Goal: Information Seeking & Learning: Learn about a topic

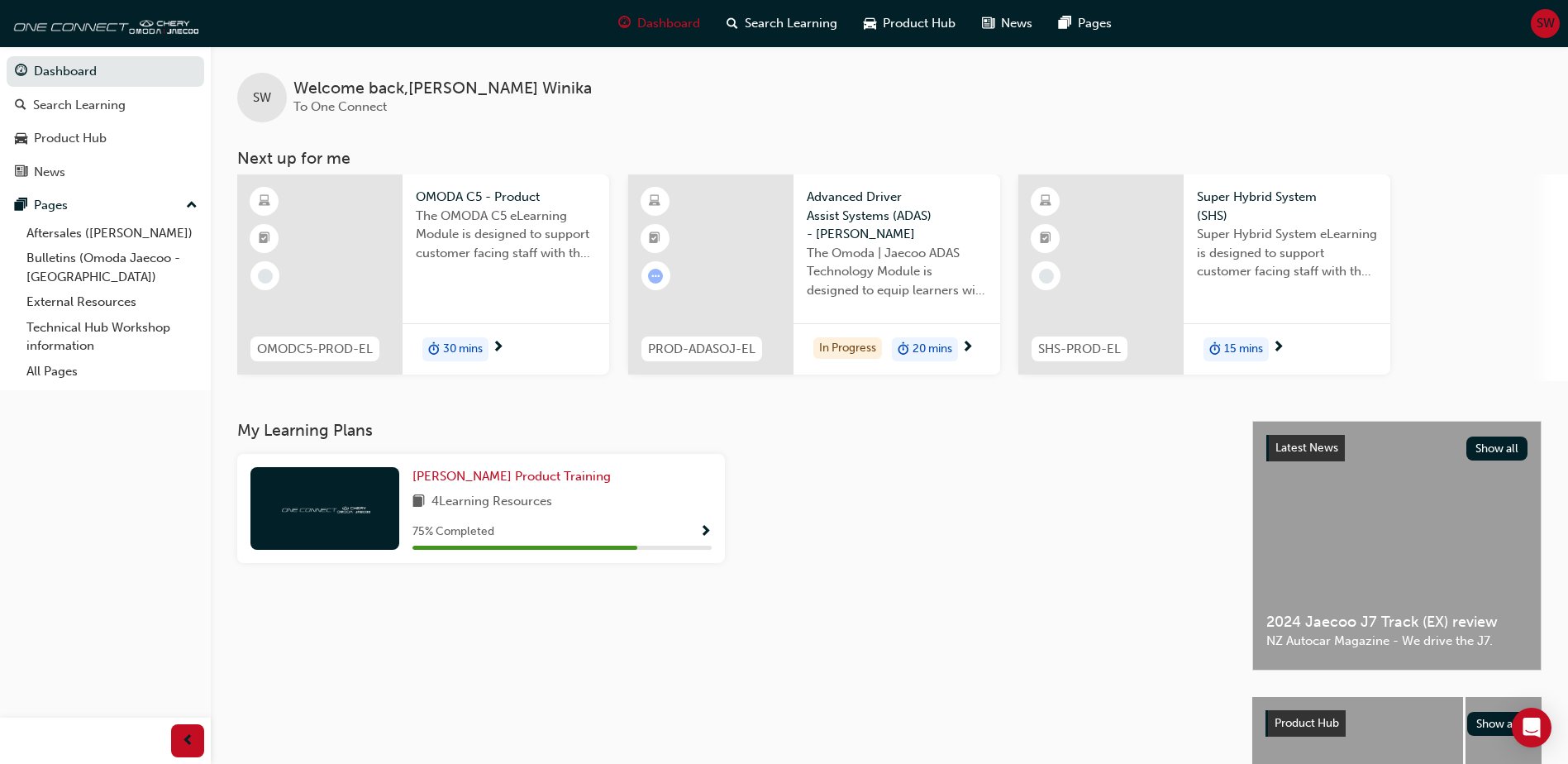
click at [1097, 356] on span "SHS-PROD-EL" at bounding box center [1079, 349] width 83 height 19
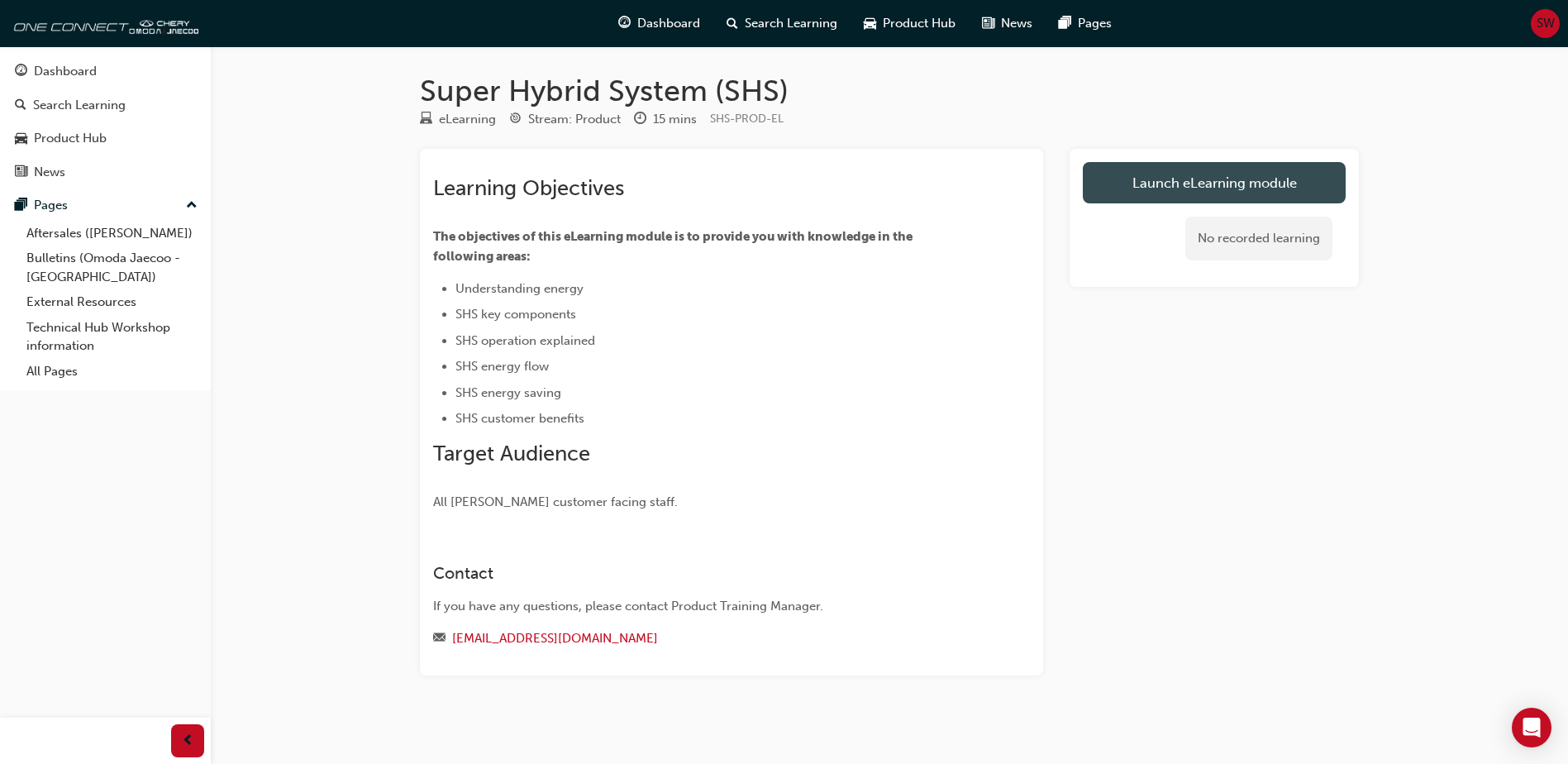
click at [1274, 184] on link "Launch eLearning module" at bounding box center [1214, 183] width 263 height 41
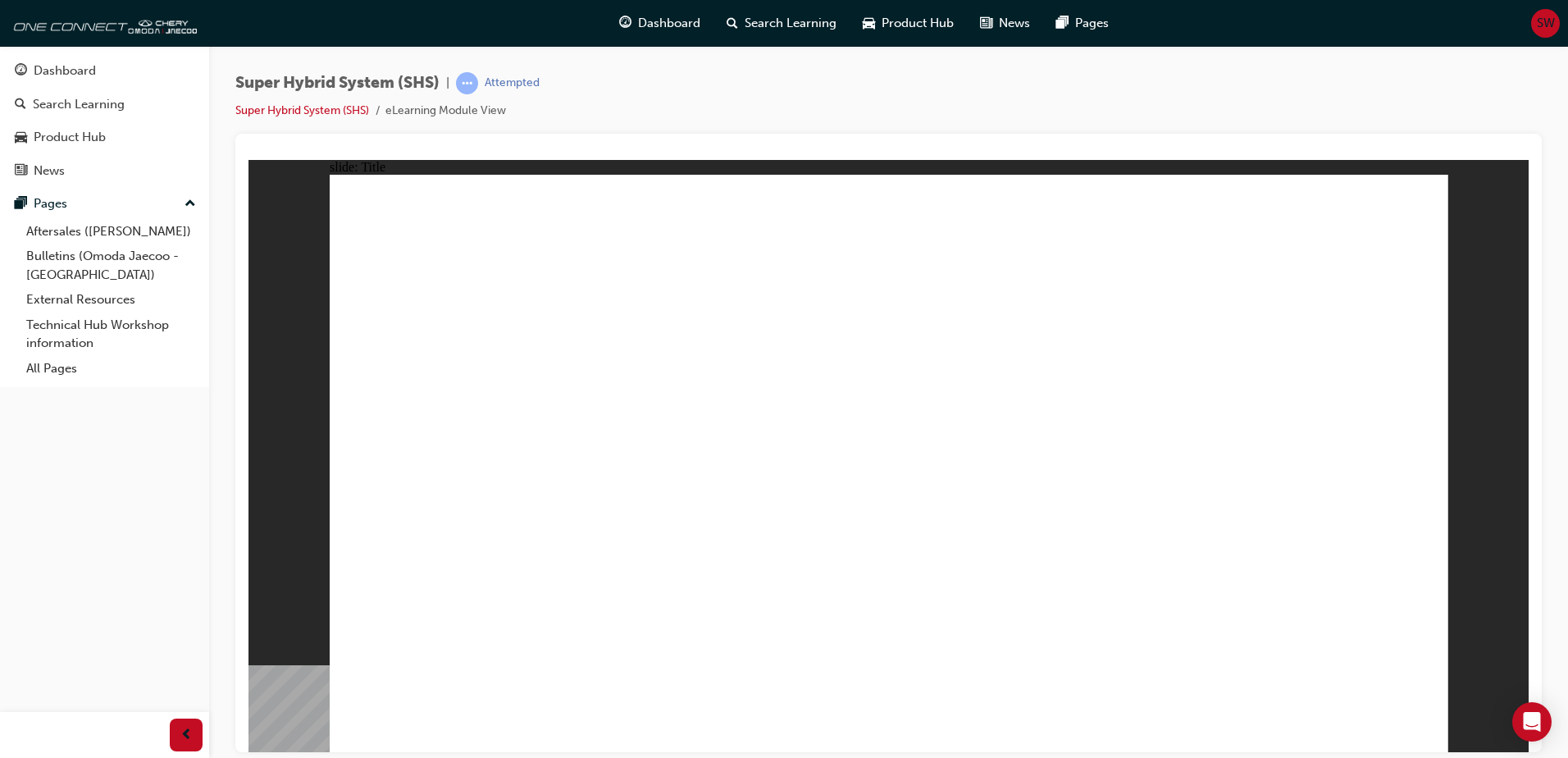
click at [1336, 65] on div "Super Hybrid System (SHS) | Attempted Super Hybrid System (SHS) eLearning Modul…" at bounding box center [889, 382] width 1359 height 671
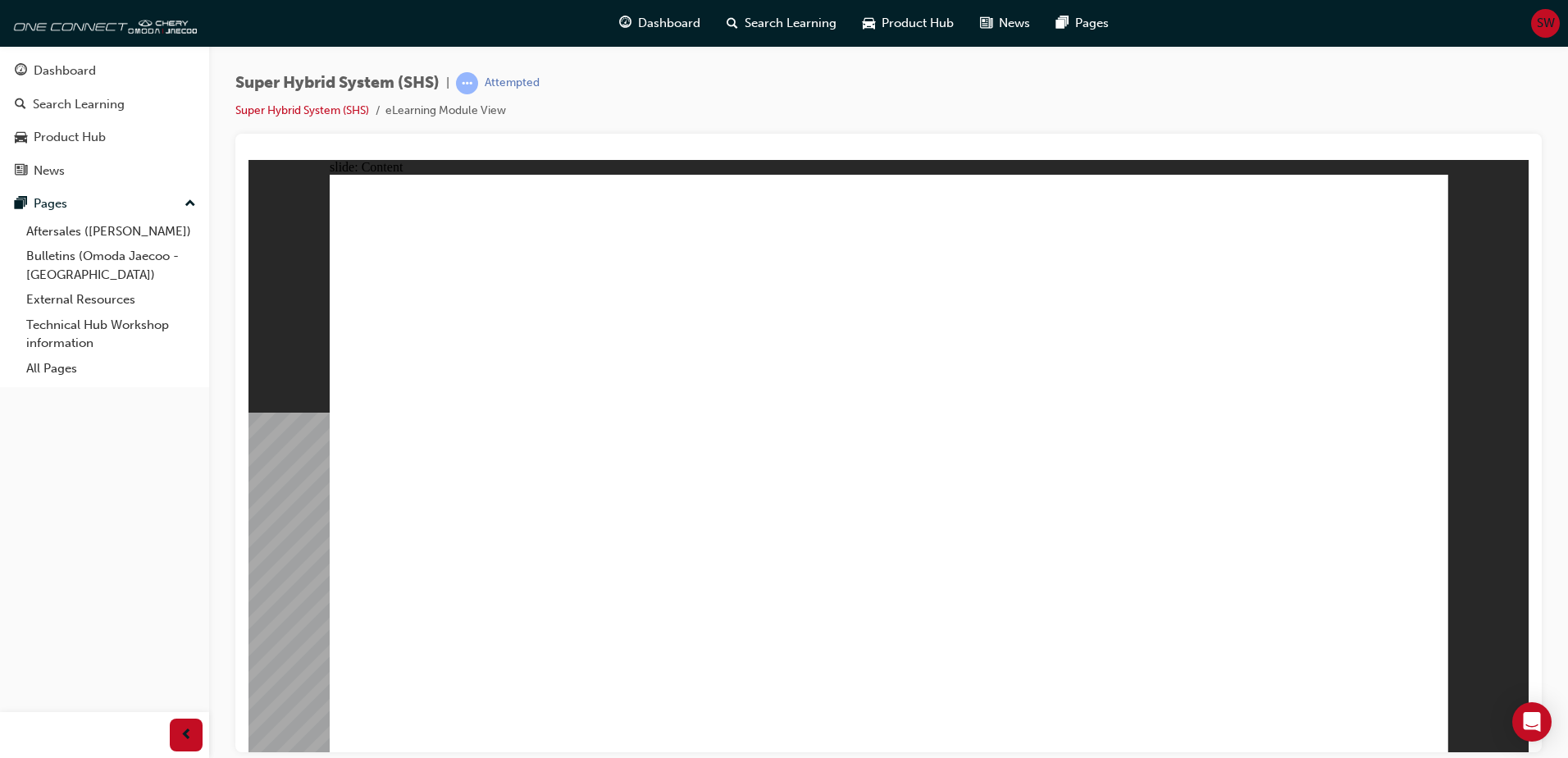
click at [178, 590] on div "Dashboard Search Learning Product Hub News Pages Pages Aftersales ([PERSON_NAME…" at bounding box center [104, 358] width 210 height 717
click at [190, 737] on span "prev-icon" at bounding box center [186, 736] width 12 height 21
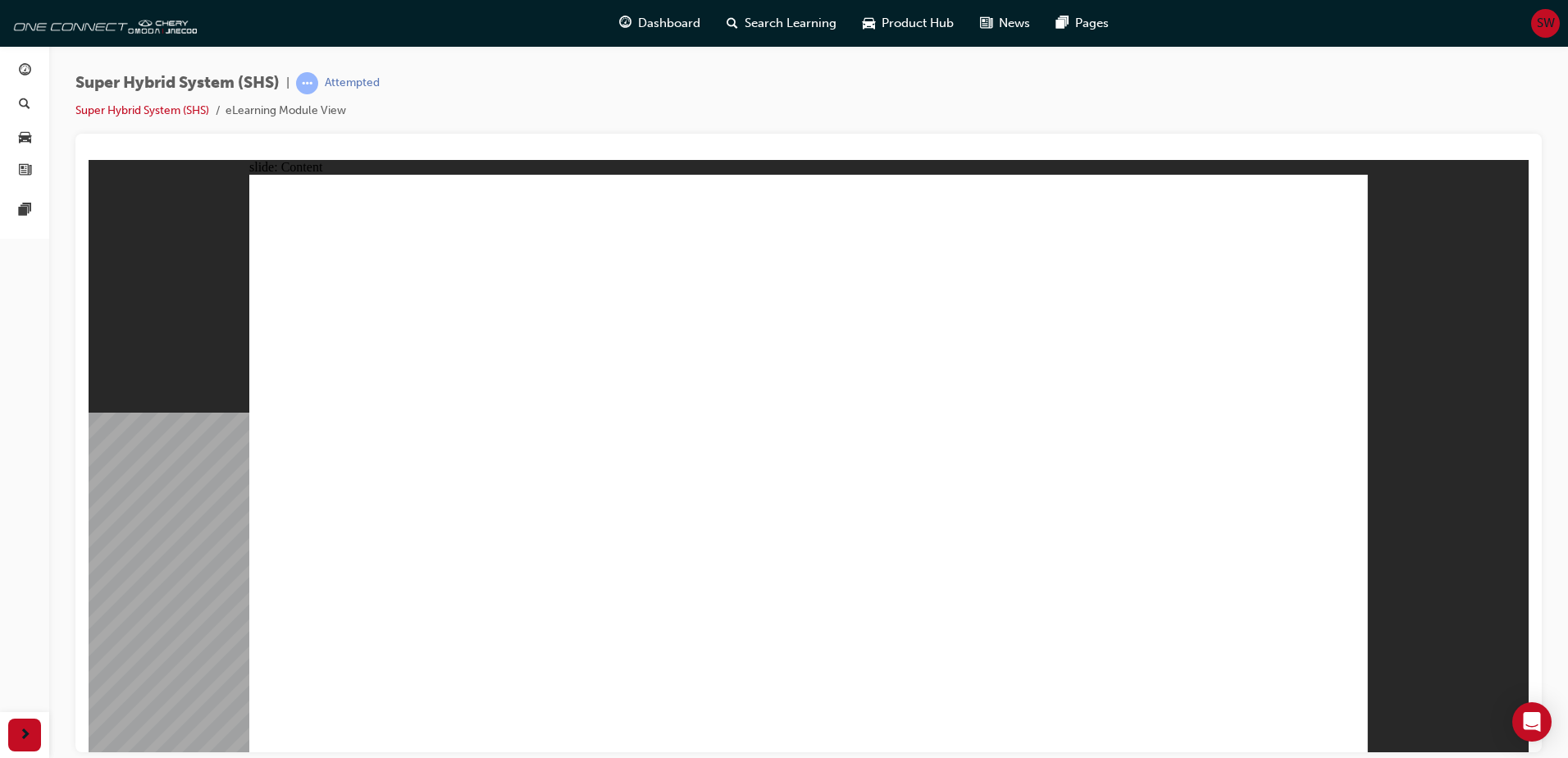
click at [16, 735] on div "button" at bounding box center [25, 735] width 33 height 33
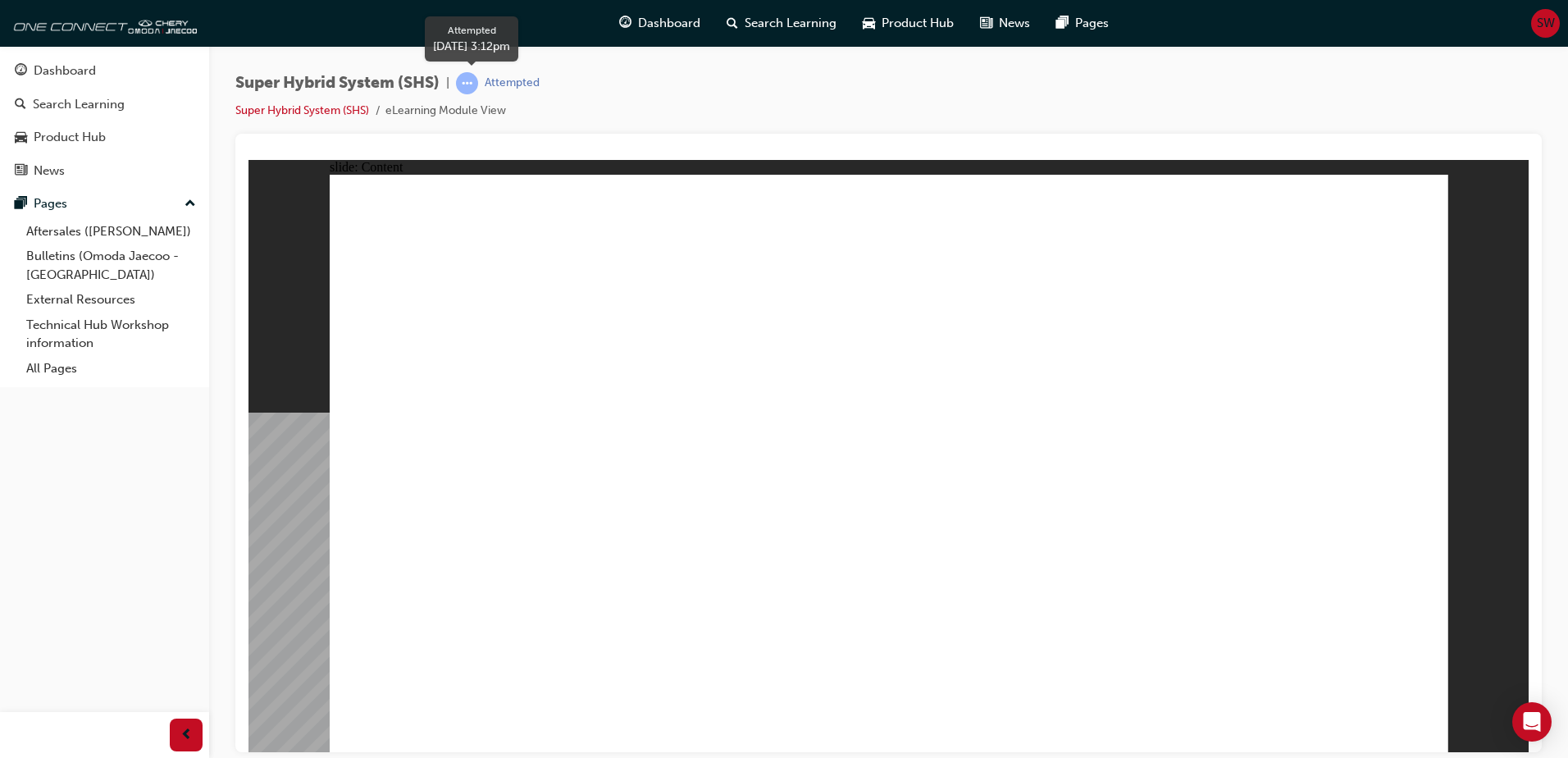
click at [500, 81] on div "Attempted" at bounding box center [512, 83] width 55 height 15
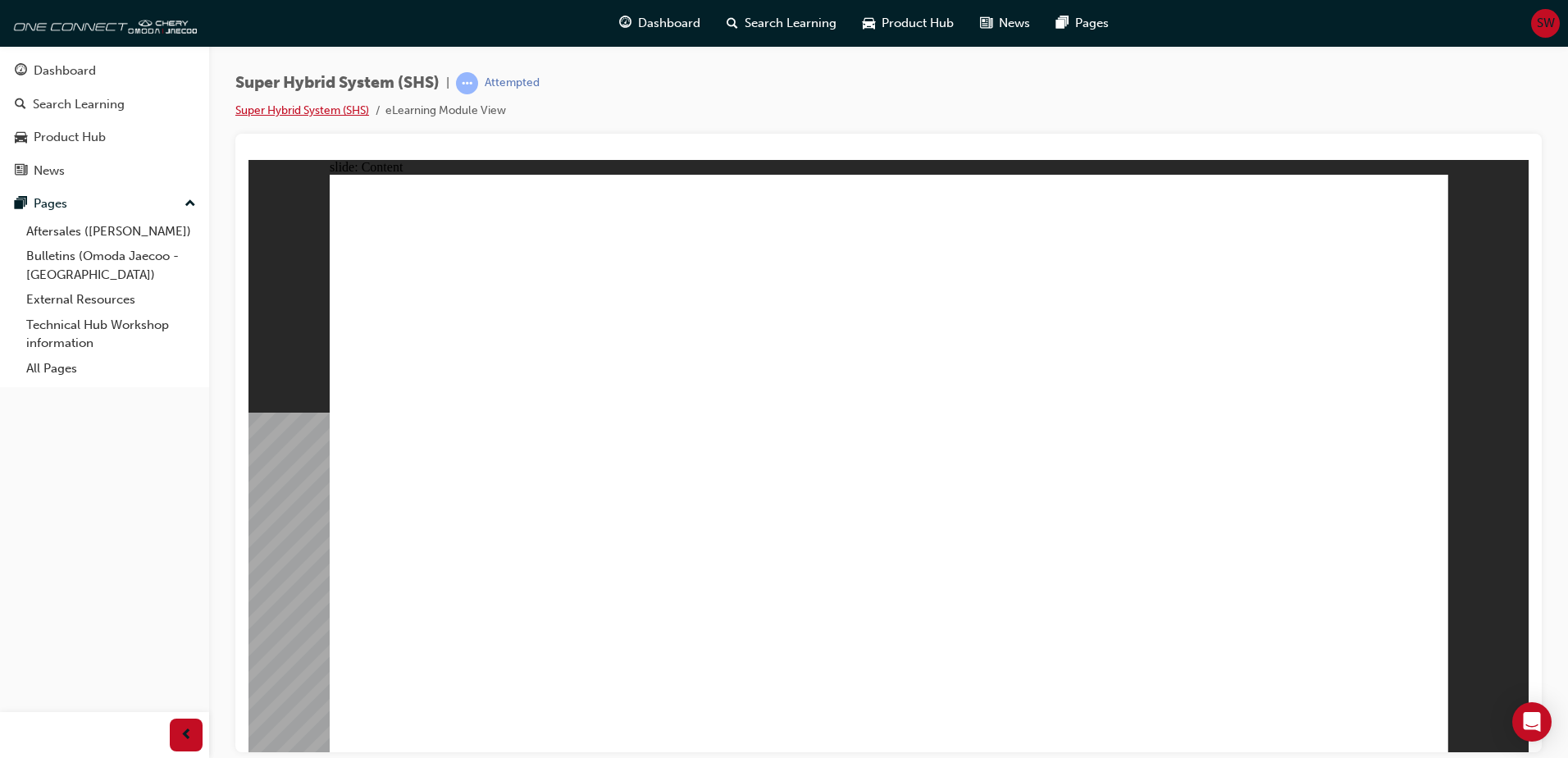
click at [322, 110] on link "Super Hybrid System (SHS)" at bounding box center [302, 110] width 133 height 14
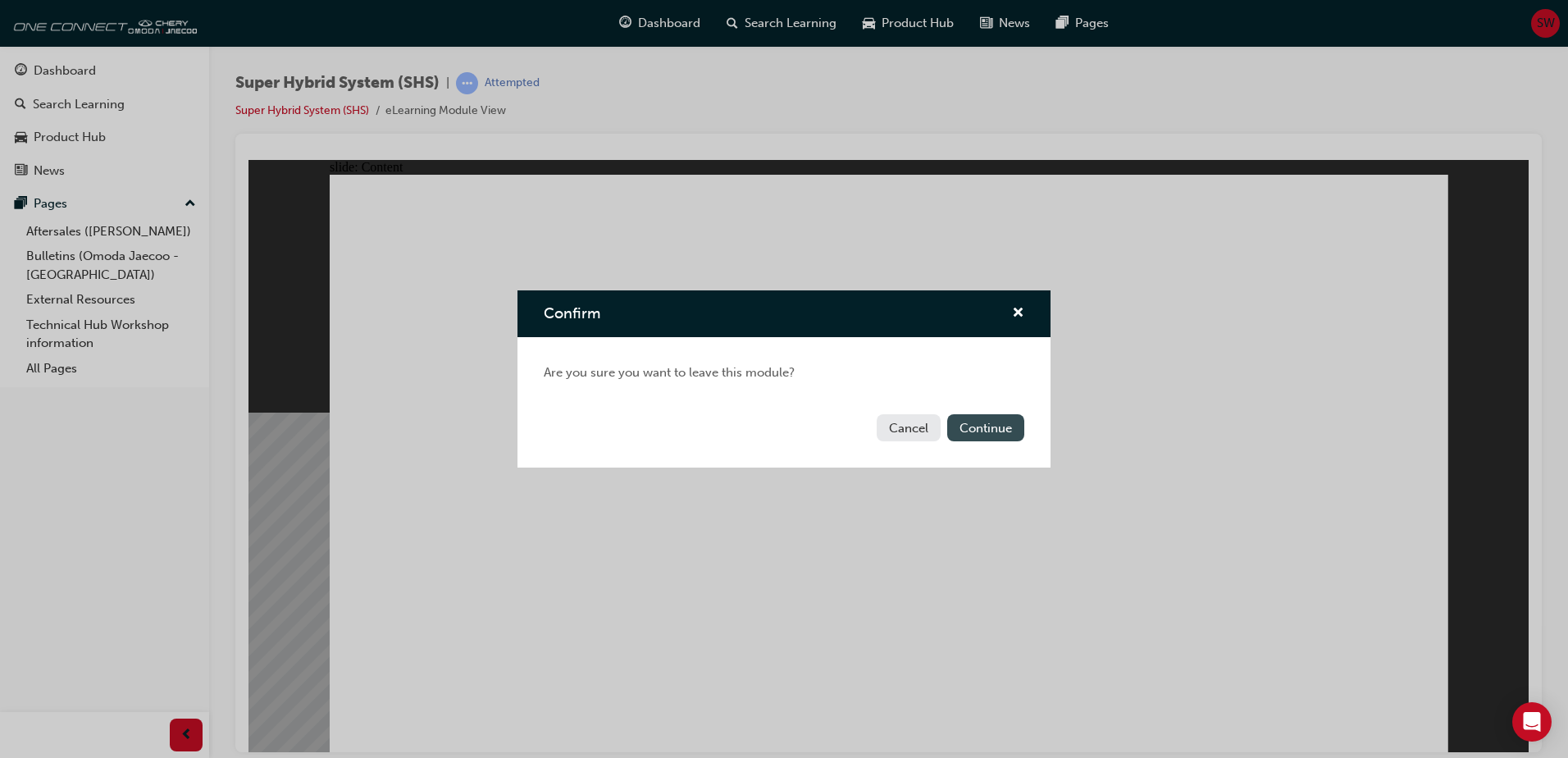
click at [997, 423] on button "Continue" at bounding box center [986, 428] width 77 height 27
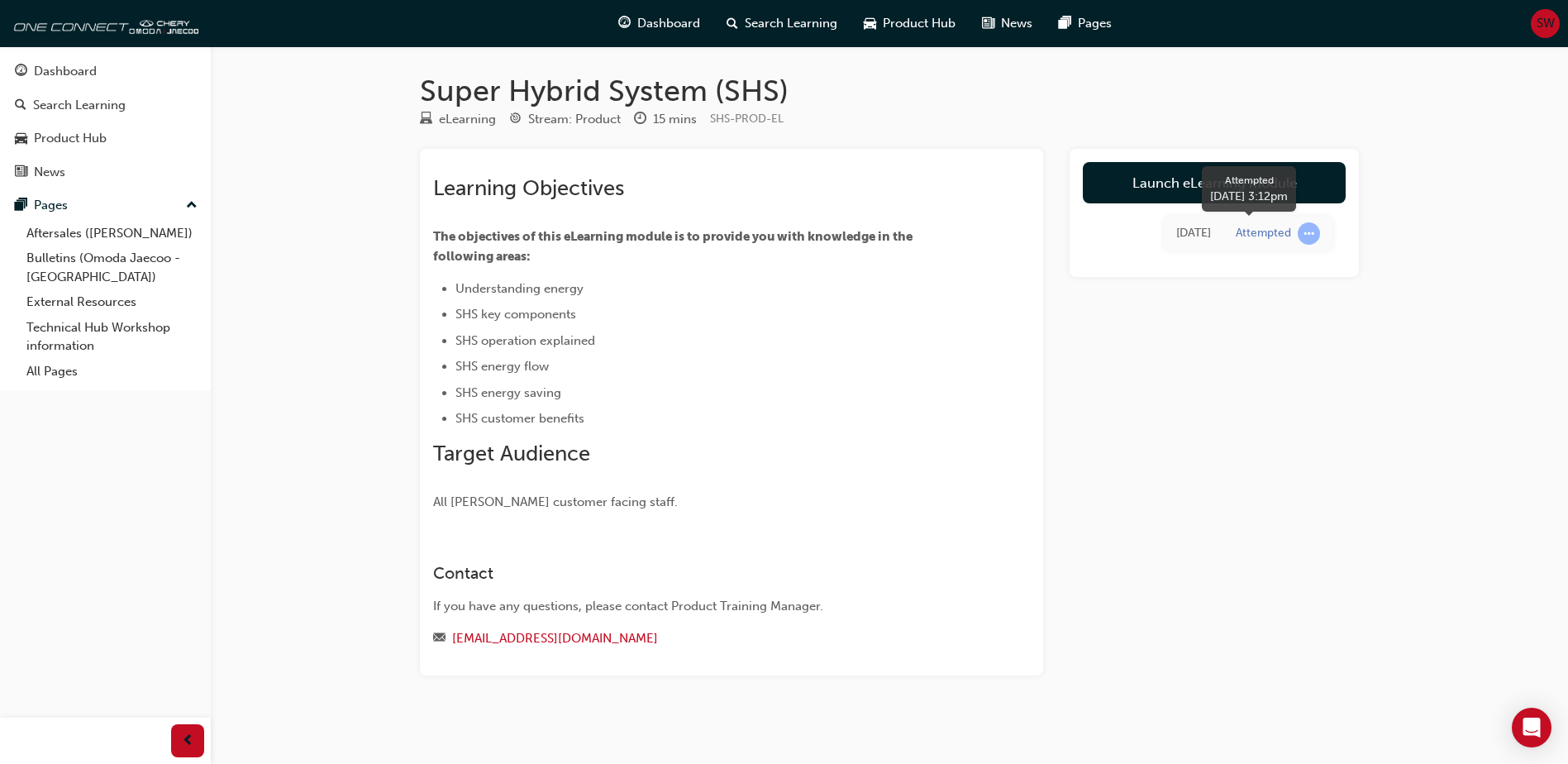
drag, startPoint x: 1264, startPoint y: 243, endPoint x: 1261, endPoint y: 235, distance: 8.5
click at [1264, 242] on div "Attempted" at bounding box center [1278, 234] width 84 height 22
click at [1274, 233] on div "Attempted" at bounding box center [1264, 234] width 55 height 16
click at [1263, 196] on link "Launch eLearning module" at bounding box center [1214, 183] width 263 height 41
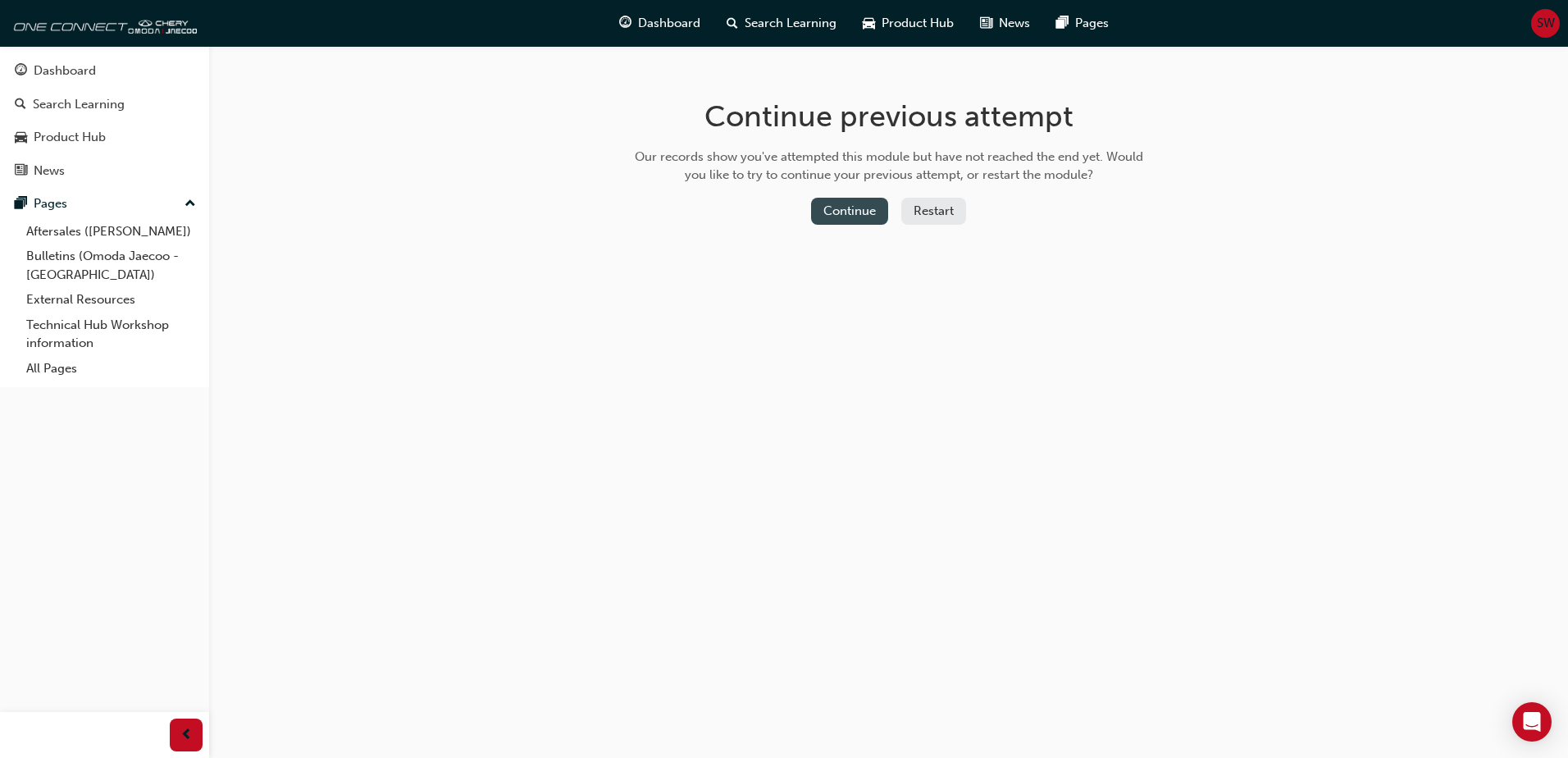
click at [859, 210] on button "Continue" at bounding box center [849, 211] width 77 height 27
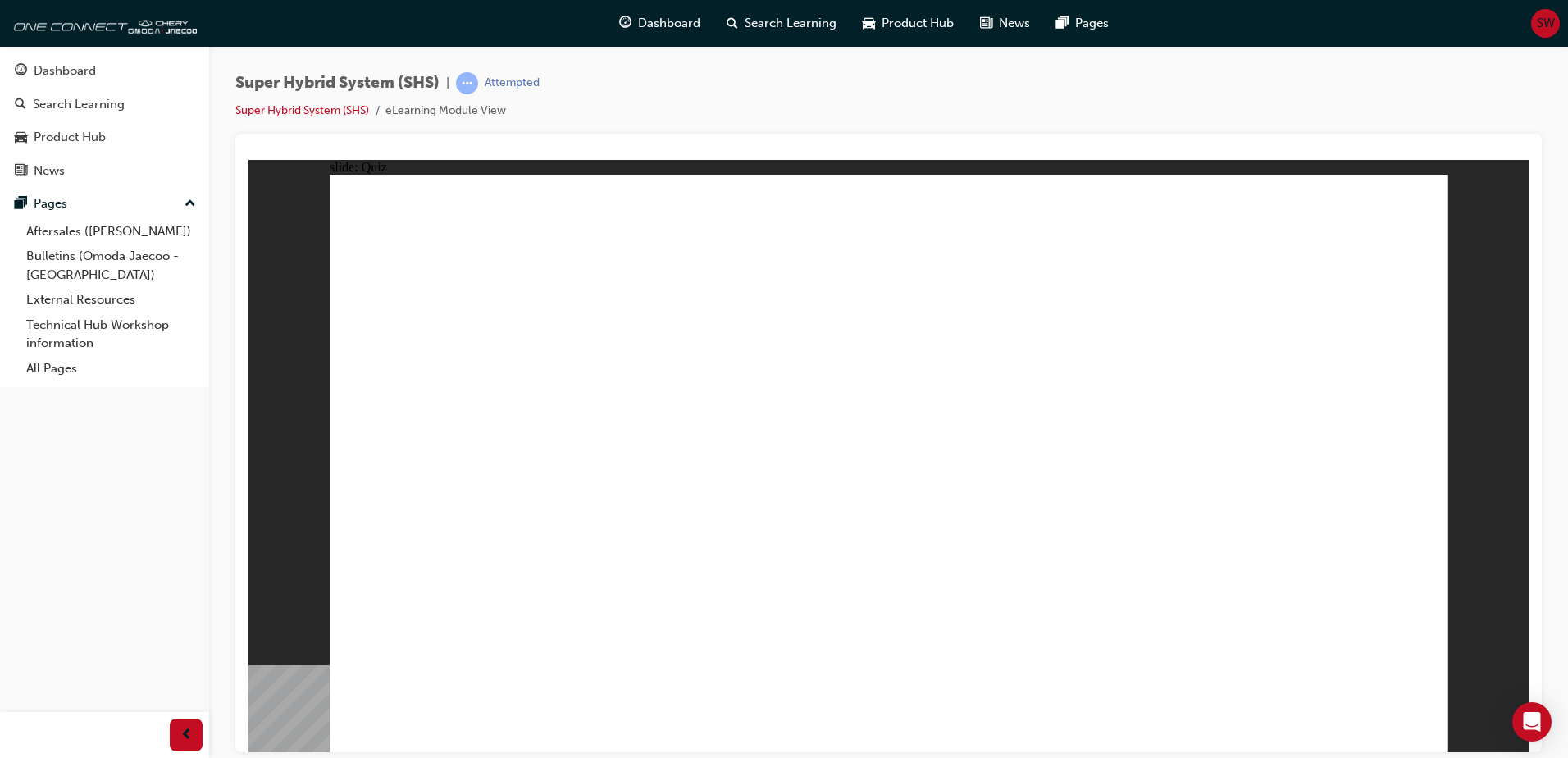
radio input "false"
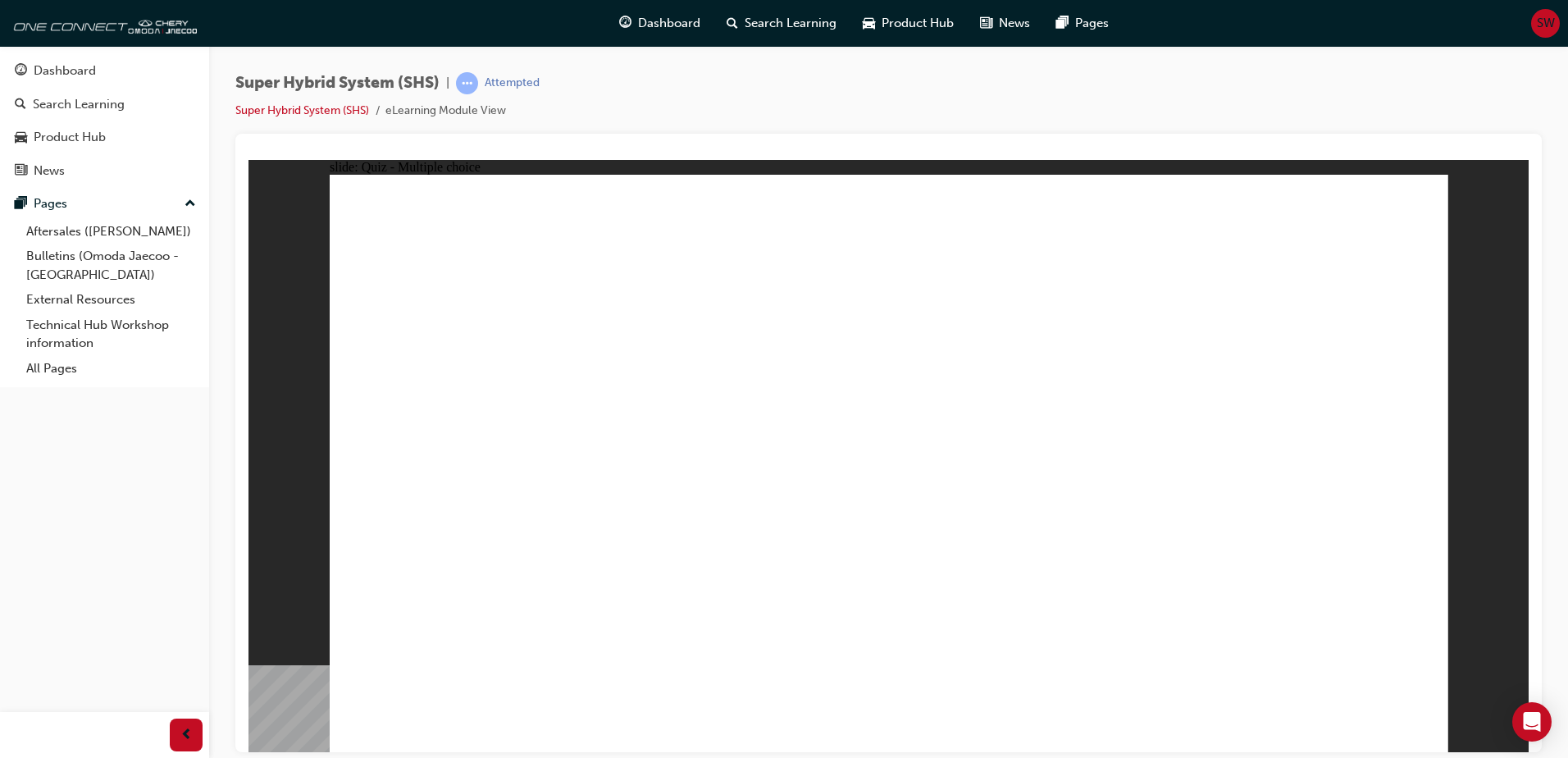
radio input "false"
radio input "true"
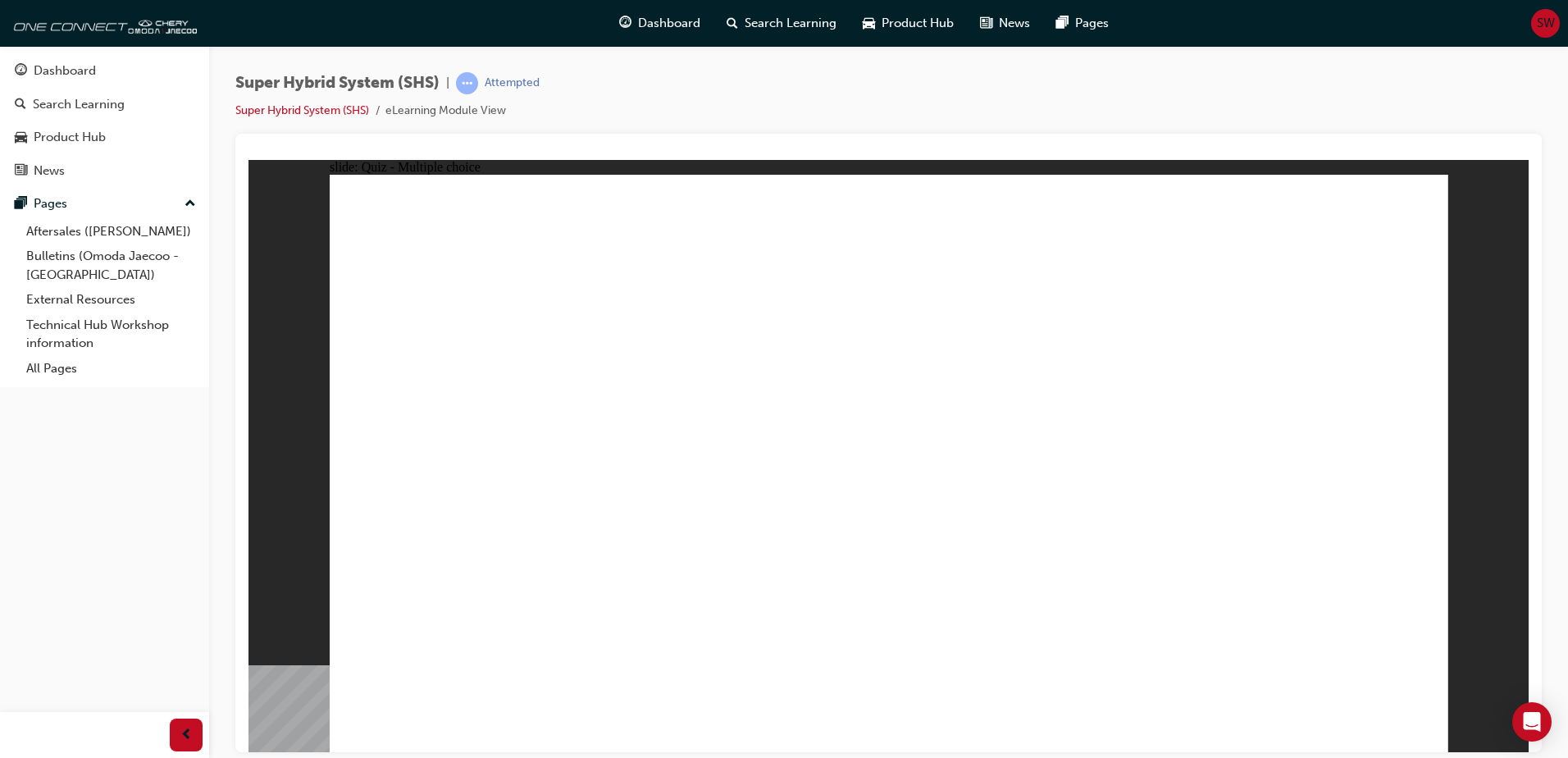
radio input "true"
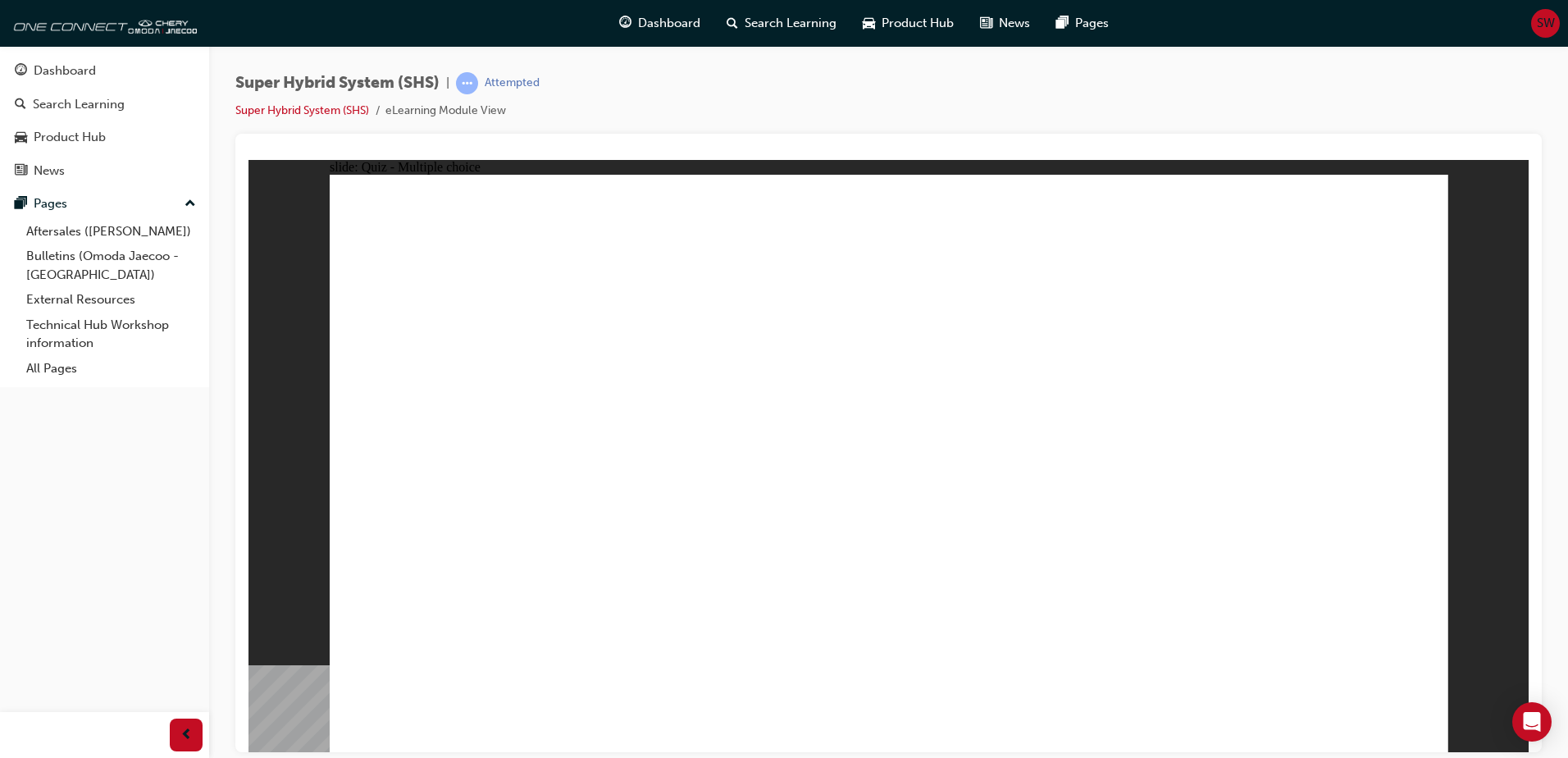
radio input "true"
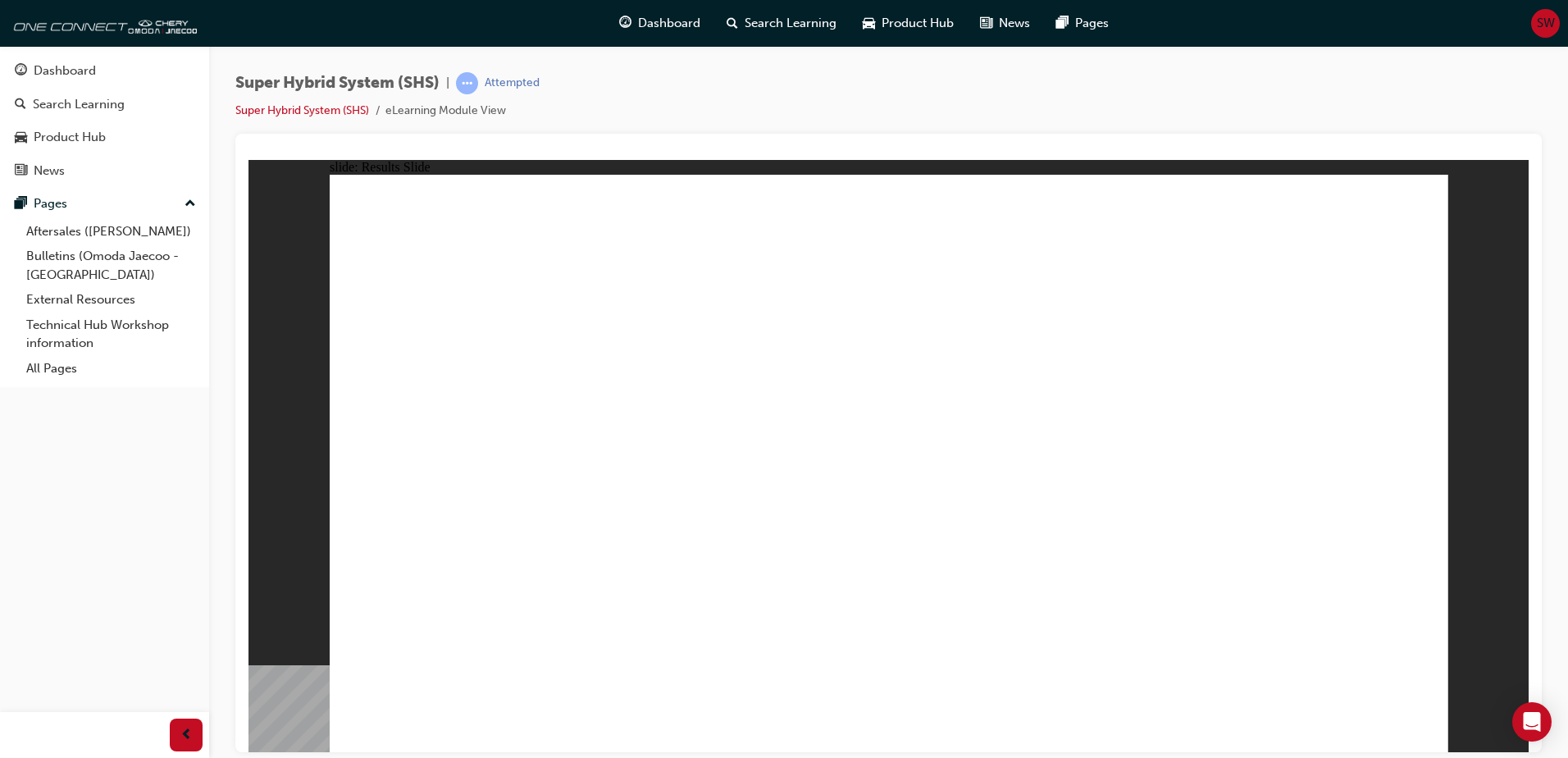
radio input "true"
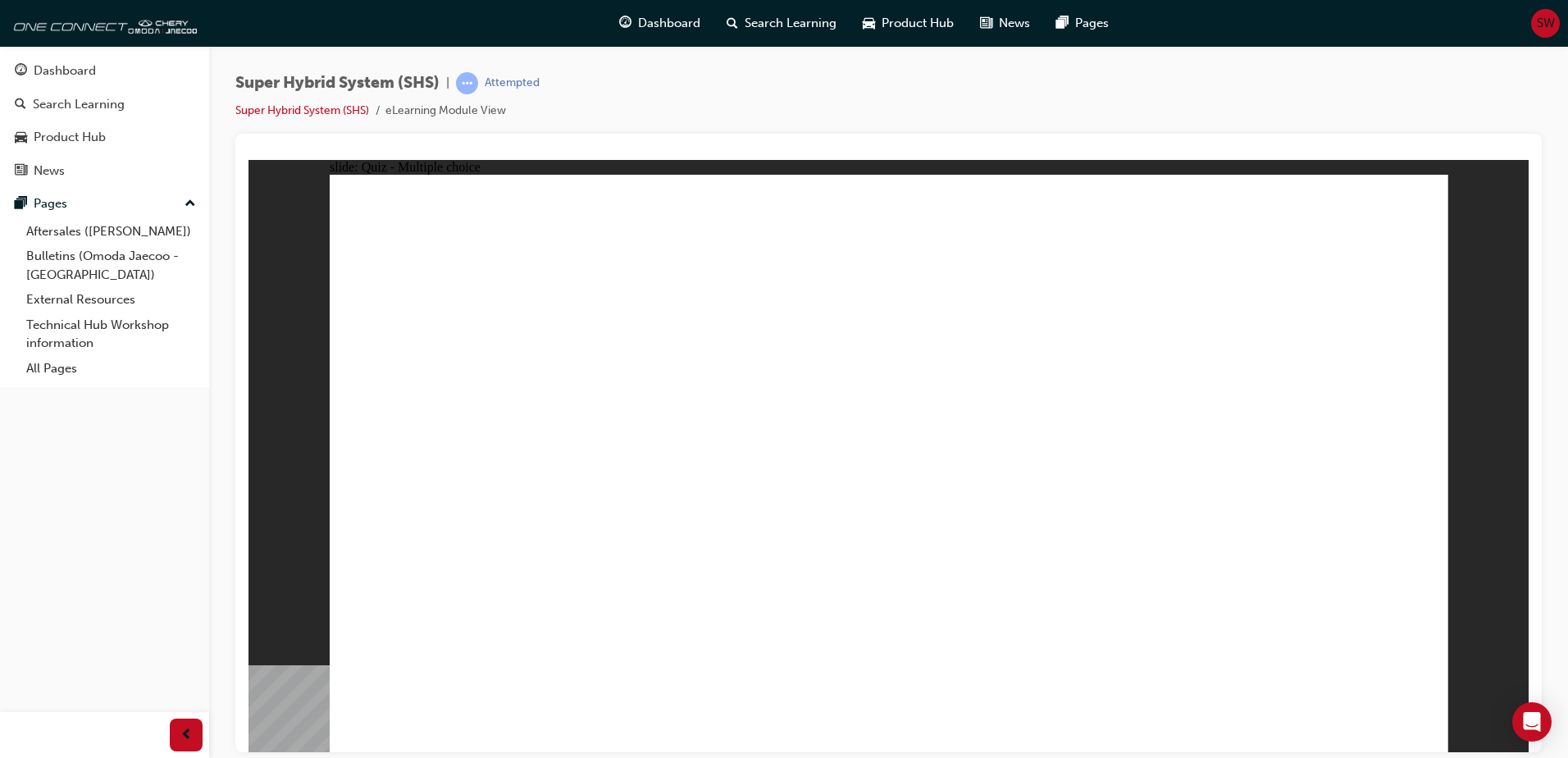
radio input "true"
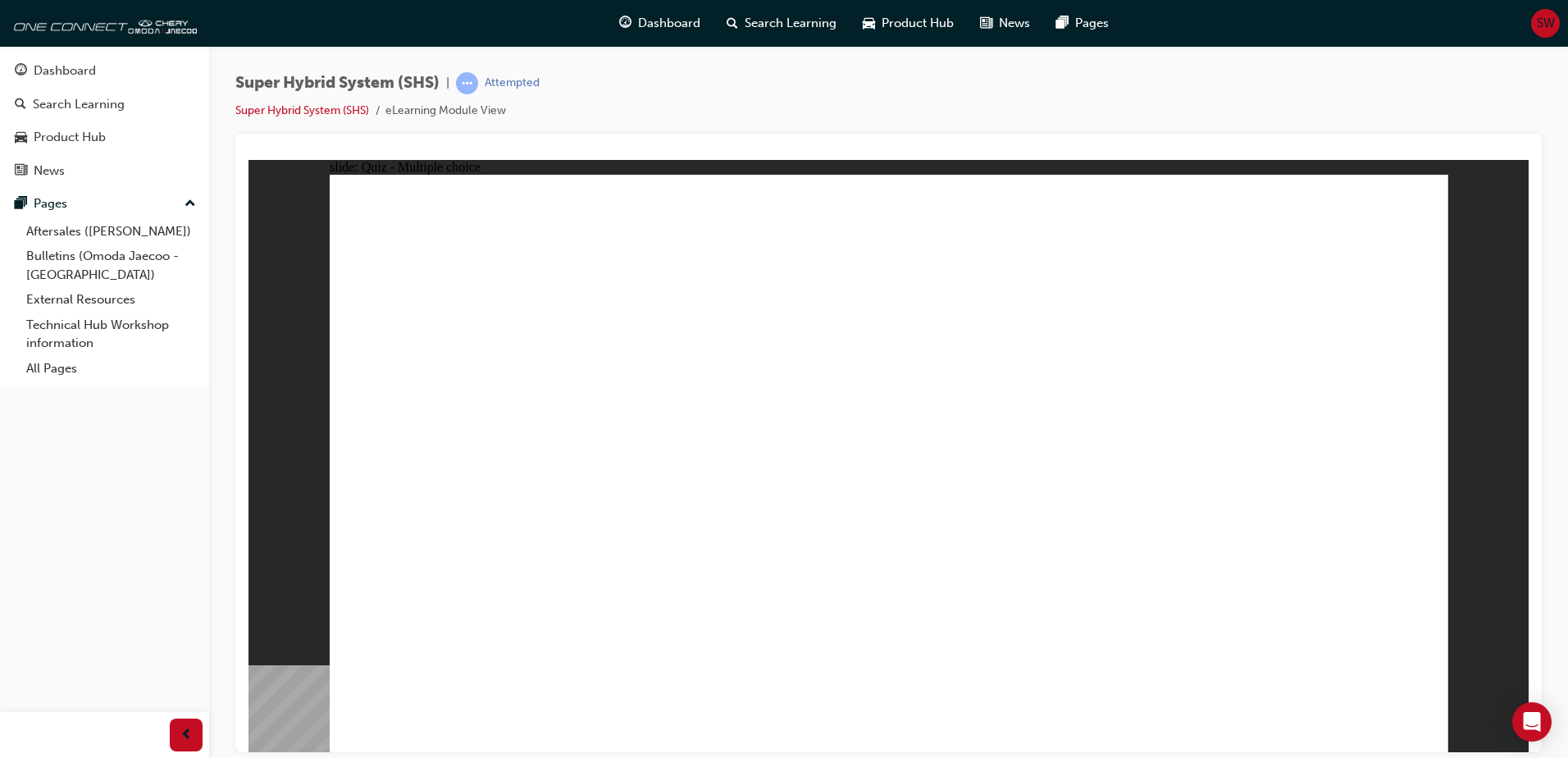
radio input "true"
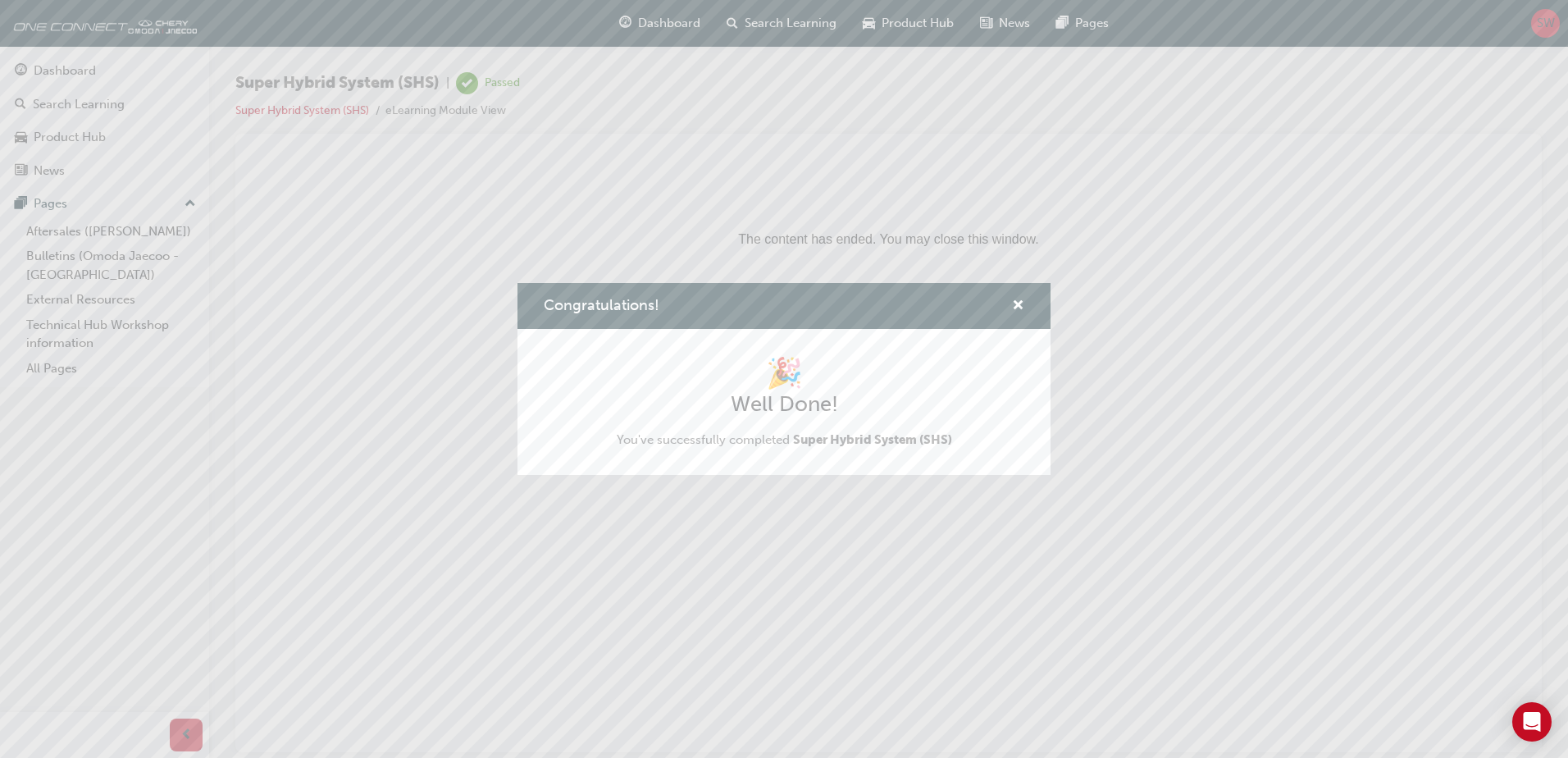
click at [291, 82] on div "Congratulations! 🎉 Well Done! You've successfully completed Super Hybrid System…" at bounding box center [784, 379] width 1568 height 758
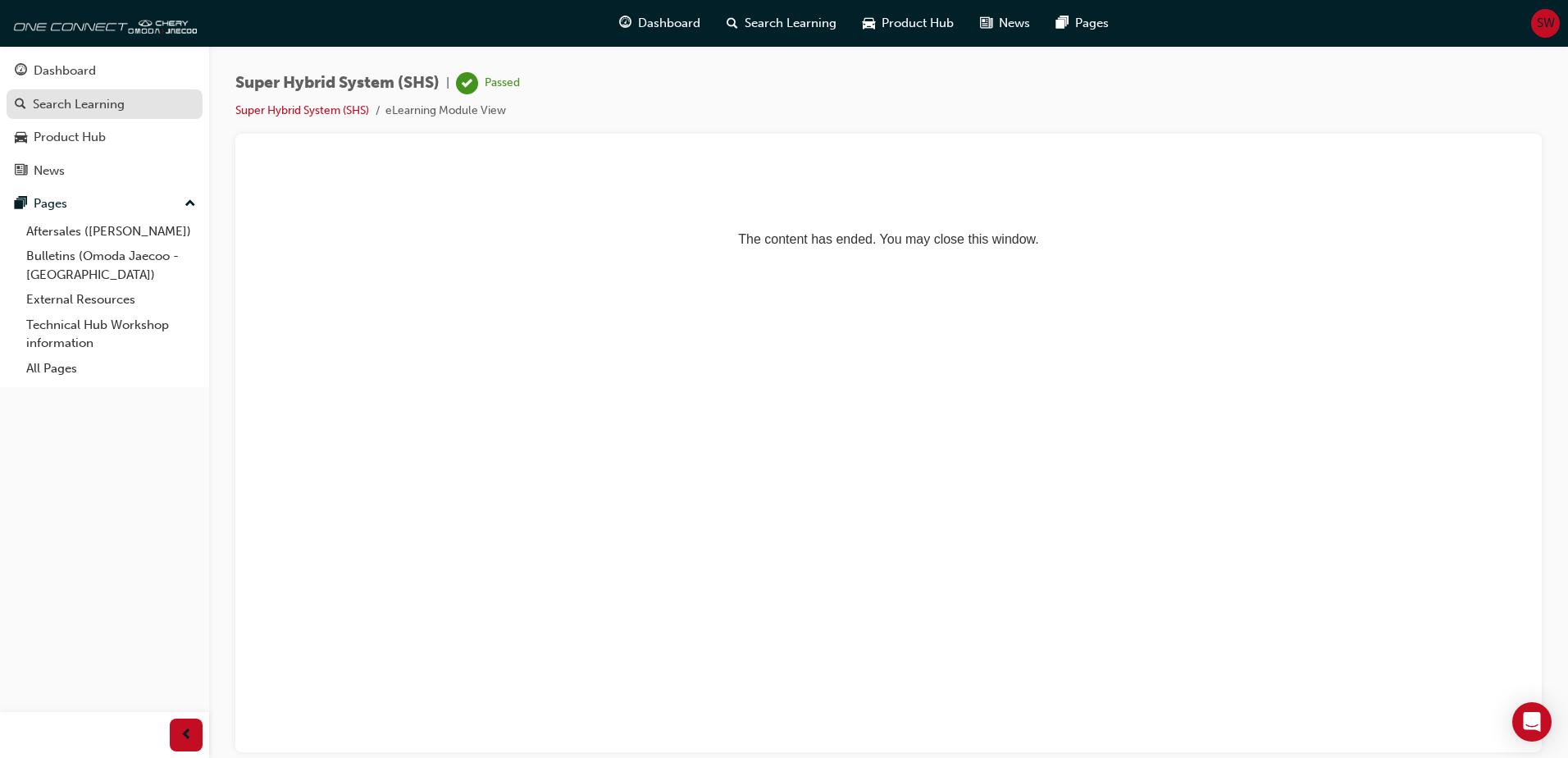
click at [80, 109] on div "Search Learning" at bounding box center [78, 104] width 92 height 19
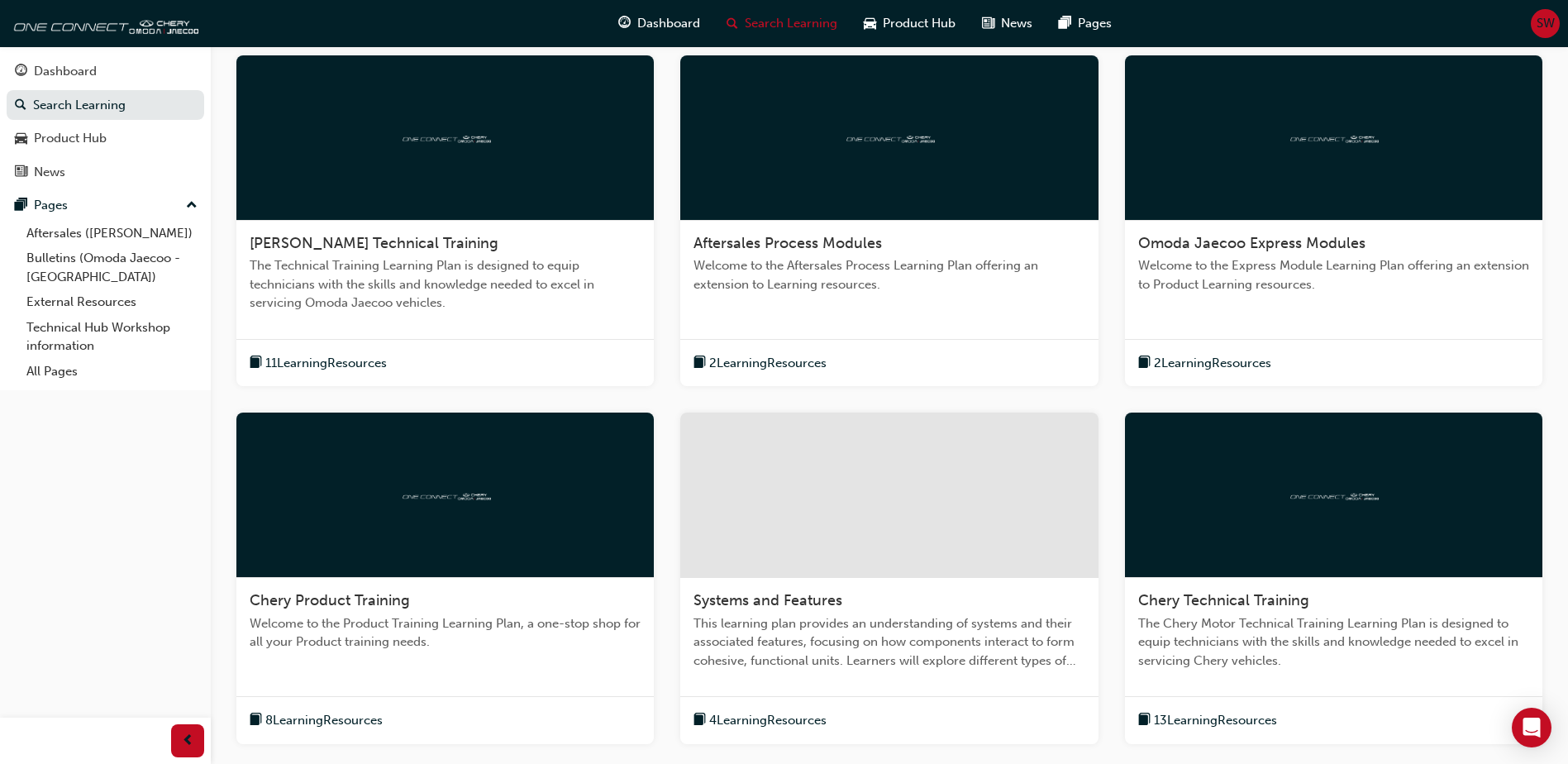
scroll to position [179, 0]
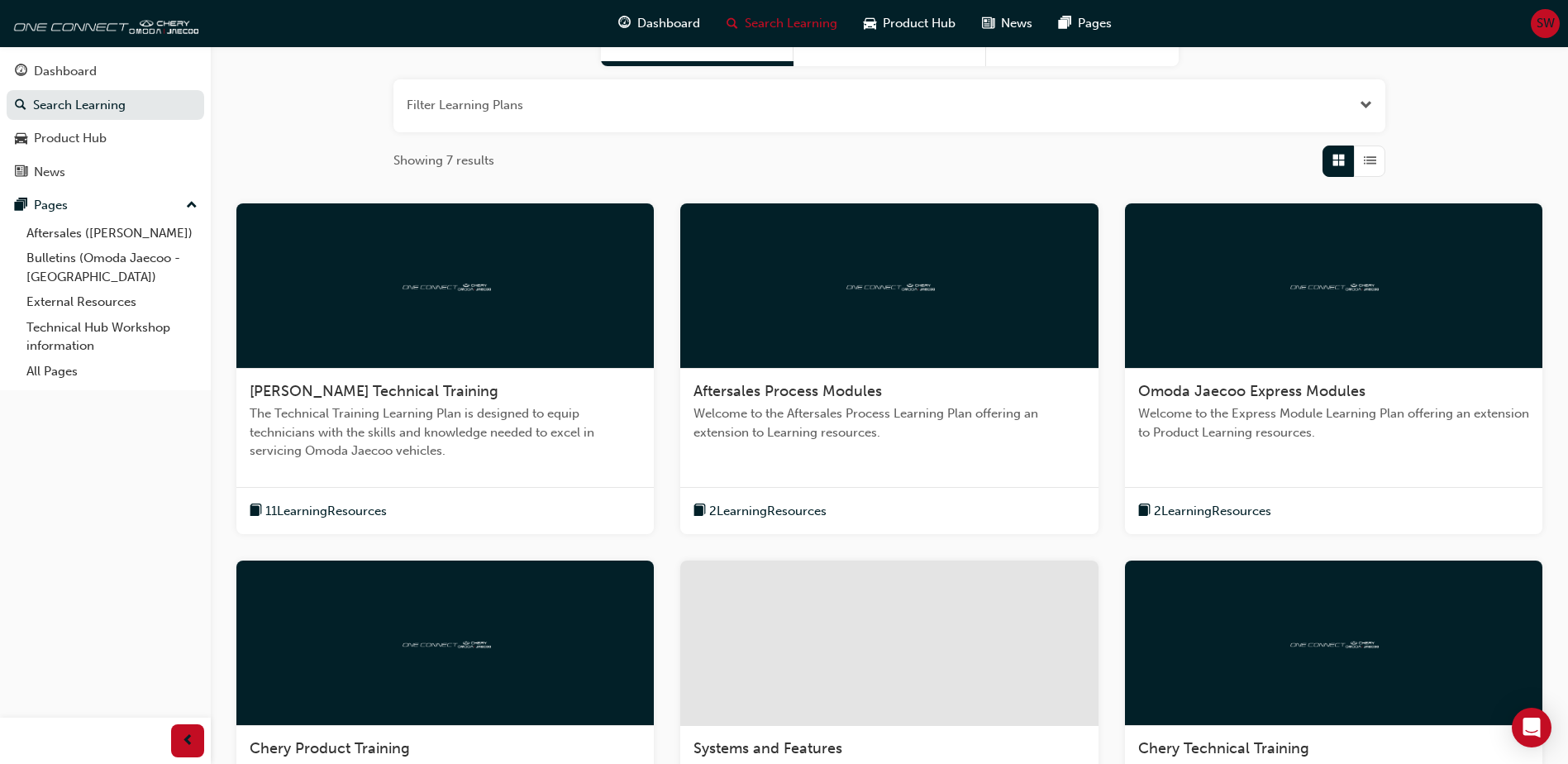
click at [1262, 402] on div "Omoda Jaecoo Express Modules Welcome to the Express Module Learning Plan offeri…" at bounding box center [1334, 419] width 417 height 100
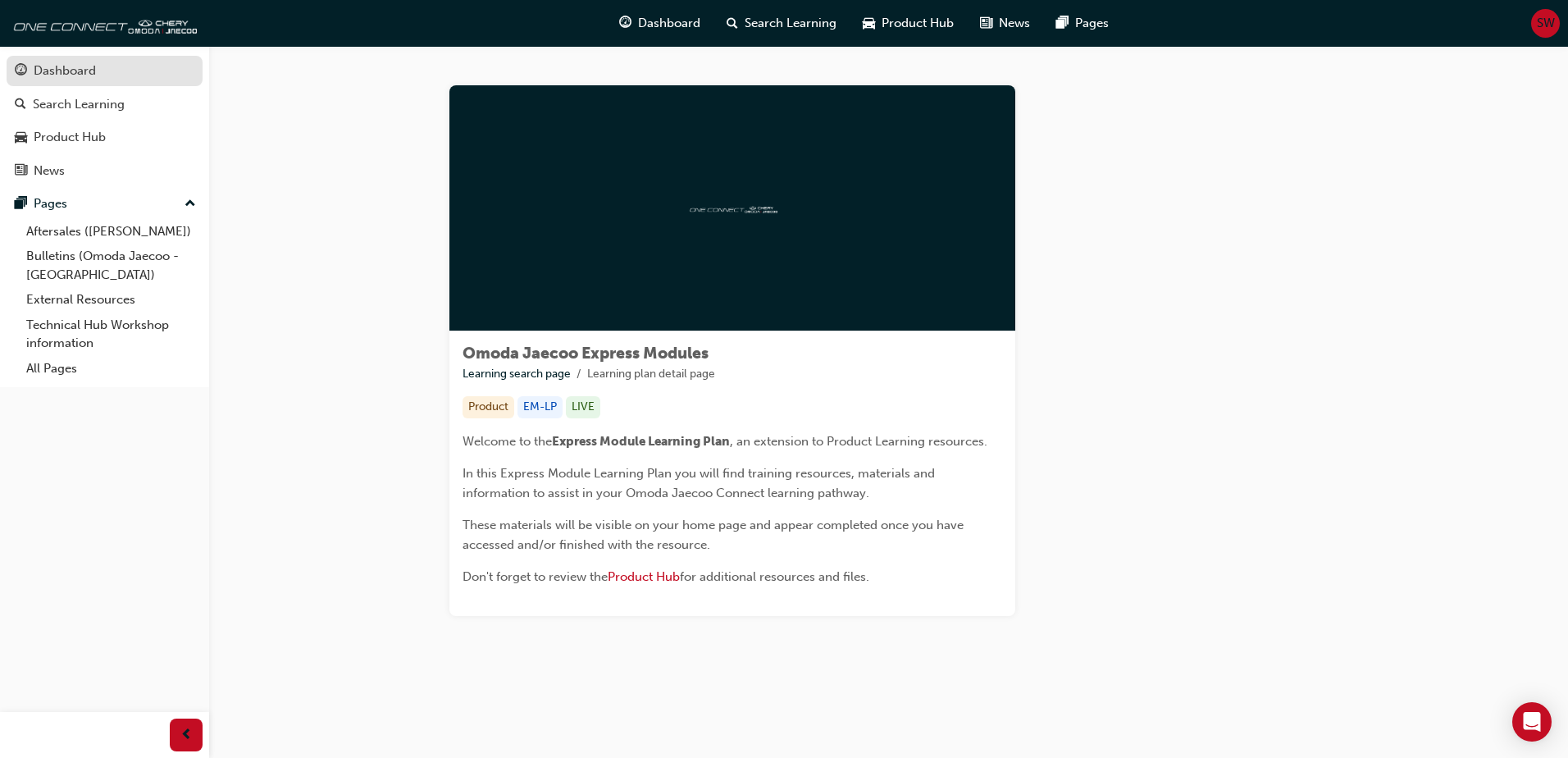
click at [51, 72] on div "Dashboard" at bounding box center [64, 71] width 62 height 19
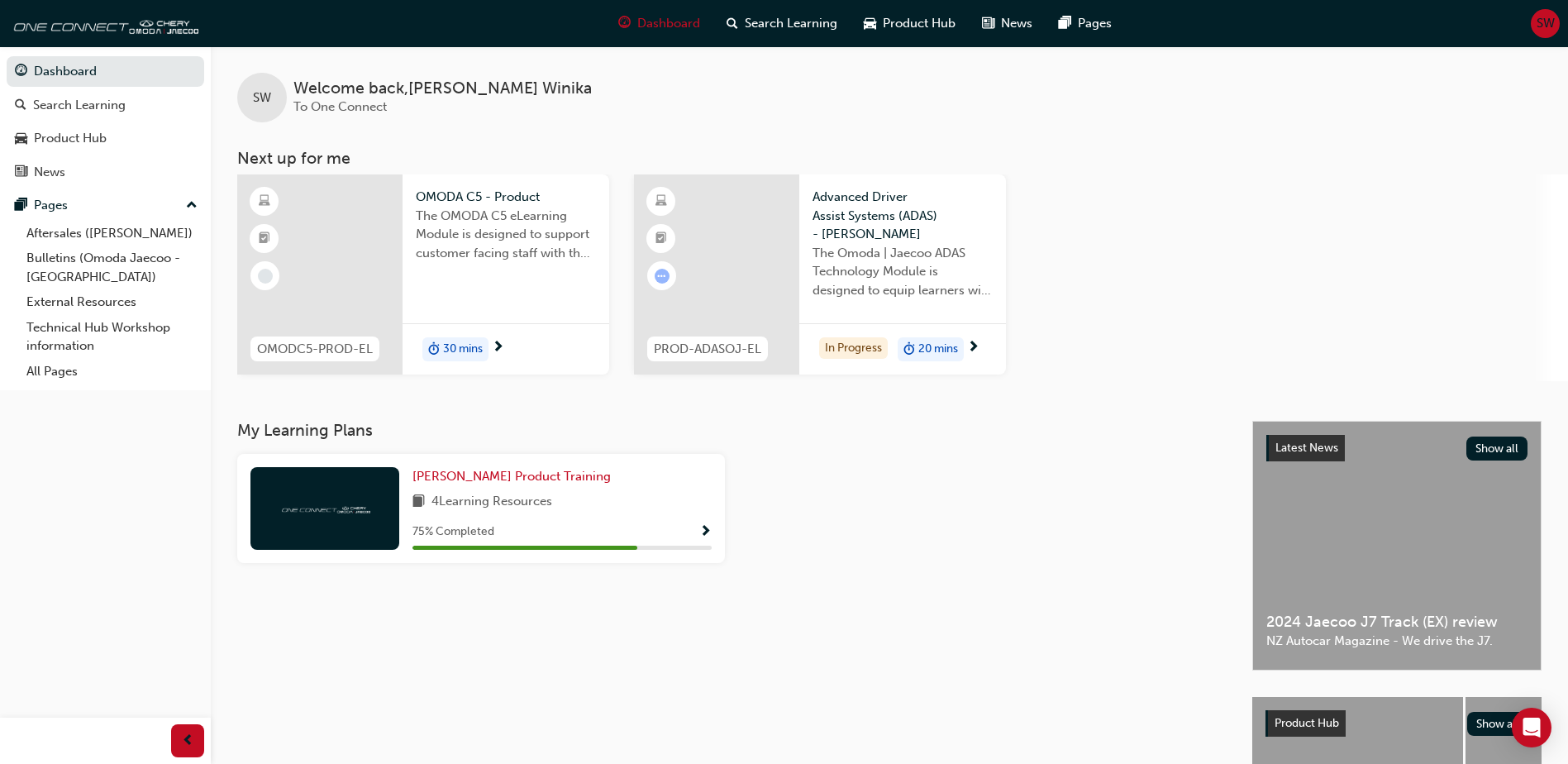
click at [451, 344] on span "30 mins" at bounding box center [463, 349] width 40 height 19
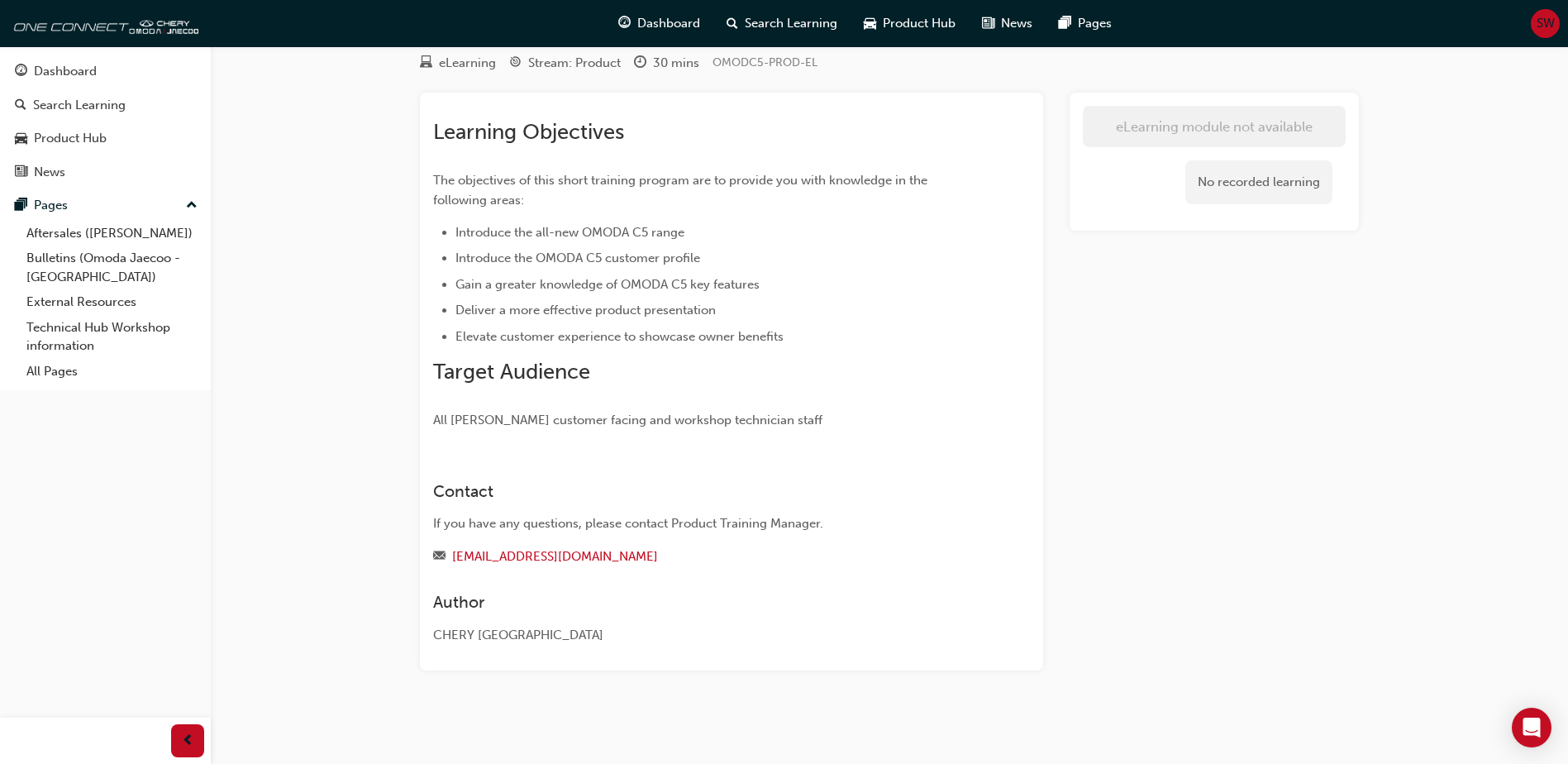
scroll to position [57, 0]
click at [37, 72] on div "Dashboard" at bounding box center [65, 72] width 63 height 19
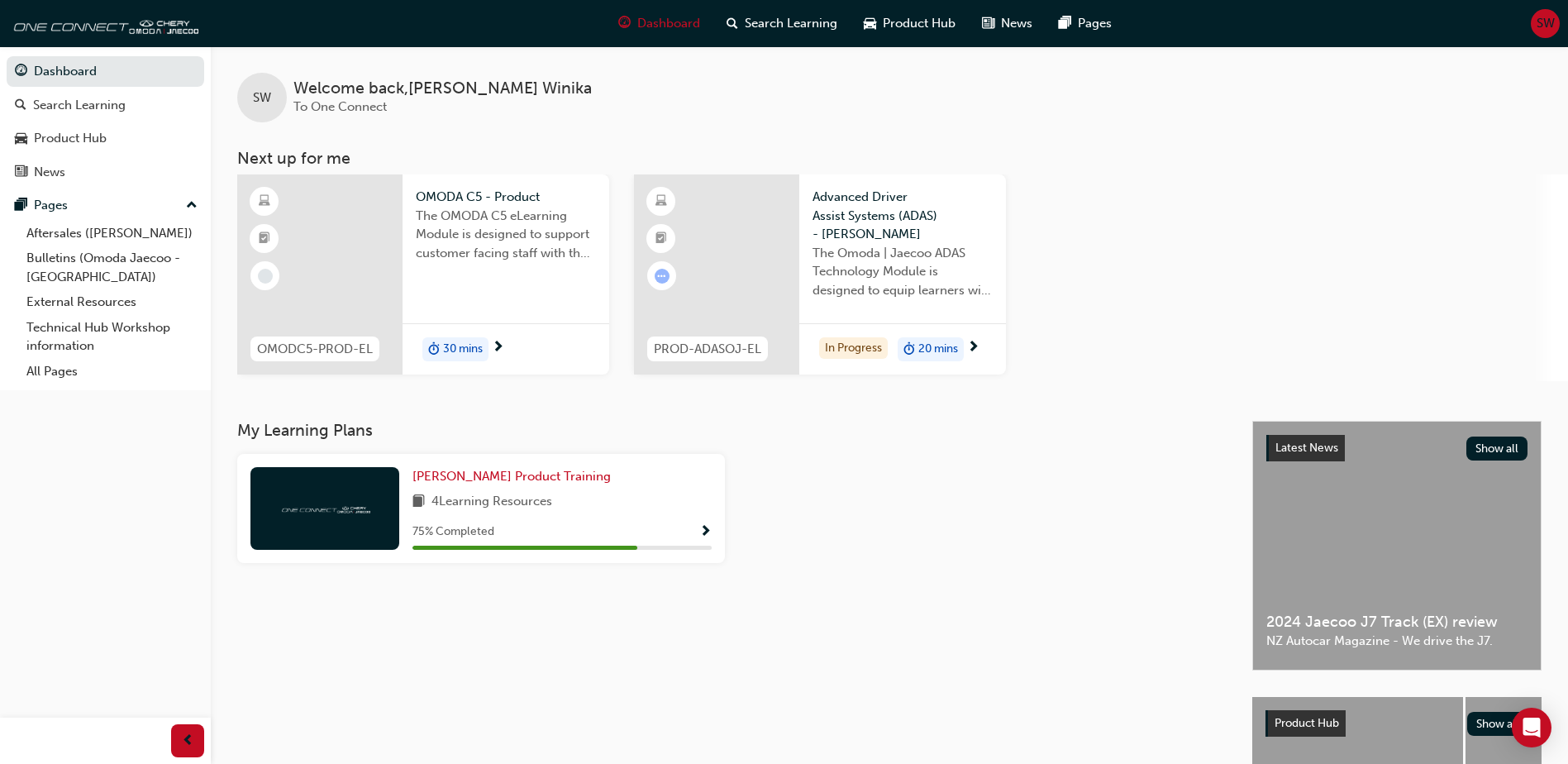
click at [955, 349] on span "20 mins" at bounding box center [938, 349] width 40 height 19
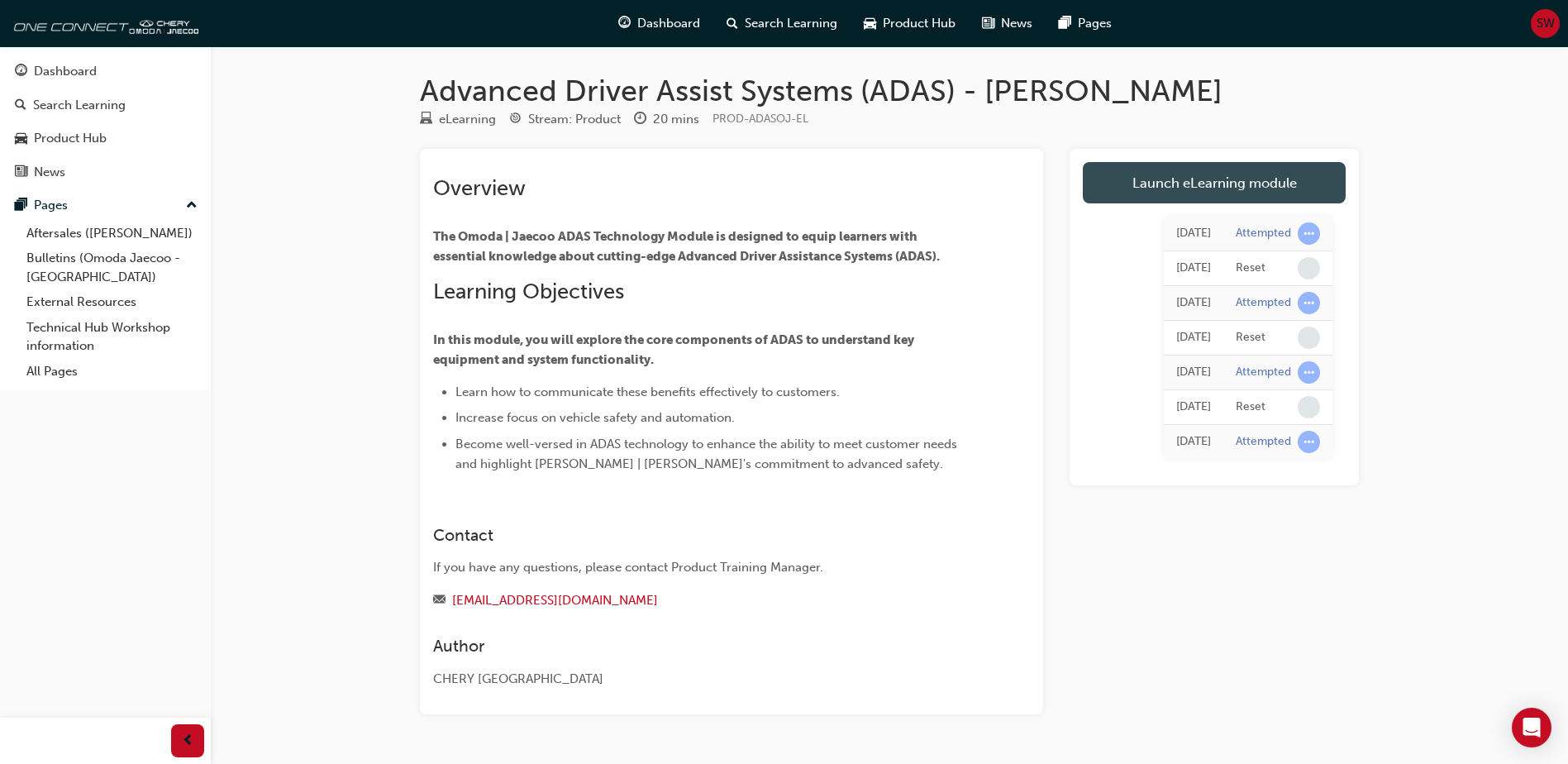
click at [1196, 187] on link "Launch eLearning module" at bounding box center [1214, 183] width 263 height 41
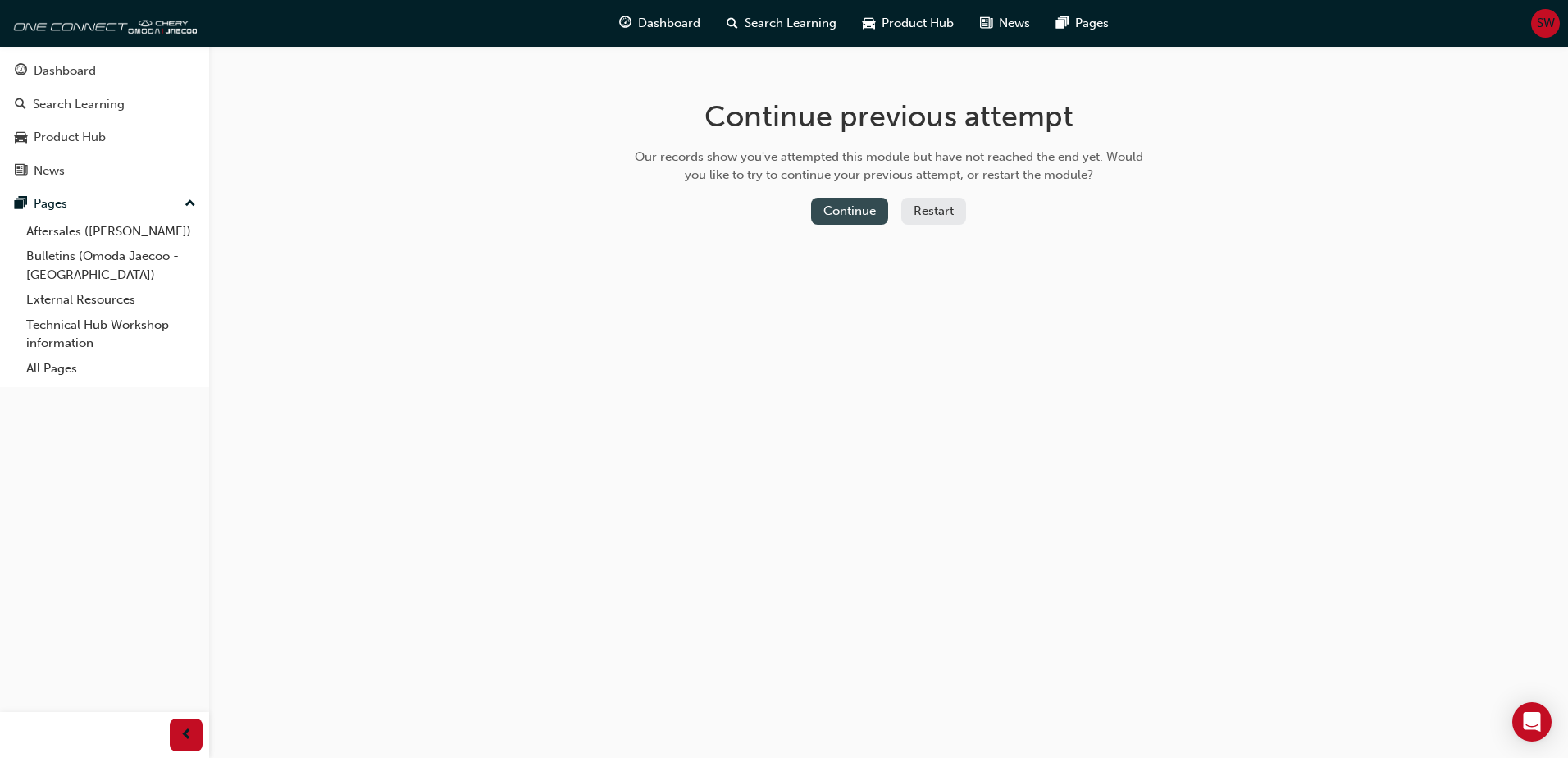
click at [851, 206] on button "Continue" at bounding box center [849, 211] width 77 height 27
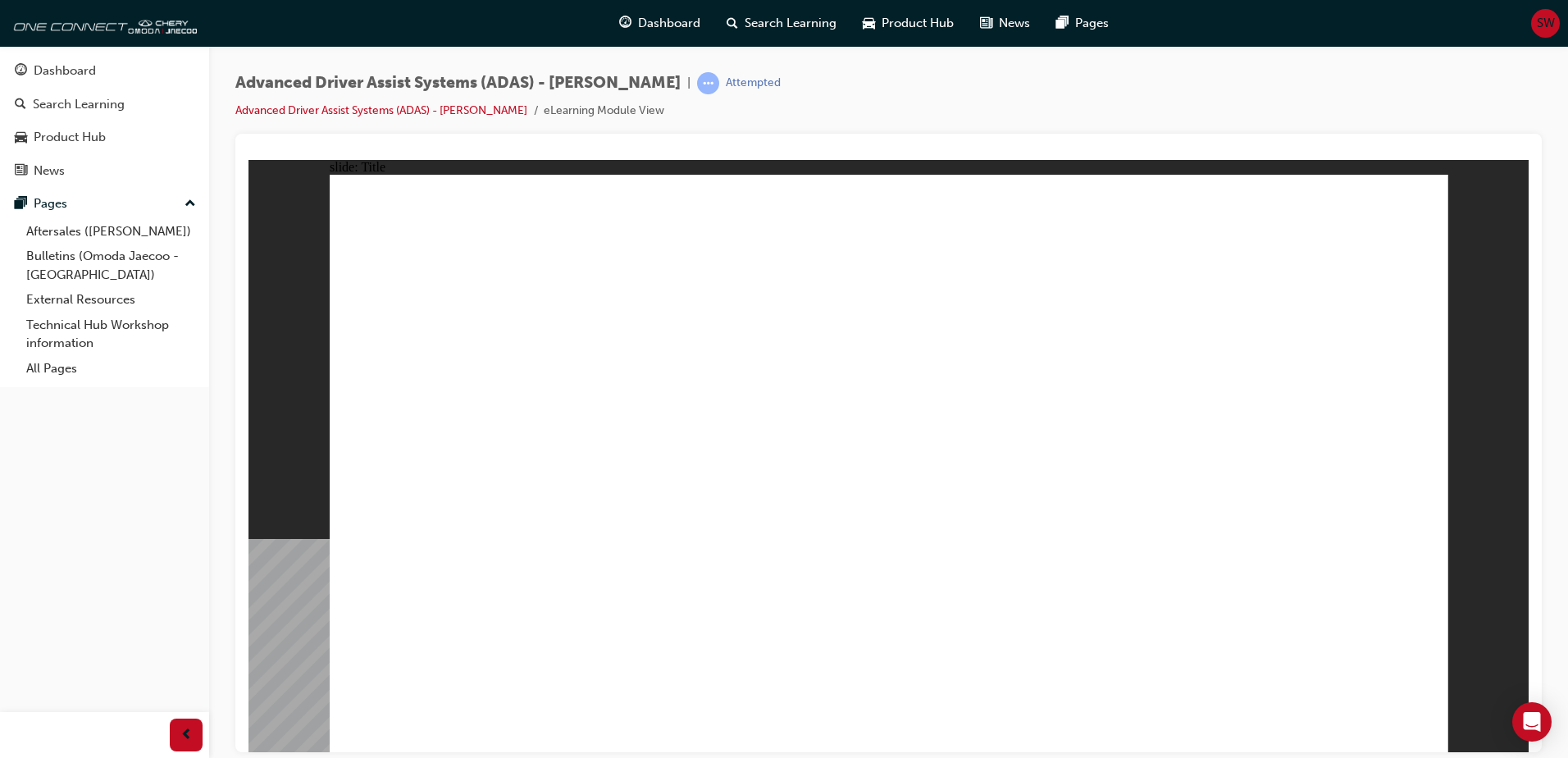
drag, startPoint x: 1314, startPoint y: 657, endPoint x: 1306, endPoint y: 667, distance: 12.8
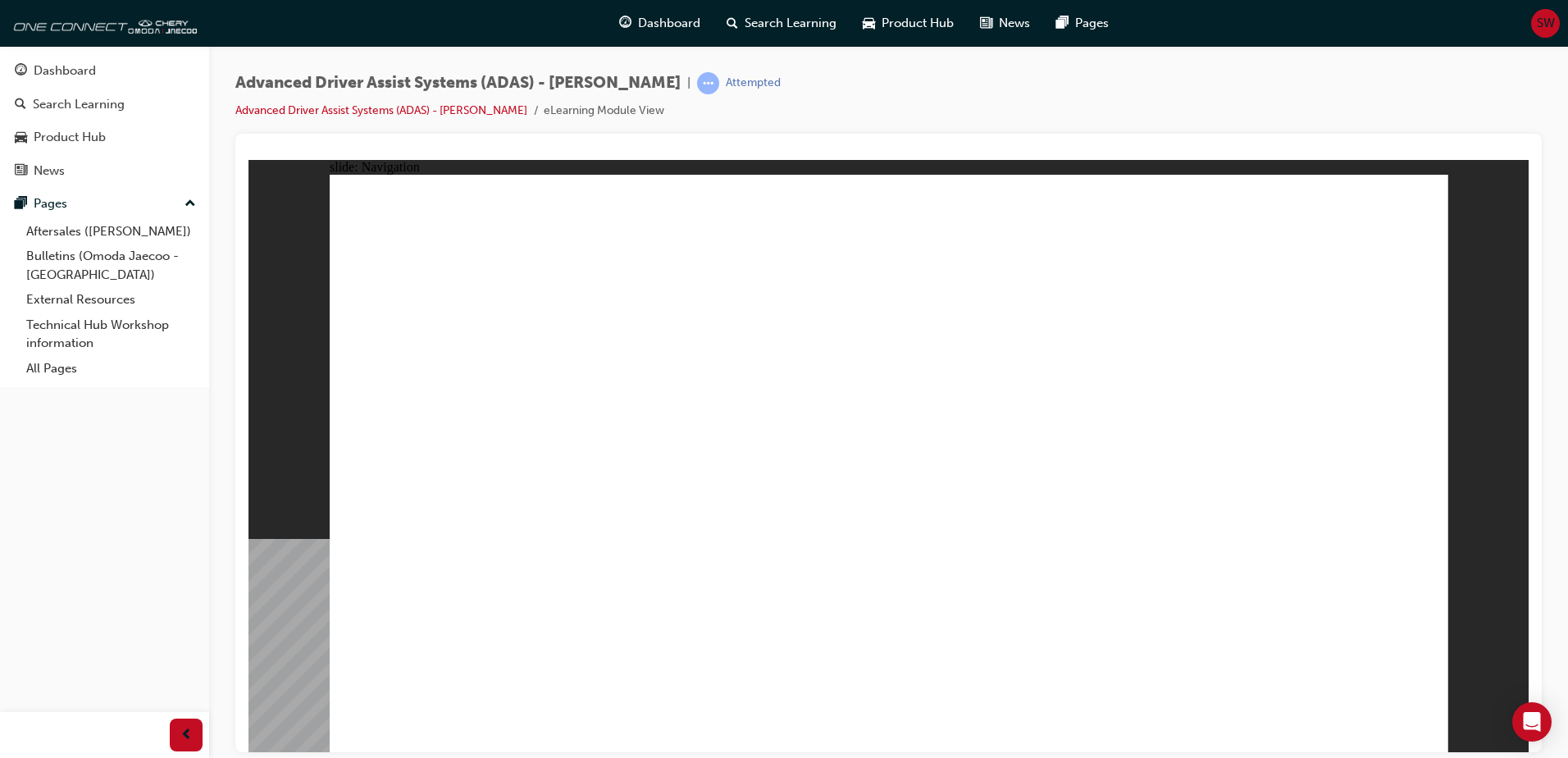
drag, startPoint x: 1306, startPoint y: 667, endPoint x: 1393, endPoint y: 697, distance: 92.0
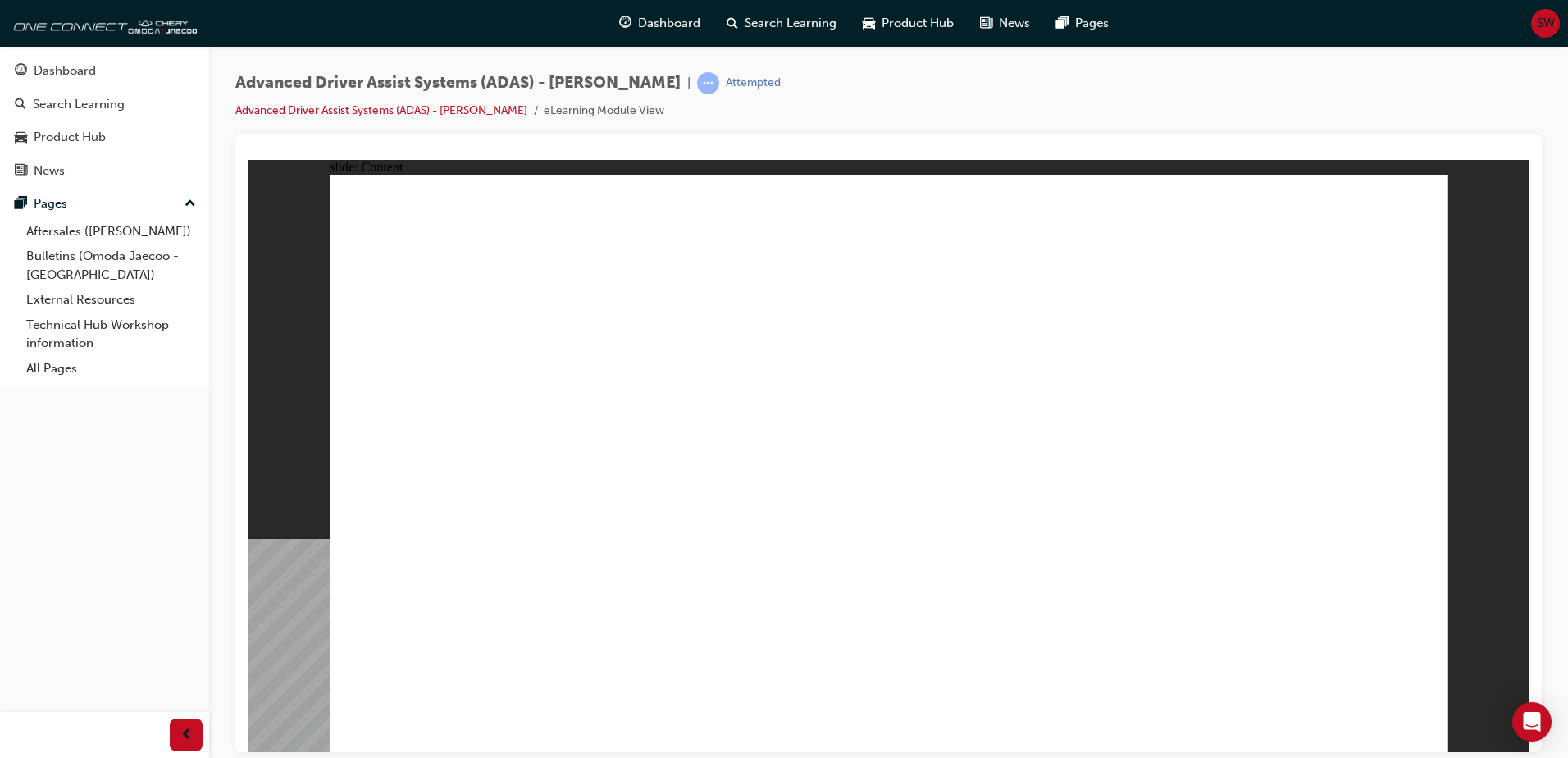
drag, startPoint x: 1419, startPoint y: 729, endPoint x: 1389, endPoint y: 688, distance: 50.8
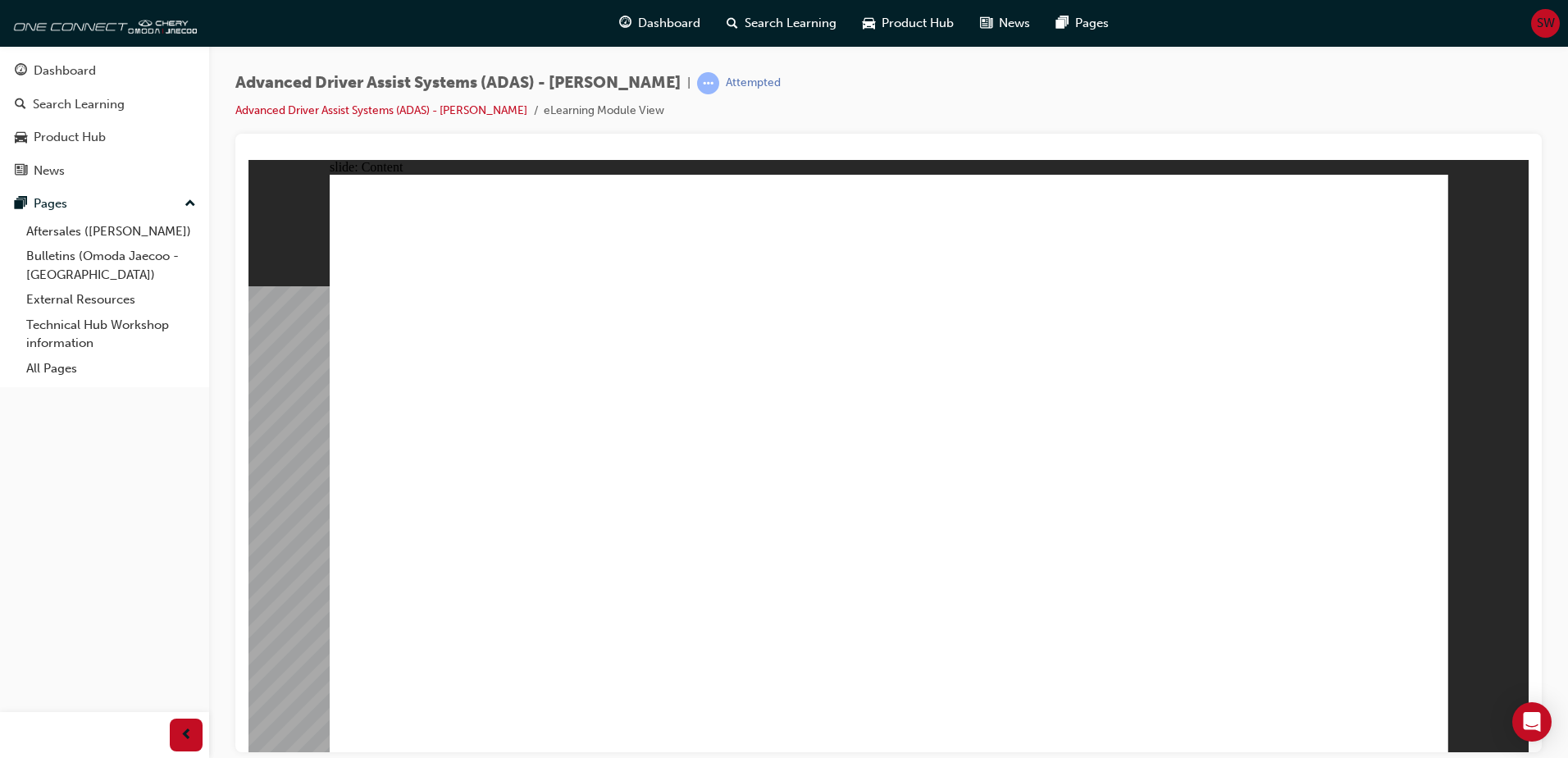
drag, startPoint x: 615, startPoint y: 292, endPoint x: 713, endPoint y: 290, distance: 98.0
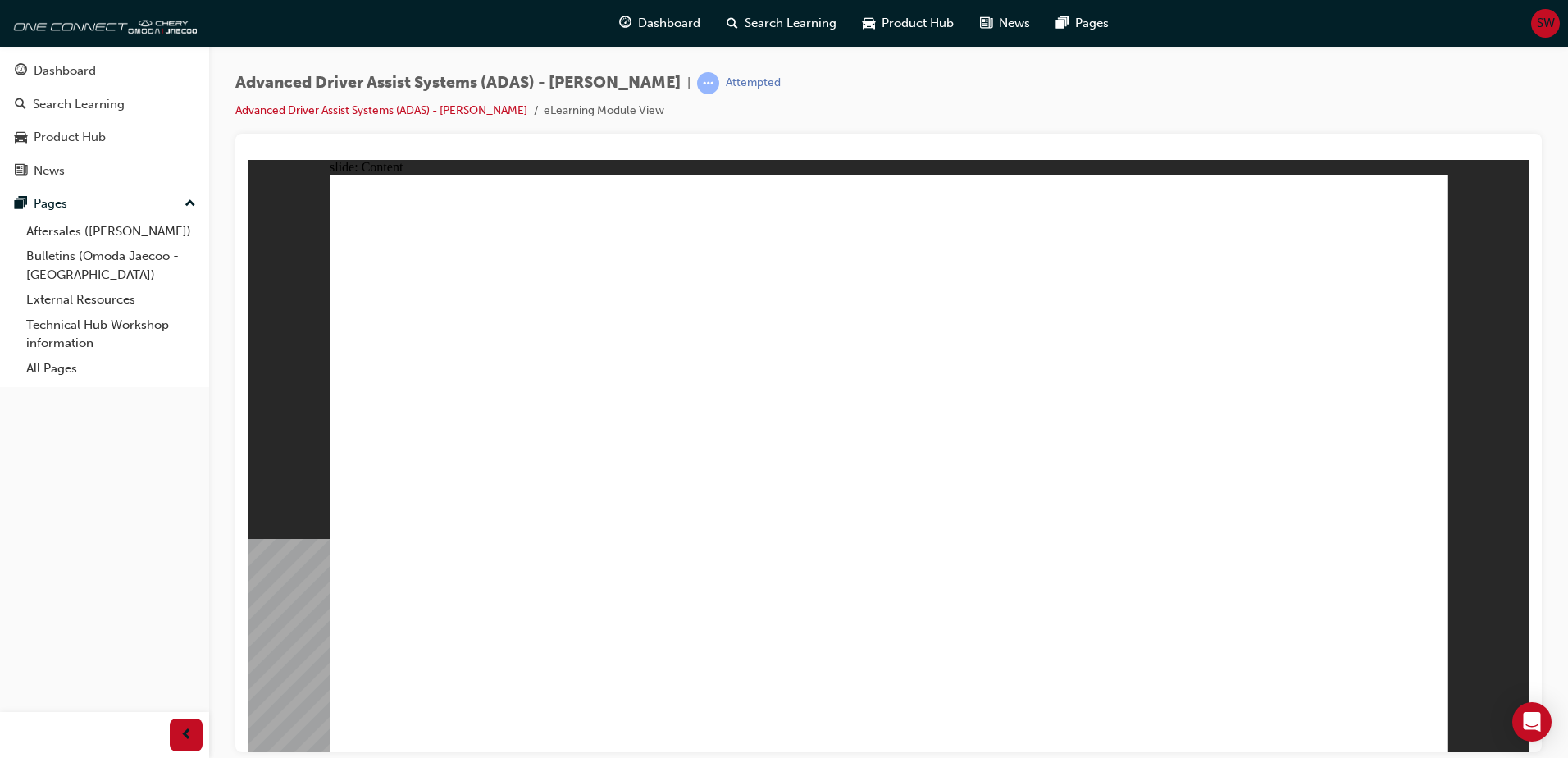
drag, startPoint x: 1203, startPoint y: 352, endPoint x: 1210, endPoint y: 383, distance: 31.8
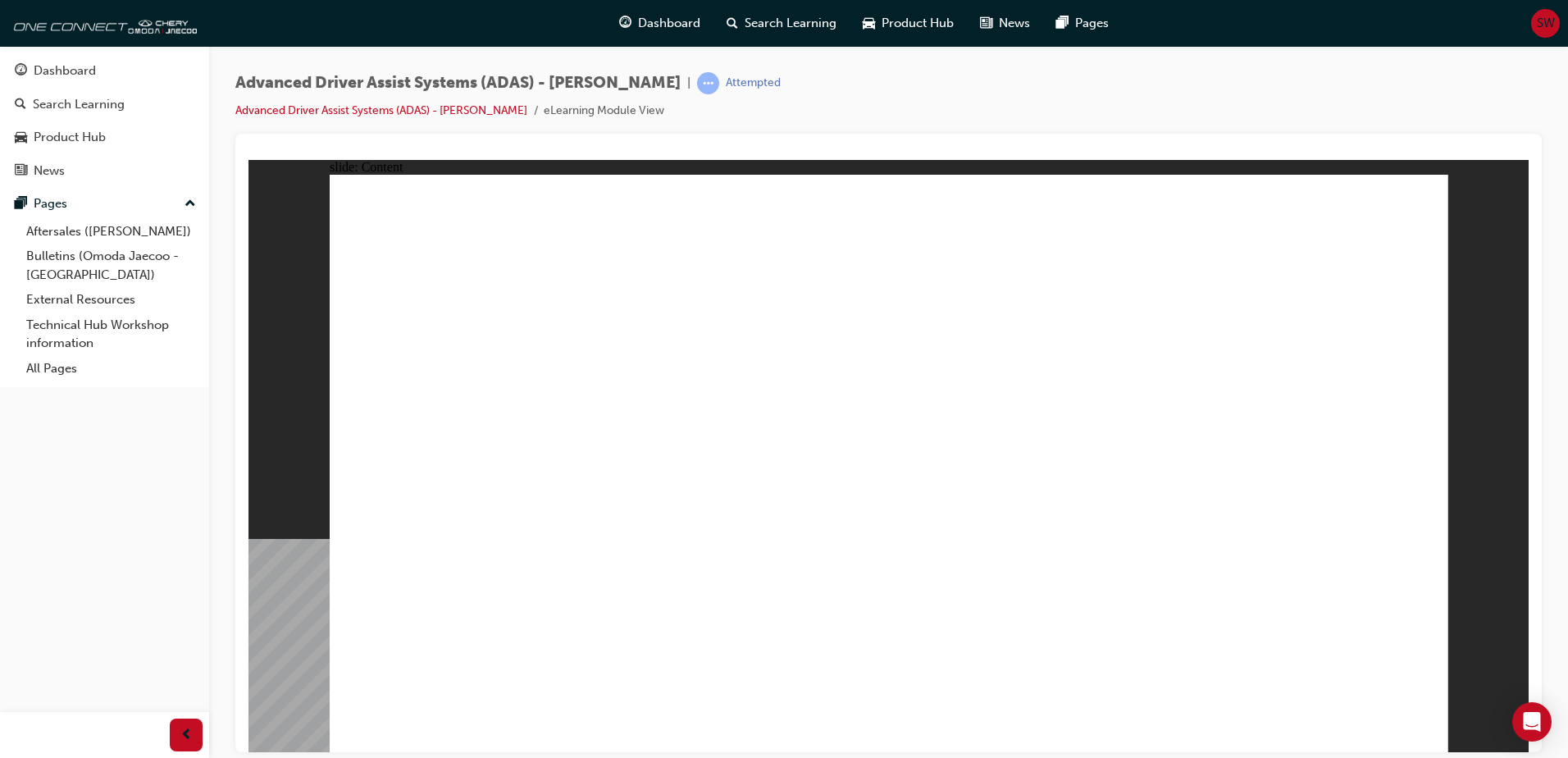
drag, startPoint x: 1026, startPoint y: 456, endPoint x: 1068, endPoint y: 444, distance: 43.7
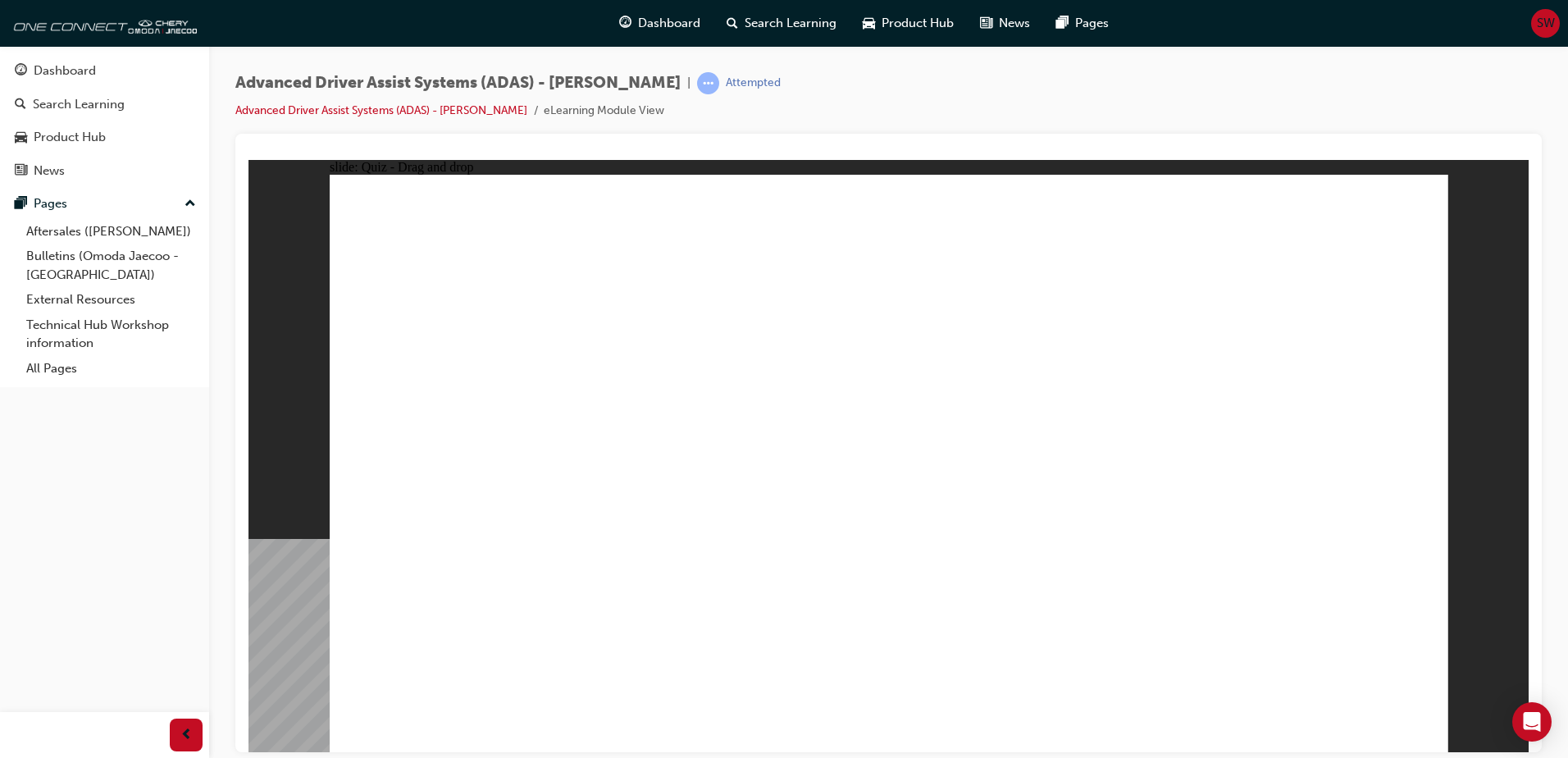
drag, startPoint x: 589, startPoint y: 573, endPoint x: 843, endPoint y: 228, distance: 428.4
drag, startPoint x: 743, startPoint y: 628, endPoint x: 1208, endPoint y: 251, distance: 598.6
drag, startPoint x: 925, startPoint y: 629, endPoint x: 1216, endPoint y: 294, distance: 443.7
drag, startPoint x: 1193, startPoint y: 492, endPoint x: 1285, endPoint y: 317, distance: 197.7
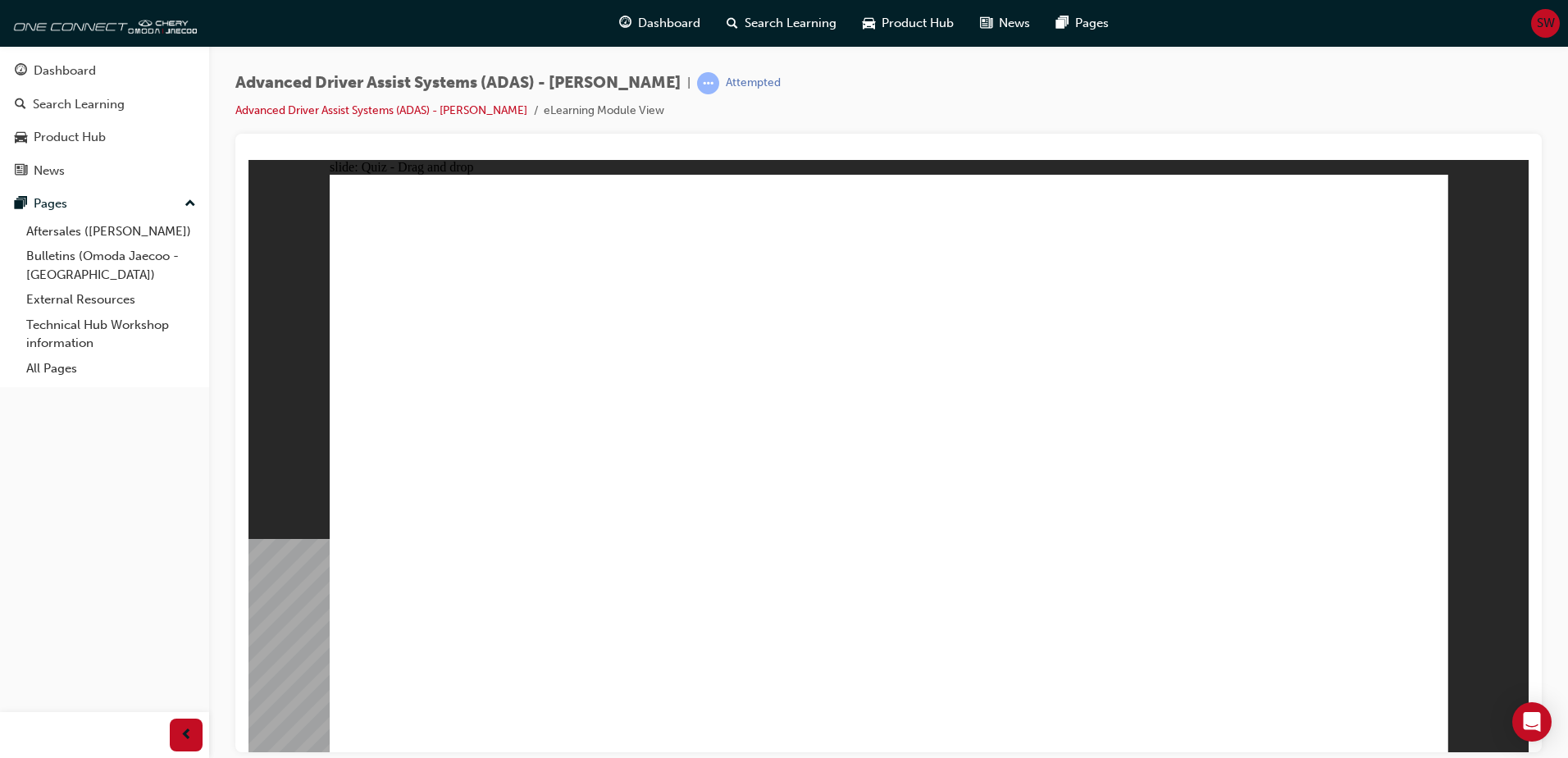
checkbox input "true"
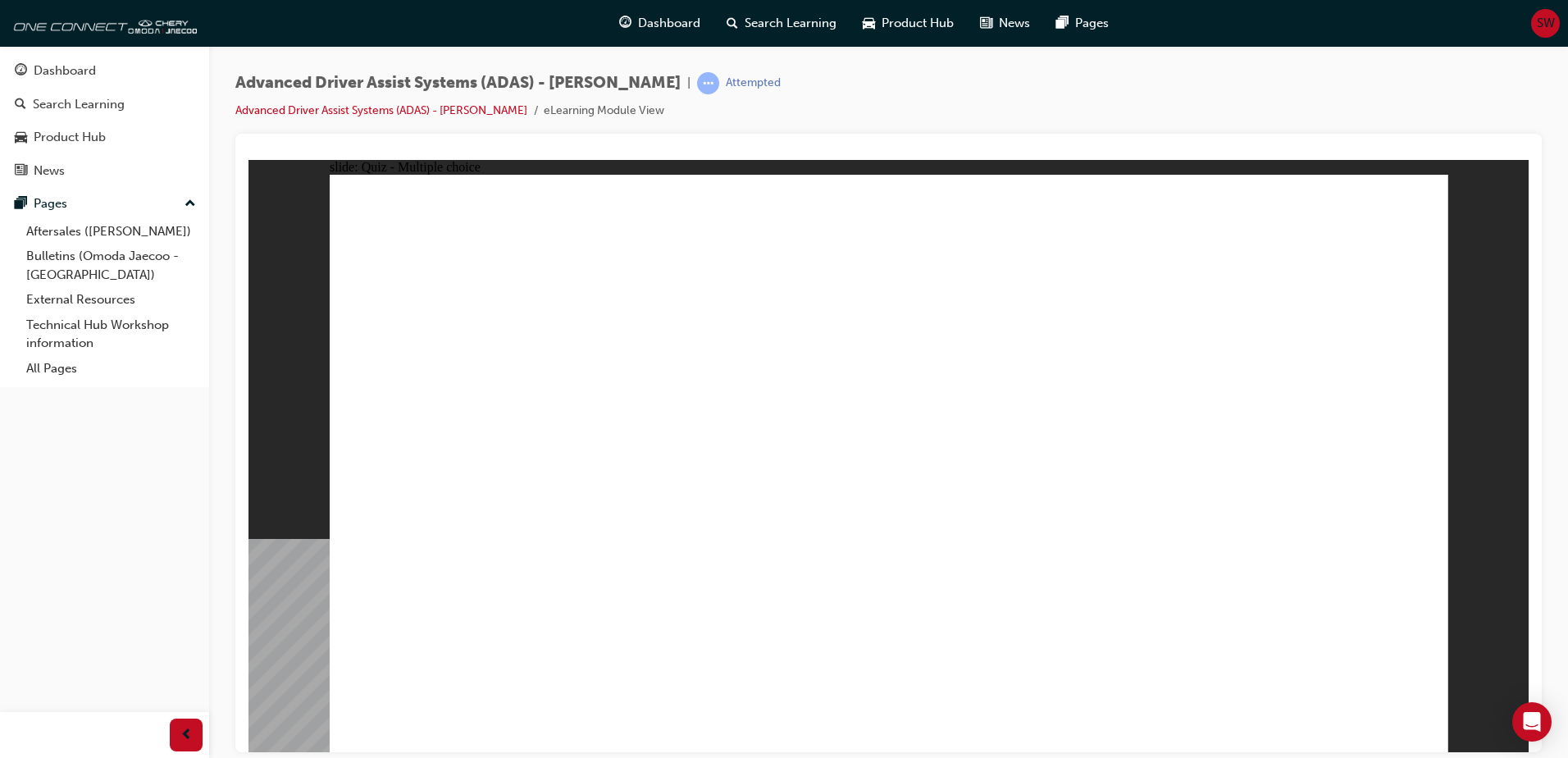
checkbox input "true"
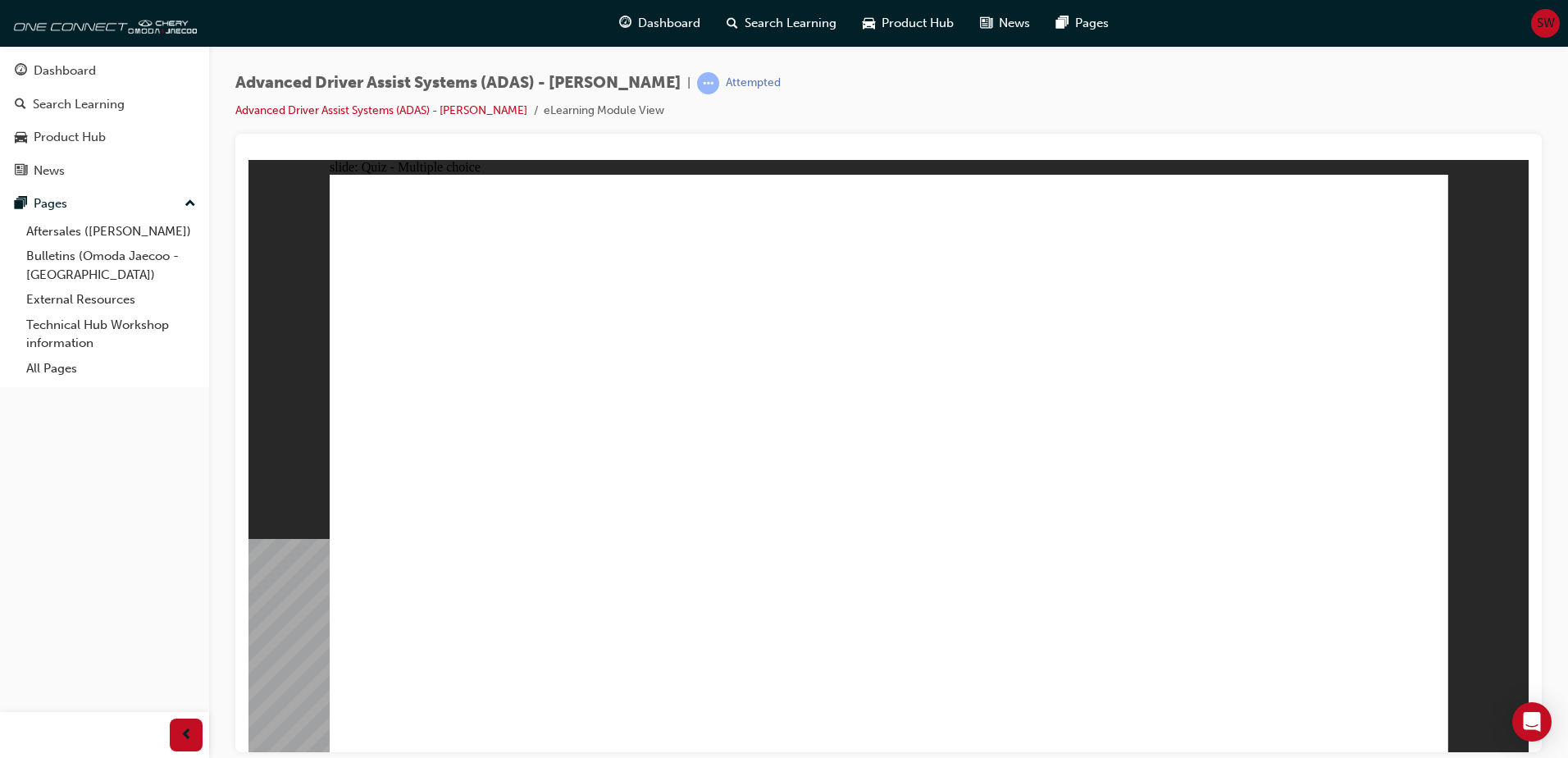
checkbox input "true"
drag, startPoint x: 902, startPoint y: 233, endPoint x: 900, endPoint y: 531, distance: 298.0
drag, startPoint x: 907, startPoint y: 533, endPoint x: 459, endPoint y: 537, distance: 448.0
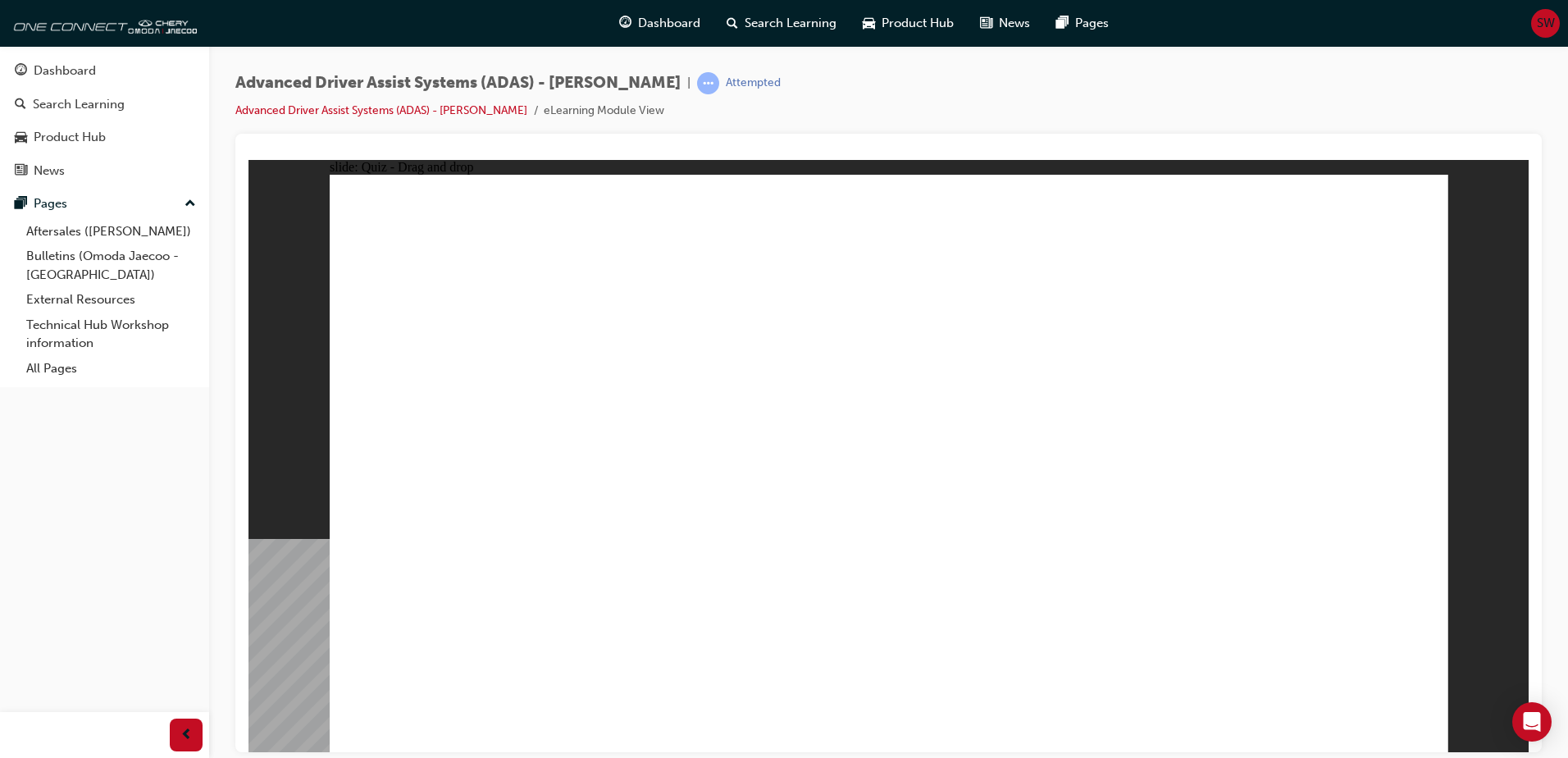
drag, startPoint x: 1235, startPoint y: 300, endPoint x: 890, endPoint y: 529, distance: 414.1
drag, startPoint x: 869, startPoint y: 532, endPoint x: 537, endPoint y: 542, distance: 332.2
drag, startPoint x: 898, startPoint y: 288, endPoint x: 638, endPoint y: 533, distance: 357.2
drag, startPoint x: 632, startPoint y: 531, endPoint x: 873, endPoint y: 541, distance: 241.2
drag, startPoint x: 563, startPoint y: 529, endPoint x: 878, endPoint y: 576, distance: 318.5
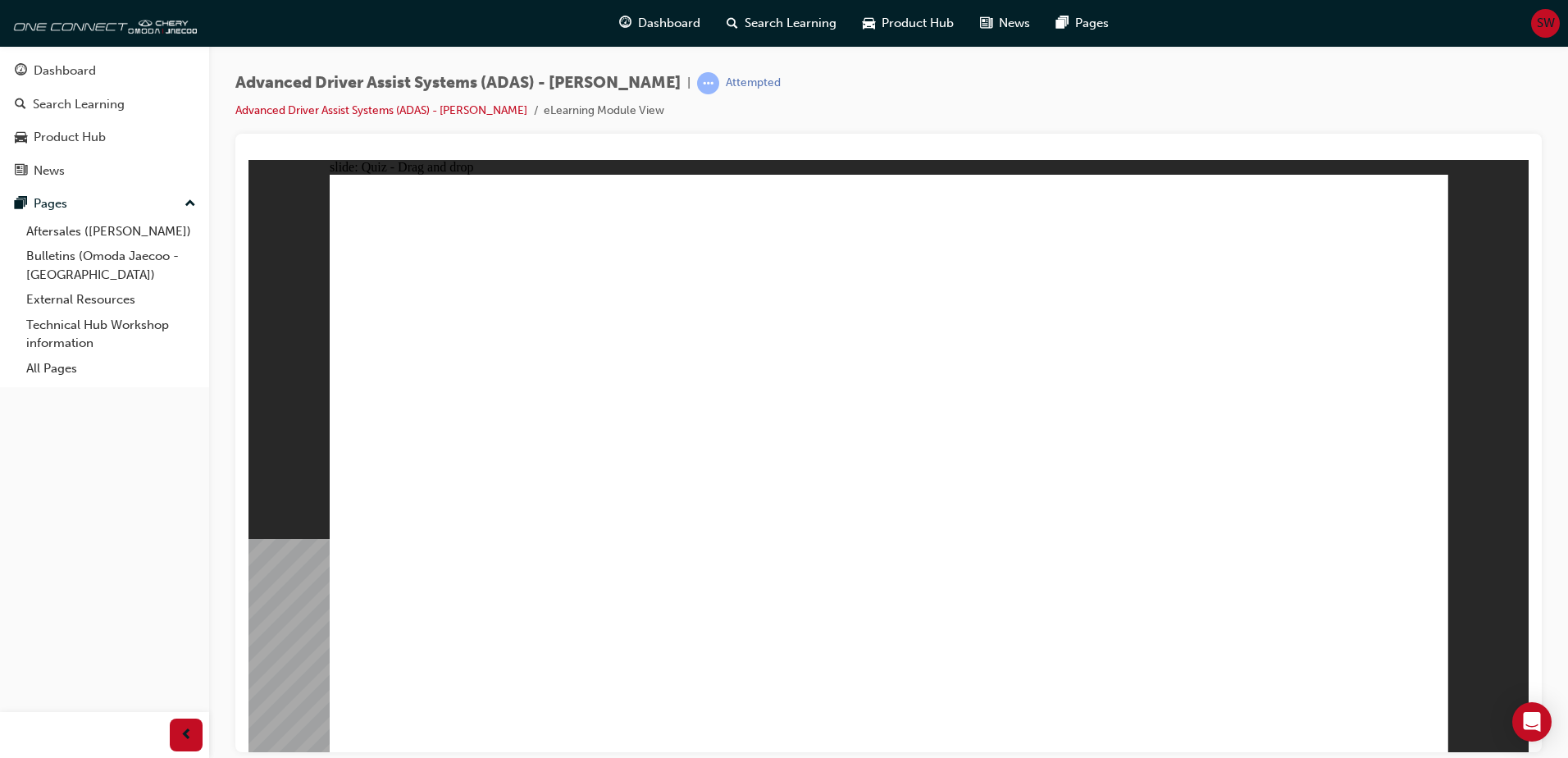
drag, startPoint x: 439, startPoint y: 522, endPoint x: 904, endPoint y: 531, distance: 465.1
drag, startPoint x: 1015, startPoint y: 283, endPoint x: 874, endPoint y: 560, distance: 310.8
drag, startPoint x: 1210, startPoint y: 531, endPoint x: 461, endPoint y: 542, distance: 749.1
drag, startPoint x: 1024, startPoint y: 238, endPoint x: 549, endPoint y: 536, distance: 560.7
drag, startPoint x: 549, startPoint y: 536, endPoint x: 914, endPoint y: 571, distance: 366.7
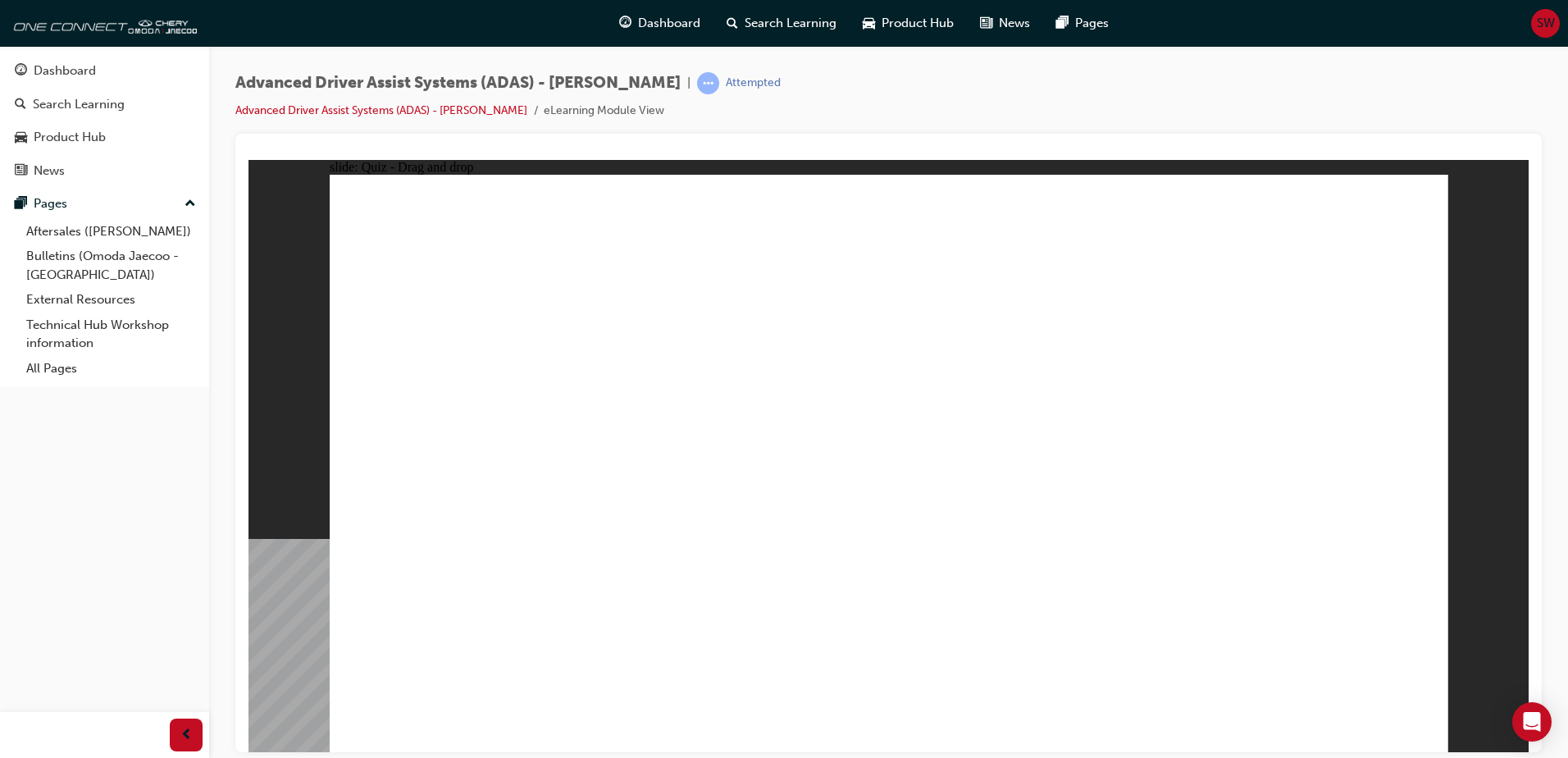
drag, startPoint x: 1151, startPoint y: 235, endPoint x: 562, endPoint y: 536, distance: 661.5
drag, startPoint x: 1148, startPoint y: 285, endPoint x: 917, endPoint y: 567, distance: 364.5
drag, startPoint x: 1269, startPoint y: 235, endPoint x: 664, endPoint y: 536, distance: 675.7
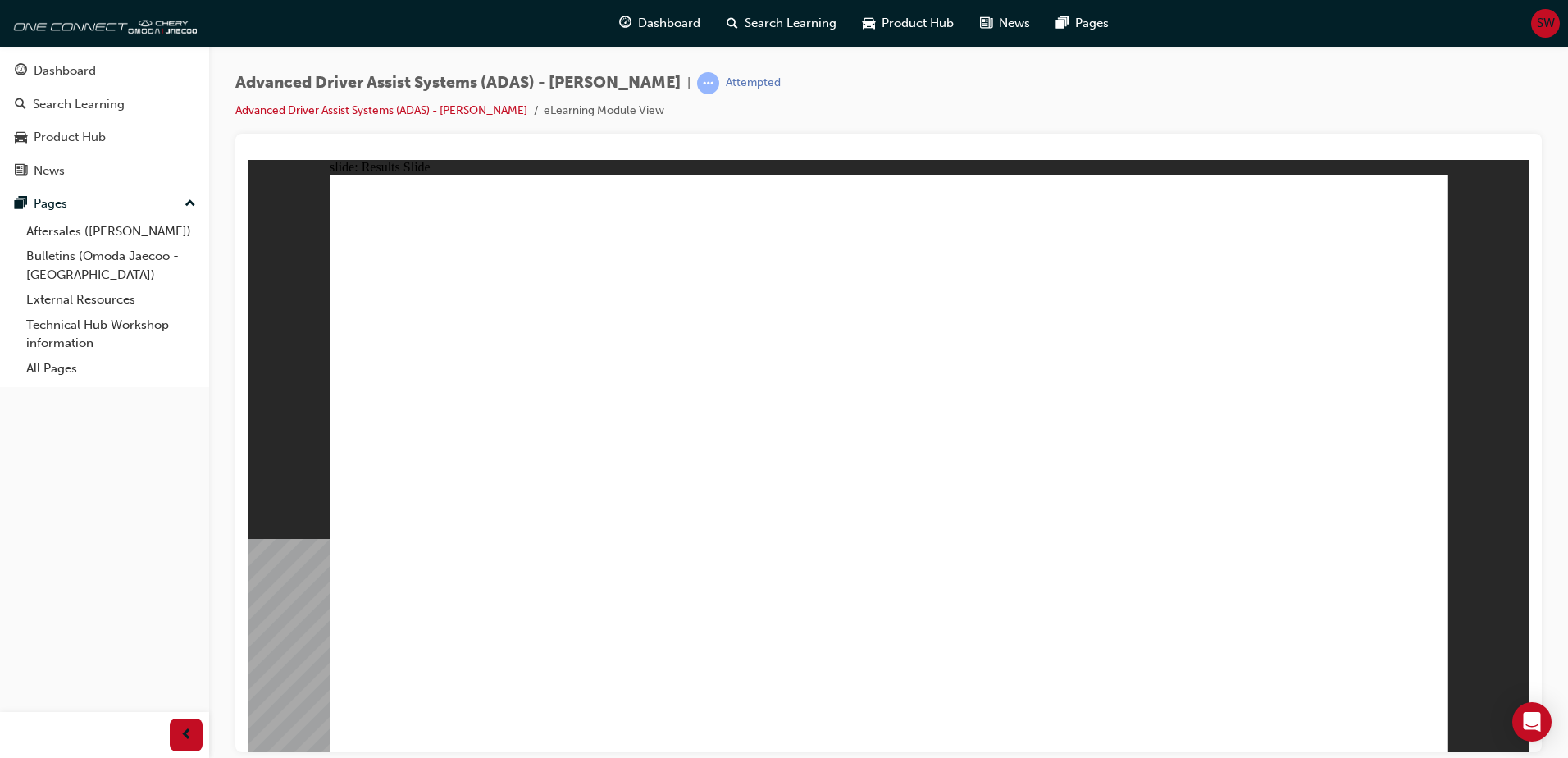
drag, startPoint x: 551, startPoint y: 629, endPoint x: 1241, endPoint y: 223, distance: 800.6
drag, startPoint x: 911, startPoint y: 624, endPoint x: 886, endPoint y: 315, distance: 310.0
drag, startPoint x: 1074, startPoint y: 583, endPoint x: 983, endPoint y: 332, distance: 267.0
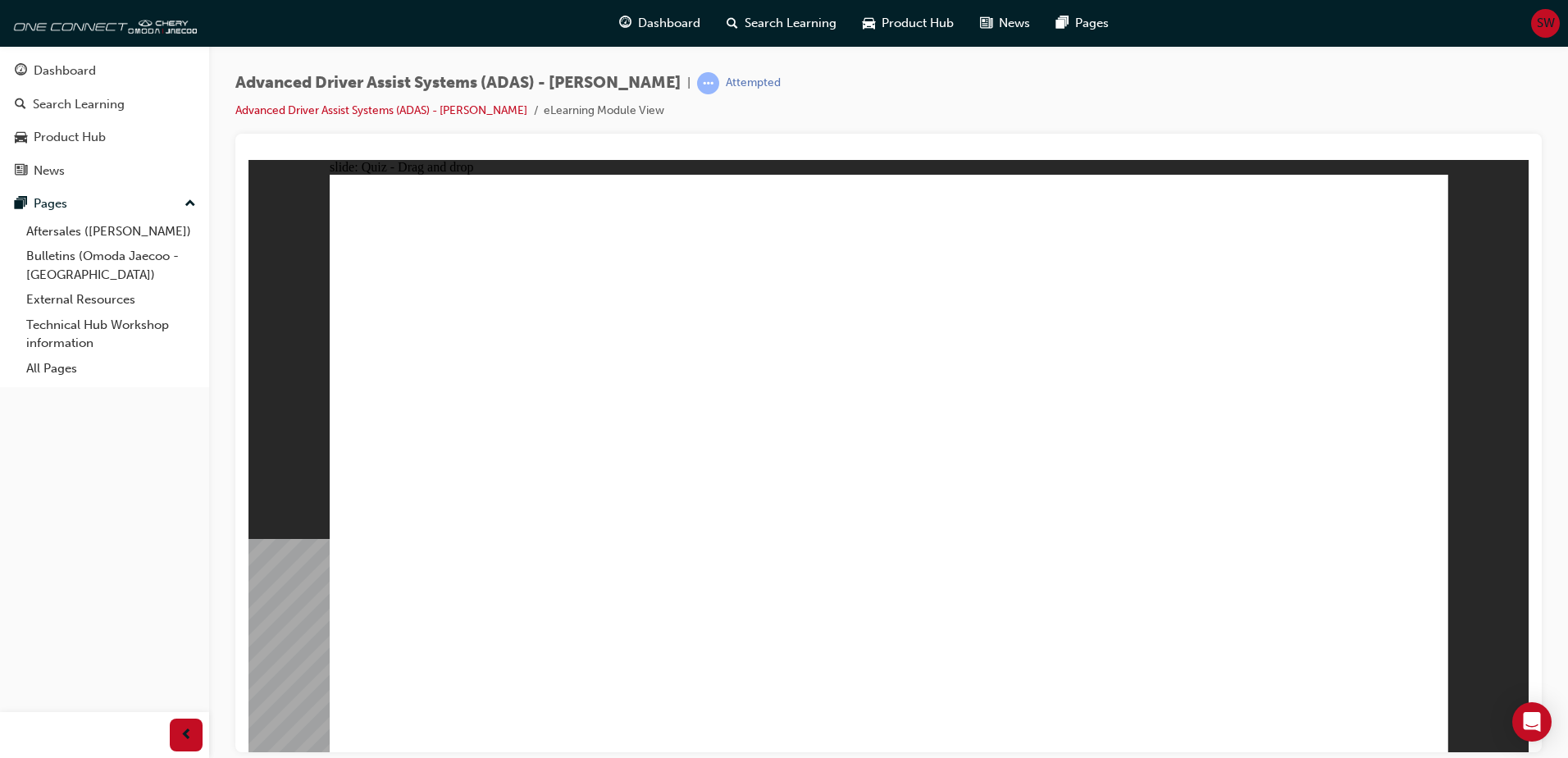
drag, startPoint x: 791, startPoint y: 538, endPoint x: 861, endPoint y: 266, distance: 280.9
checkbox input "true"
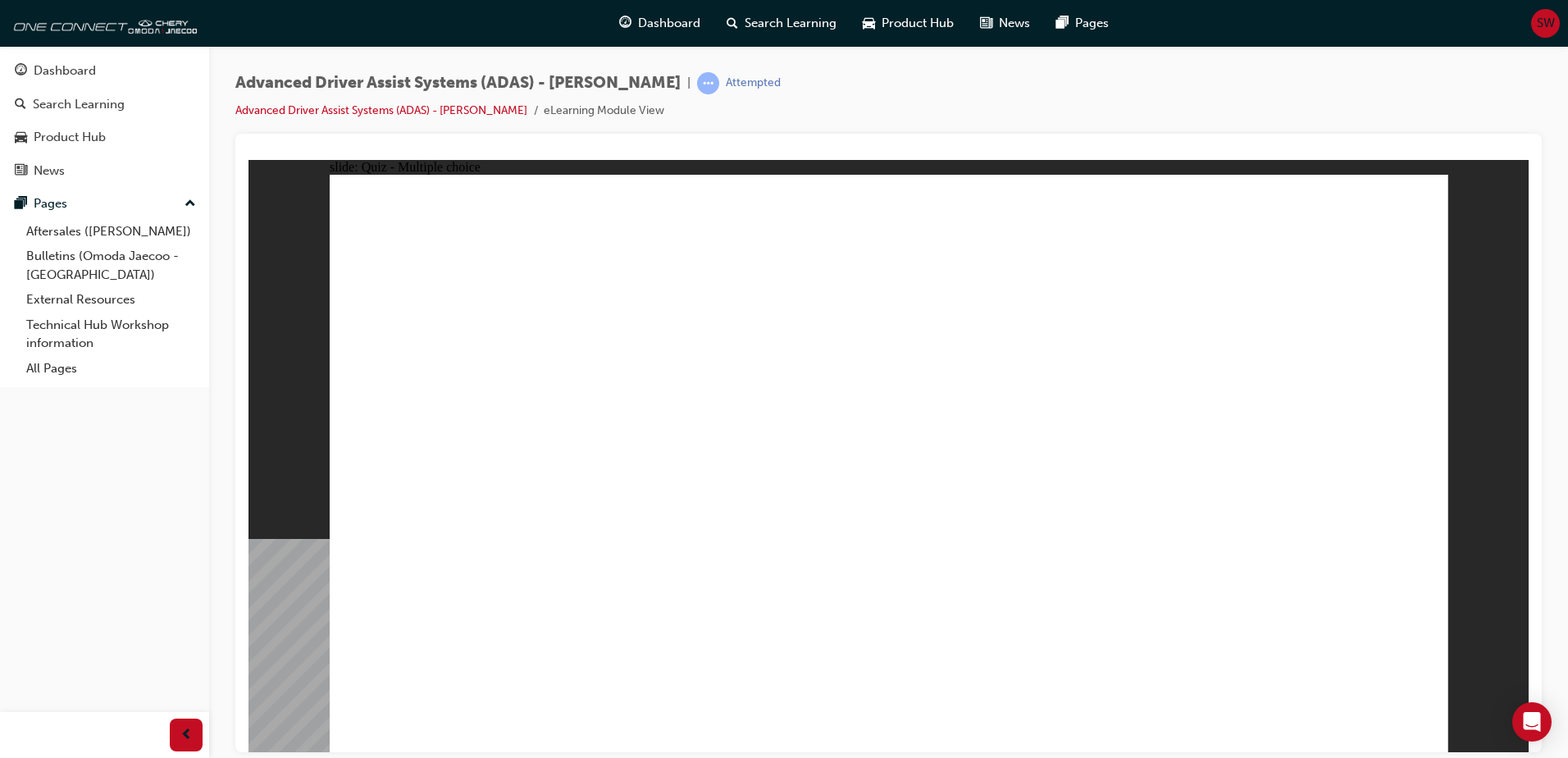
checkbox input "true"
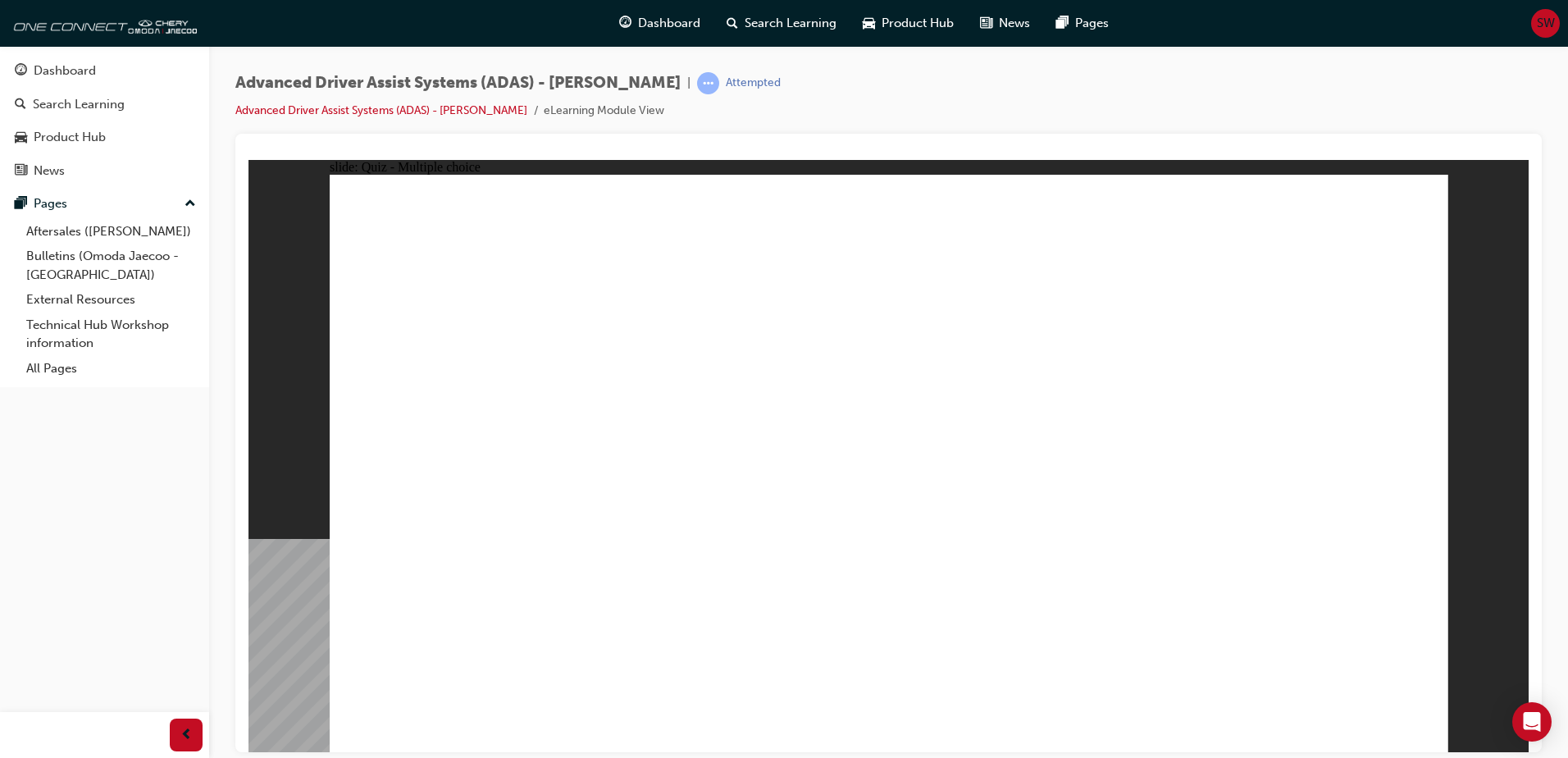
checkbox input "true"
drag, startPoint x: 910, startPoint y: 235, endPoint x: 926, endPoint y: 602, distance: 367.3
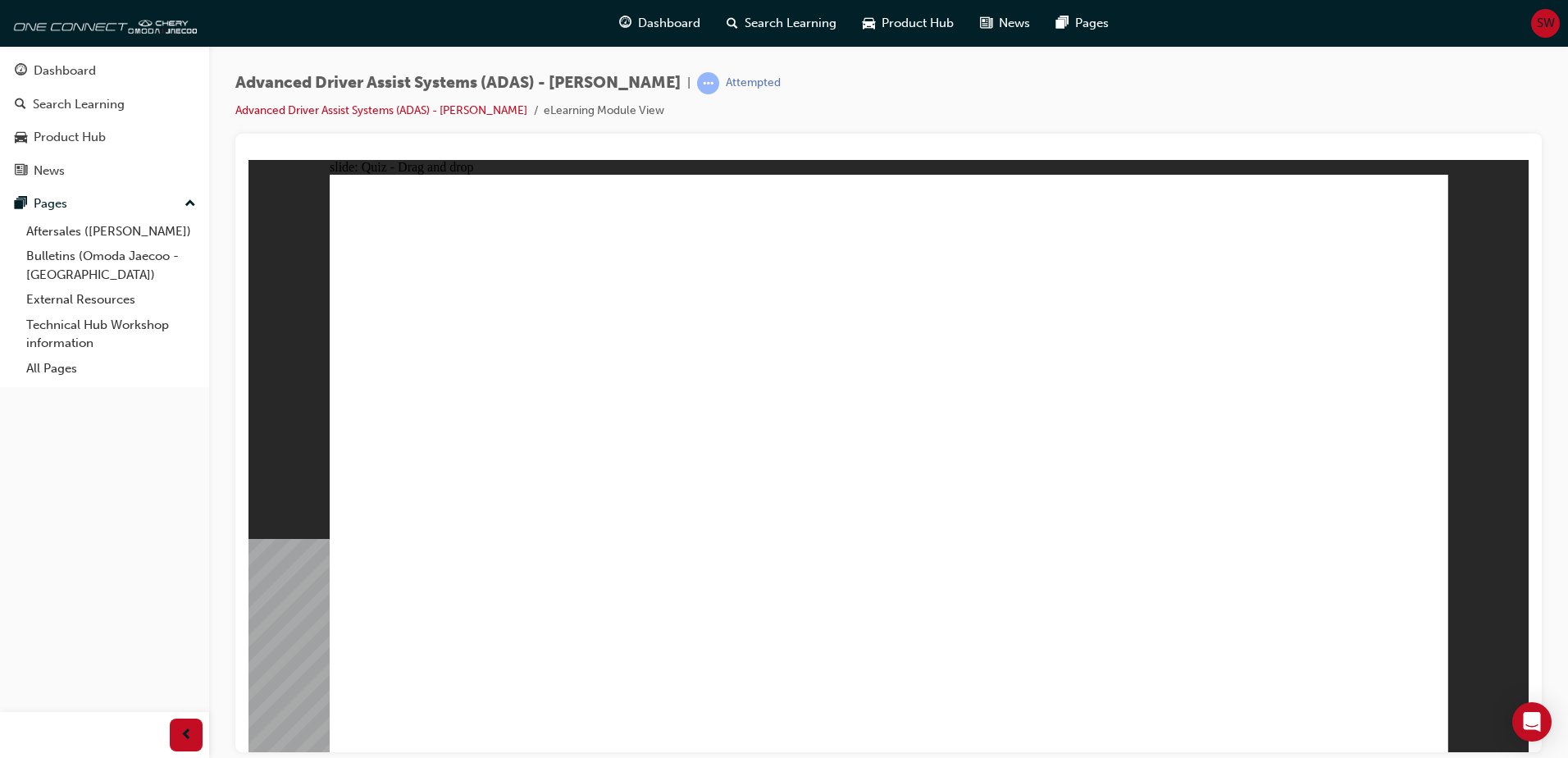
drag, startPoint x: 902, startPoint y: 286, endPoint x: 917, endPoint y: 587, distance: 301.4
drag, startPoint x: 1003, startPoint y: 282, endPoint x: 919, endPoint y: 626, distance: 354.1
drag, startPoint x: 1020, startPoint y: 229, endPoint x: 884, endPoint y: 578, distance: 374.6
drag, startPoint x: 1125, startPoint y: 286, endPoint x: 896, endPoint y: 593, distance: 383.0
drag, startPoint x: 1151, startPoint y: 223, endPoint x: 1064, endPoint y: 541, distance: 329.7
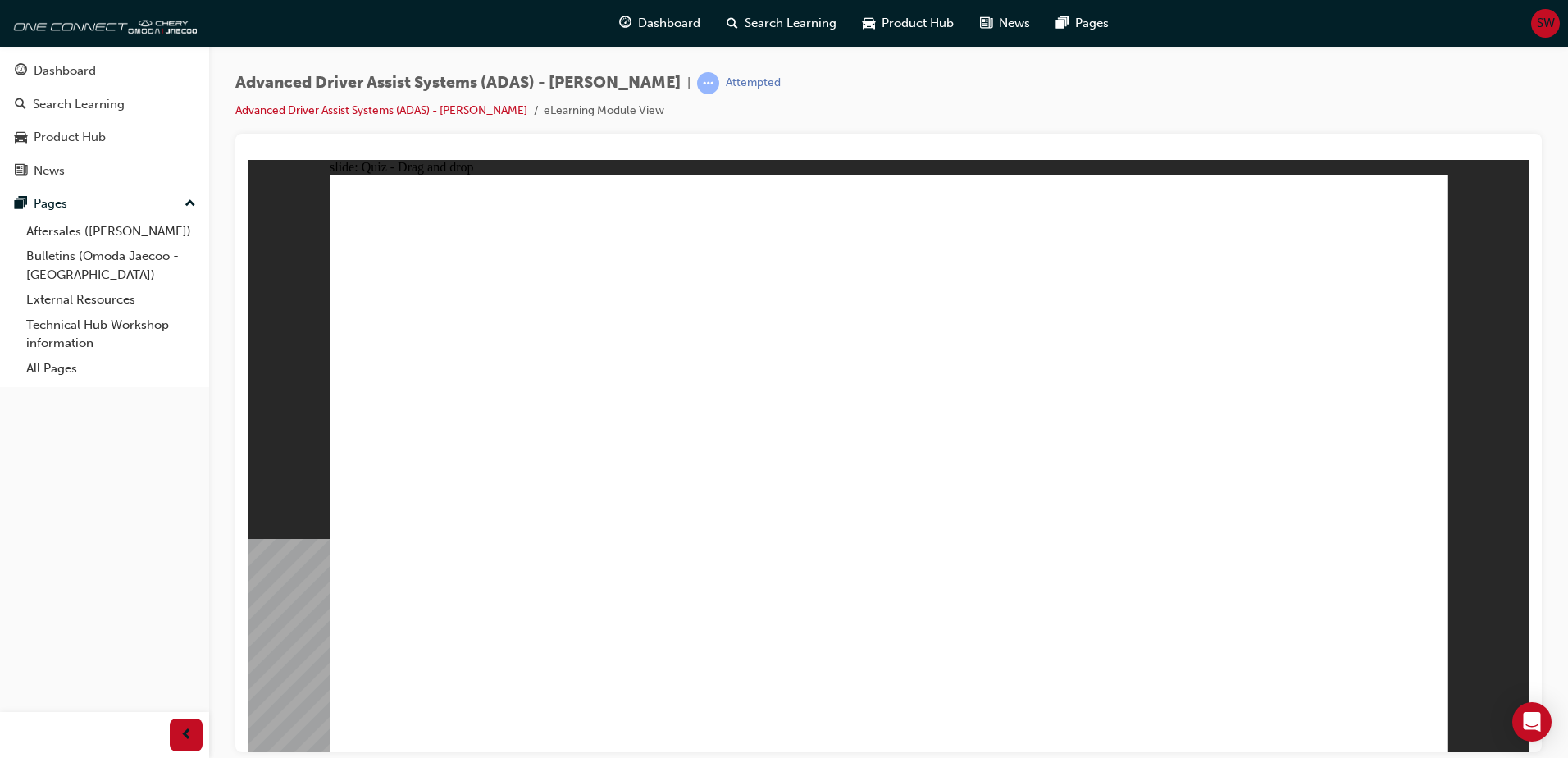
drag, startPoint x: 1247, startPoint y: 278, endPoint x: 1112, endPoint y: 542, distance: 296.5
drag, startPoint x: 1225, startPoint y: 384, endPoint x: 1181, endPoint y: 583, distance: 203.8
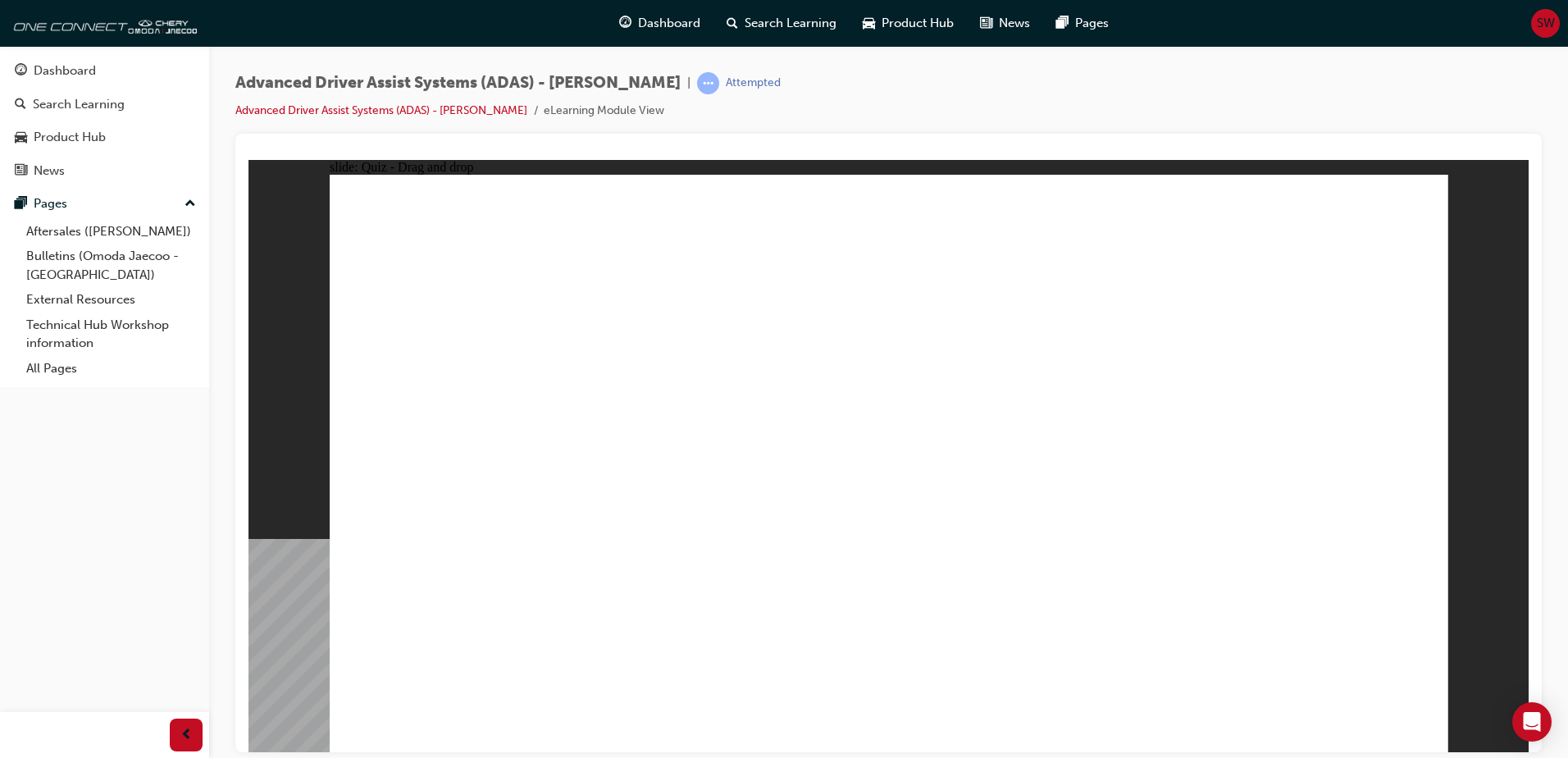
drag, startPoint x: 522, startPoint y: 630, endPoint x: 821, endPoint y: 232, distance: 497.8
drag, startPoint x: 708, startPoint y: 629, endPoint x: 1148, endPoint y: 206, distance: 610.4
drag, startPoint x: 923, startPoint y: 619, endPoint x: 1251, endPoint y: 247, distance: 496.0
drag, startPoint x: 1112, startPoint y: 614, endPoint x: 1258, endPoint y: 291, distance: 354.5
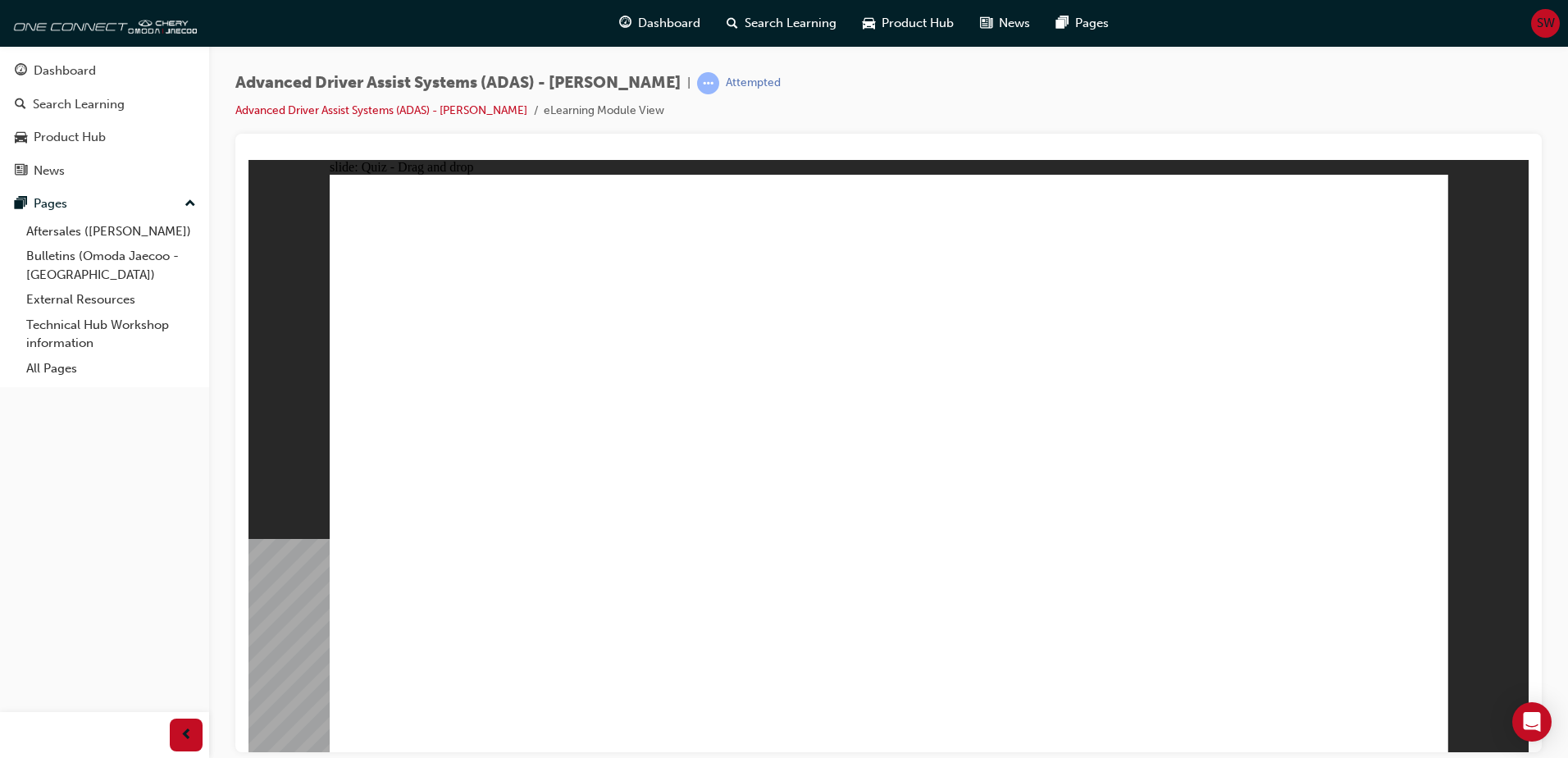
checkbox input "true"
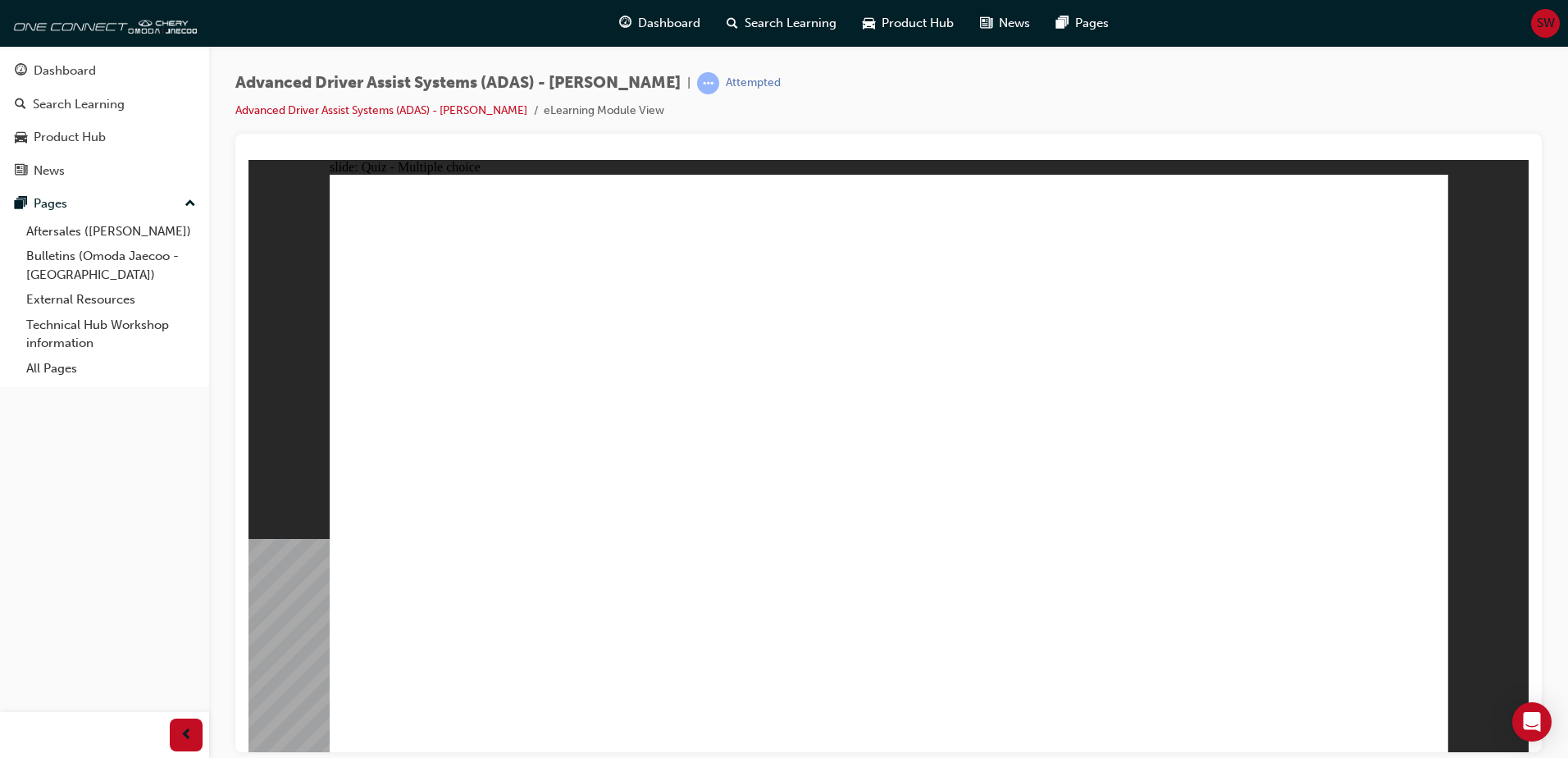
checkbox input "true"
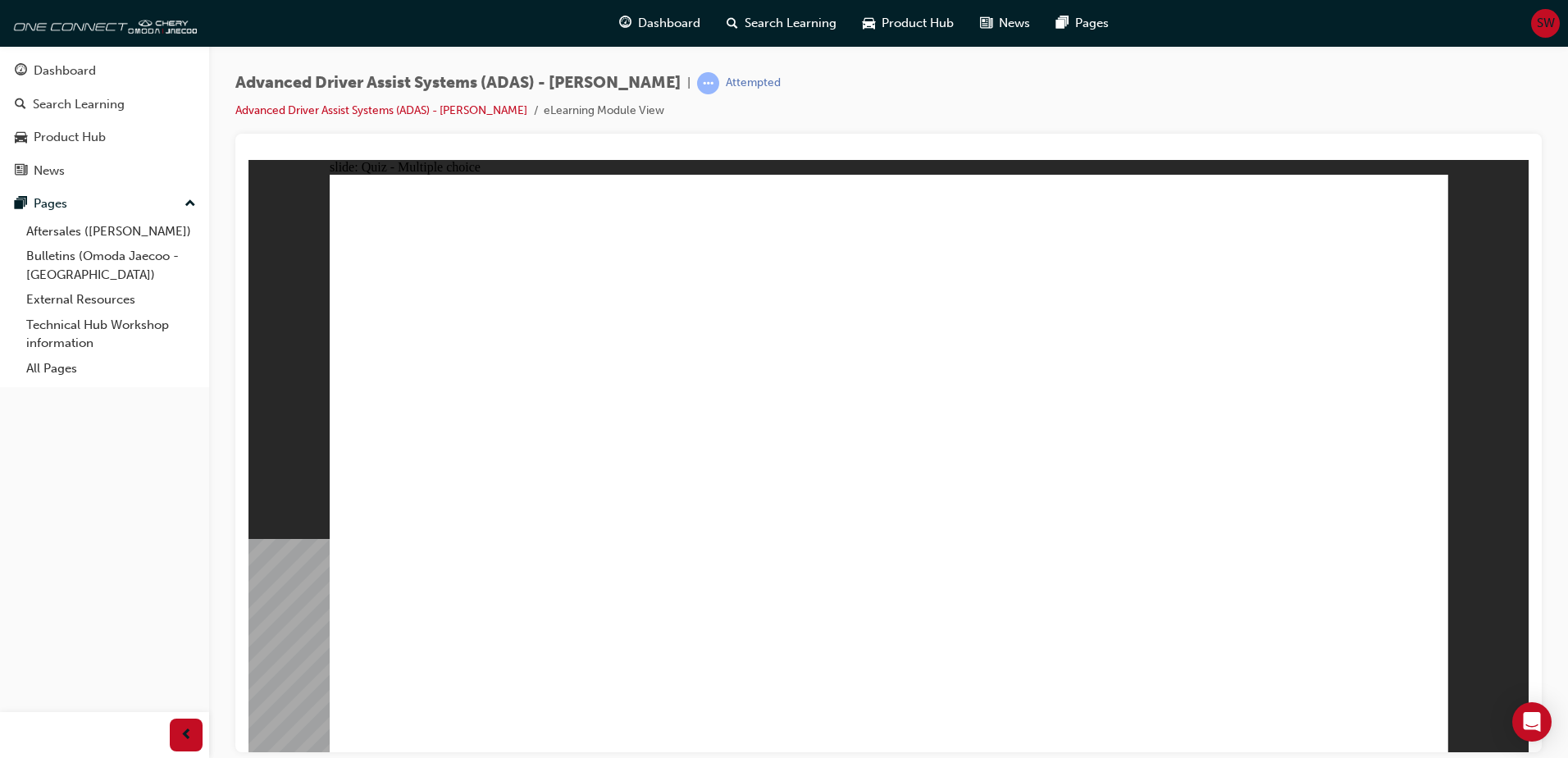
checkbox input "true"
drag, startPoint x: 903, startPoint y: 236, endPoint x: 735, endPoint y: 542, distance: 349.1
drag, startPoint x: 927, startPoint y: 282, endPoint x: 597, endPoint y: 520, distance: 406.9
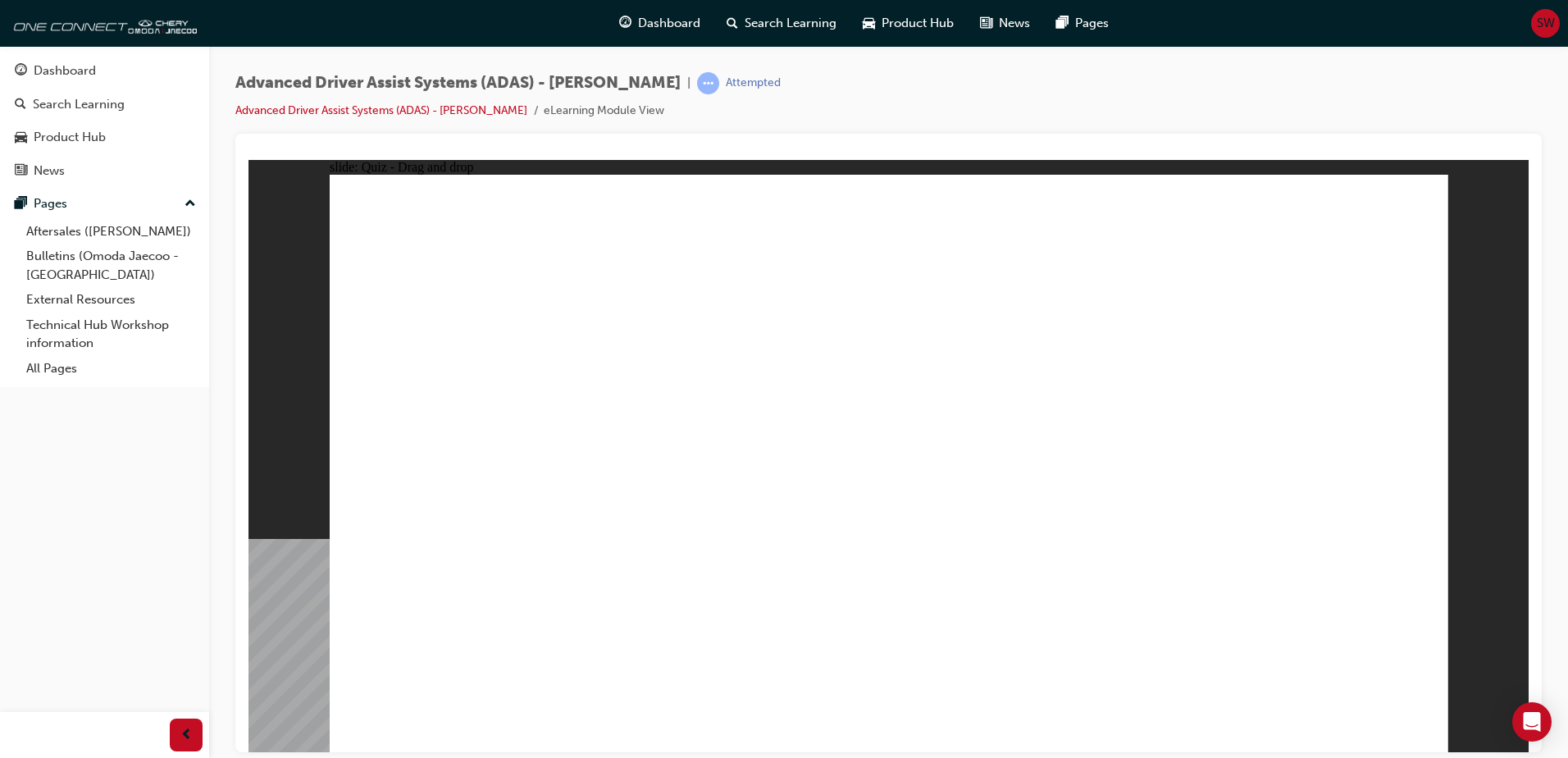
drag, startPoint x: 1026, startPoint y: 281, endPoint x: 644, endPoint y: 535, distance: 458.7
drag, startPoint x: 1021, startPoint y: 240, endPoint x: 741, endPoint y: 549, distance: 417.0
drag, startPoint x: 809, startPoint y: 534, endPoint x: 888, endPoint y: 536, distance: 79.0
drag, startPoint x: 1257, startPoint y: 284, endPoint x: 993, endPoint y: 538, distance: 366.3
drag, startPoint x: 1148, startPoint y: 278, endPoint x: 1115, endPoint y: 531, distance: 255.1
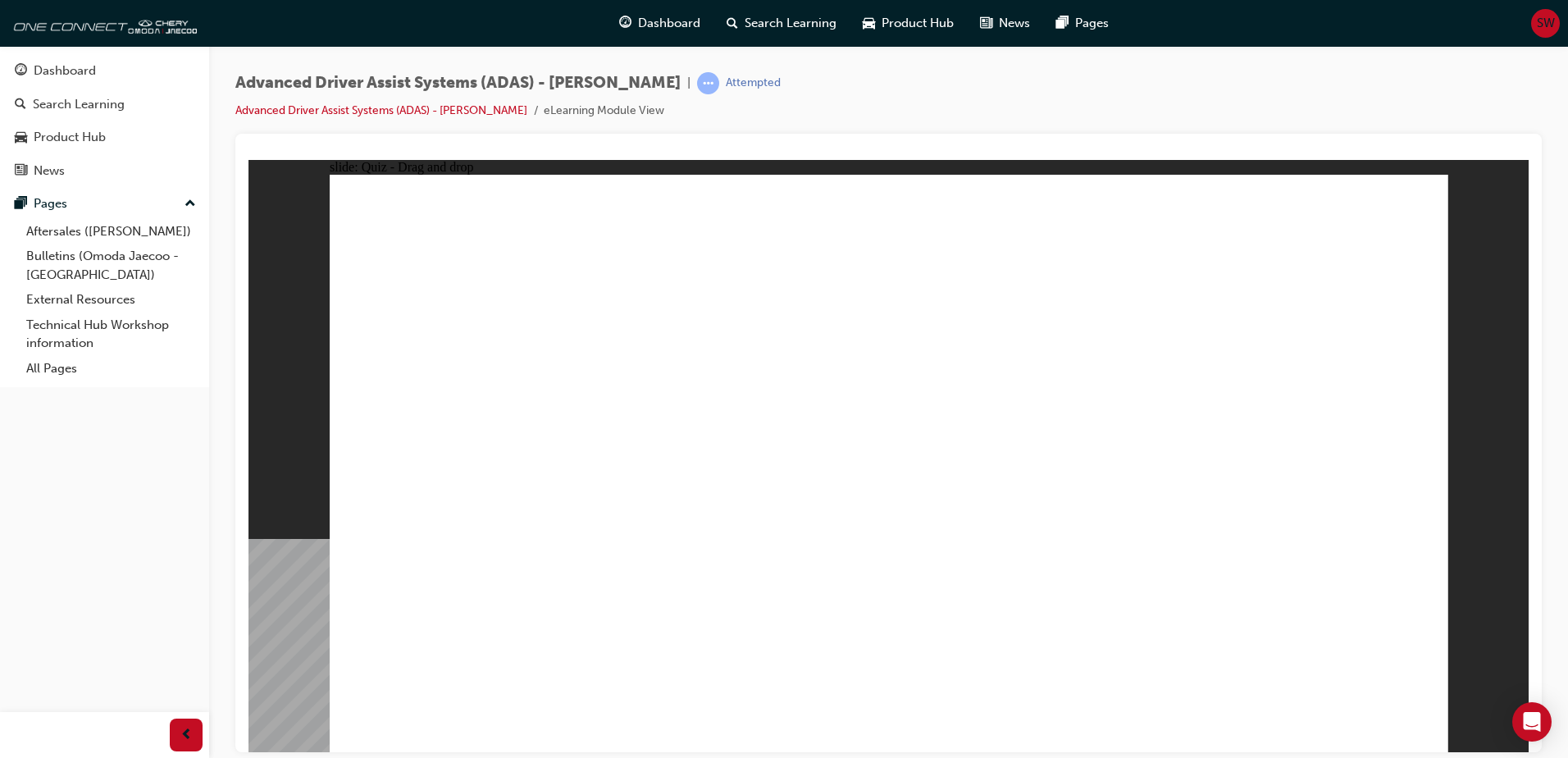
drag, startPoint x: 1138, startPoint y: 242, endPoint x: 902, endPoint y: 567, distance: 401.6
drag, startPoint x: 1269, startPoint y: 239, endPoint x: 750, endPoint y: 533, distance: 596.5
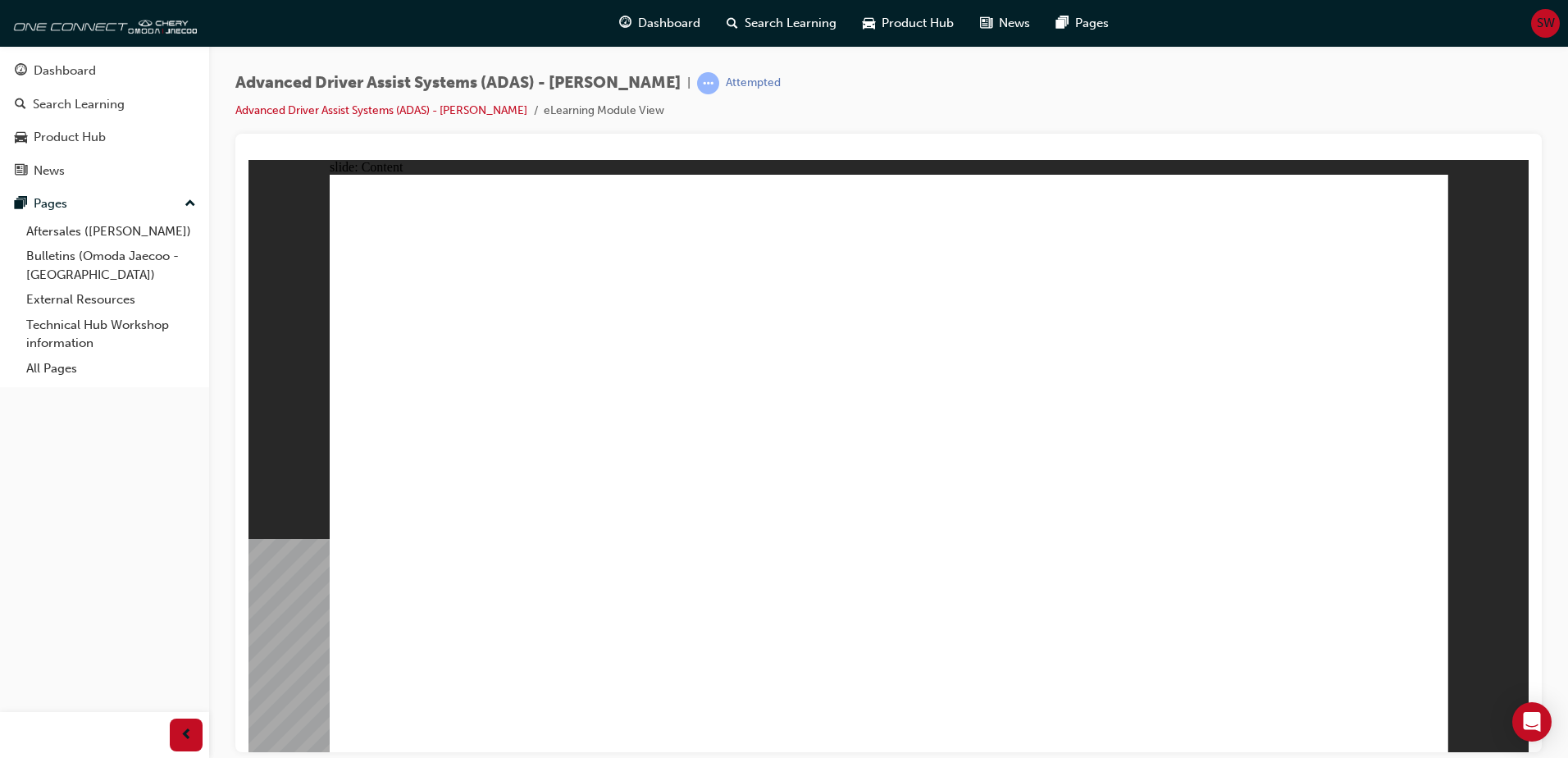
drag, startPoint x: 542, startPoint y: 623, endPoint x: 901, endPoint y: 250, distance: 517.7
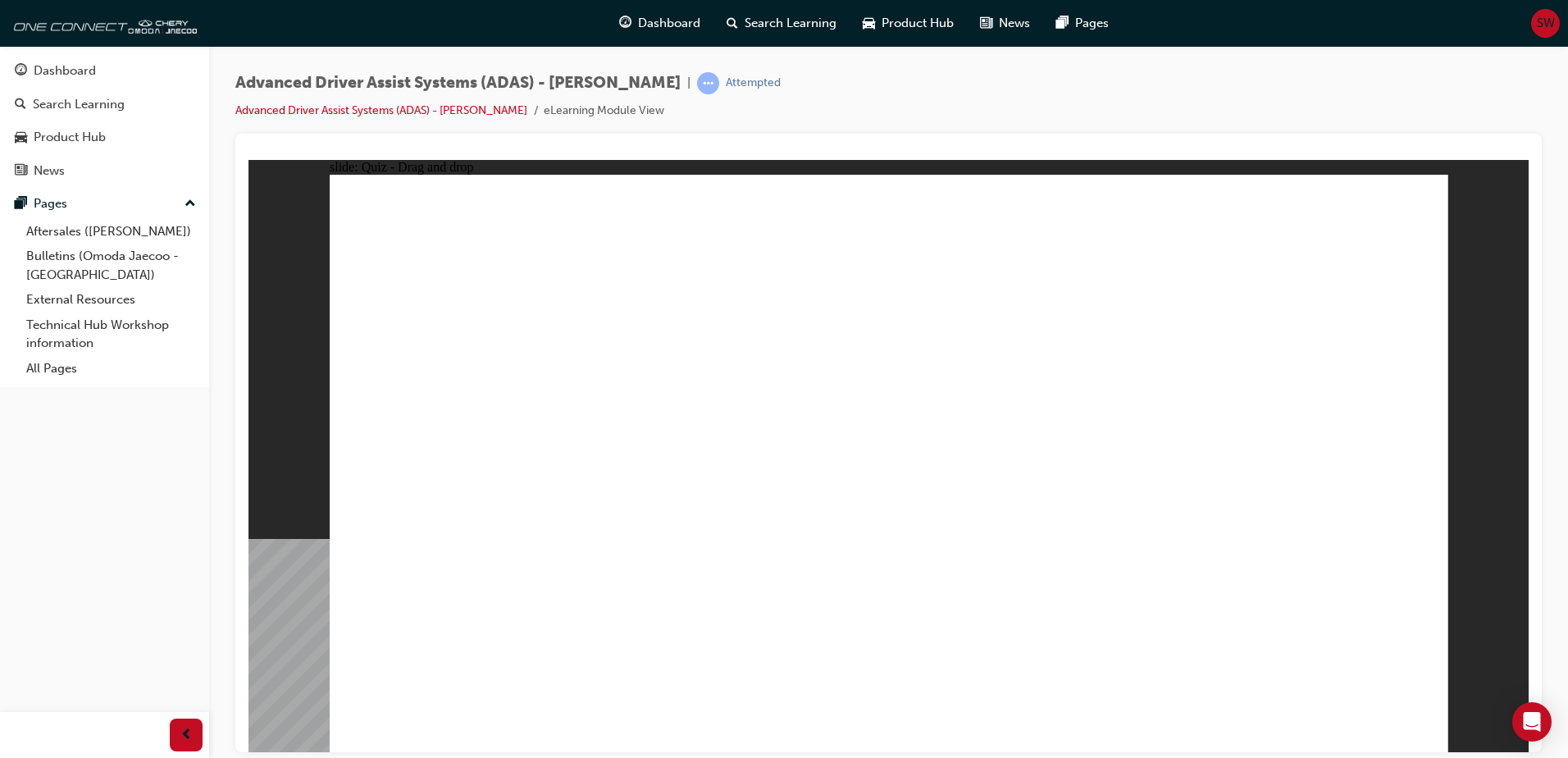
drag, startPoint x: 751, startPoint y: 626, endPoint x: 1228, endPoint y: 231, distance: 619.3
drag, startPoint x: 938, startPoint y: 627, endPoint x: 1301, endPoint y: 221, distance: 544.6
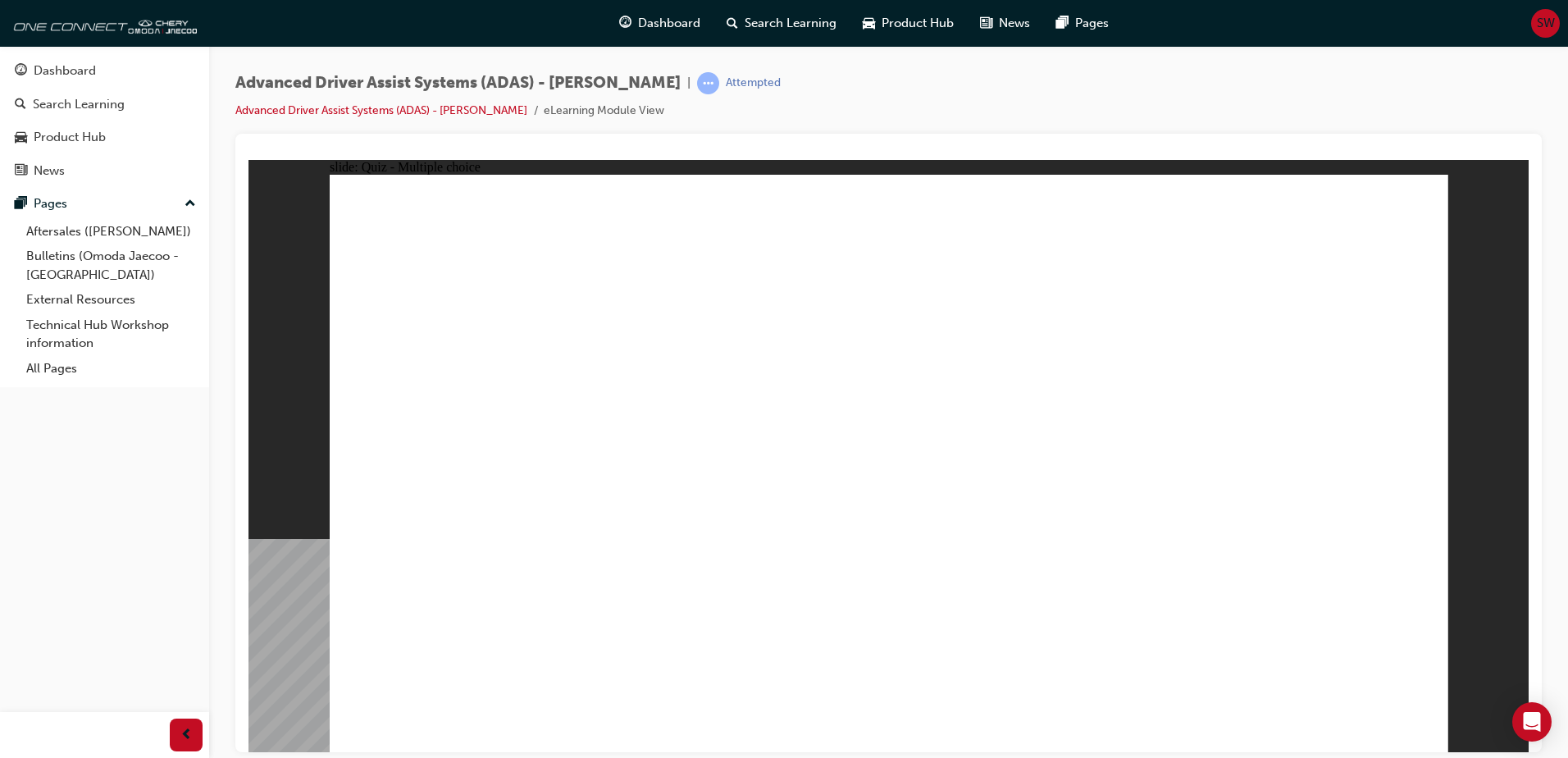
checkbox input "true"
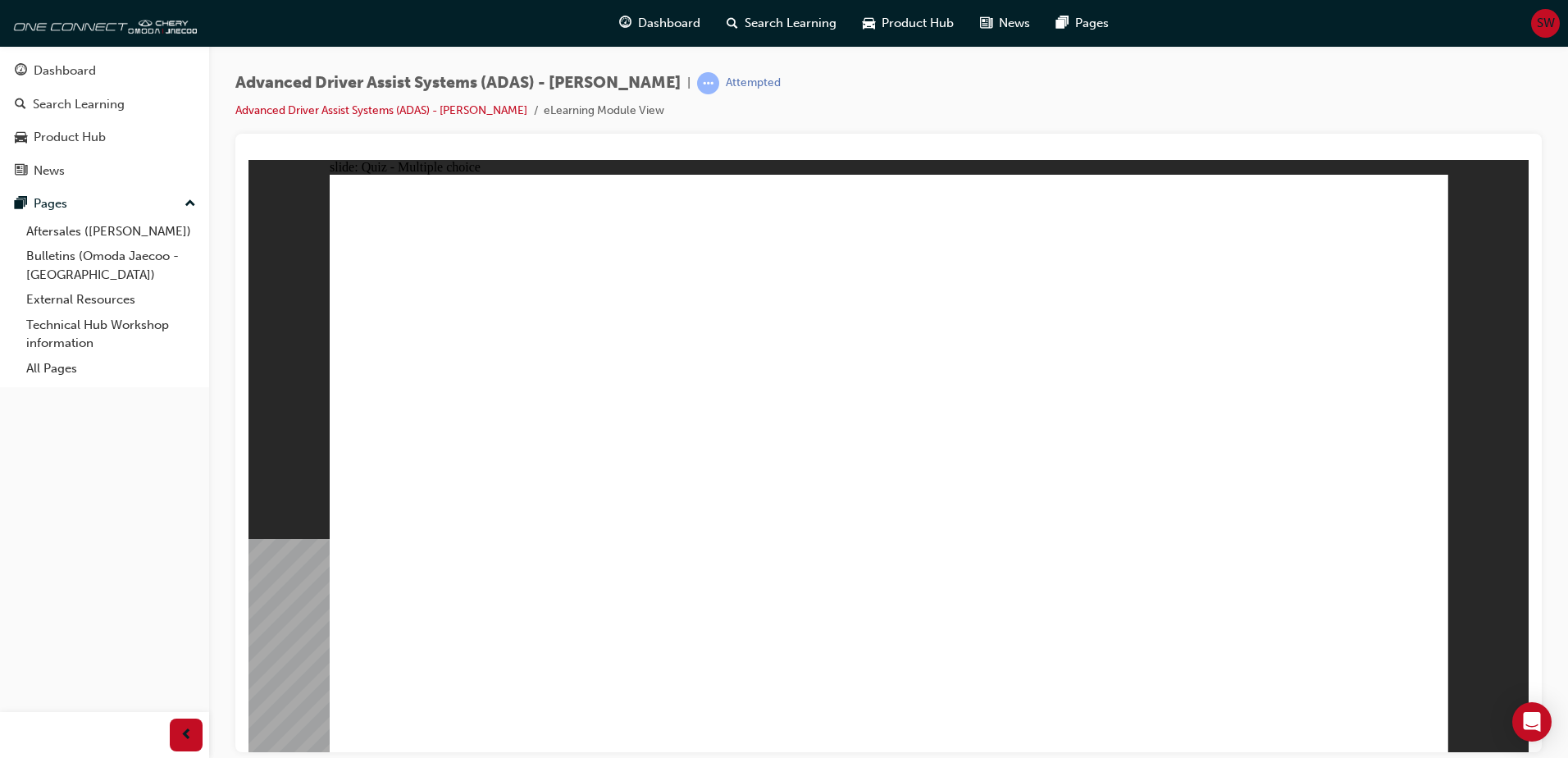
checkbox input "true"
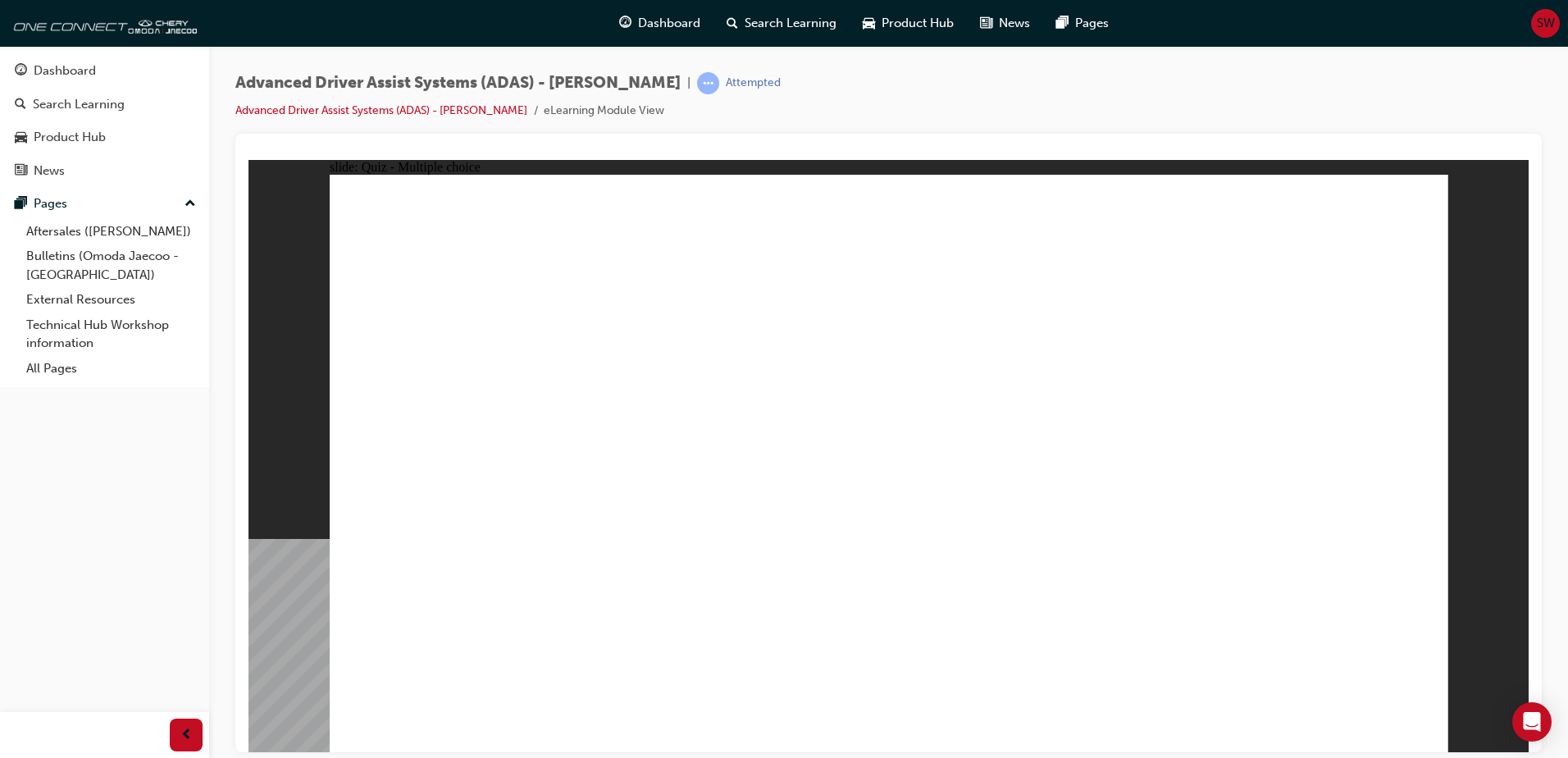
drag, startPoint x: 720, startPoint y: 370, endPoint x: 439, endPoint y: 542, distance: 329.5
drag, startPoint x: 990, startPoint y: 239, endPoint x: 855, endPoint y: 548, distance: 337.2
drag, startPoint x: 908, startPoint y: 289, endPoint x: 541, endPoint y: 529, distance: 438.5
drag, startPoint x: 1026, startPoint y: 286, endPoint x: 701, endPoint y: 536, distance: 410.0
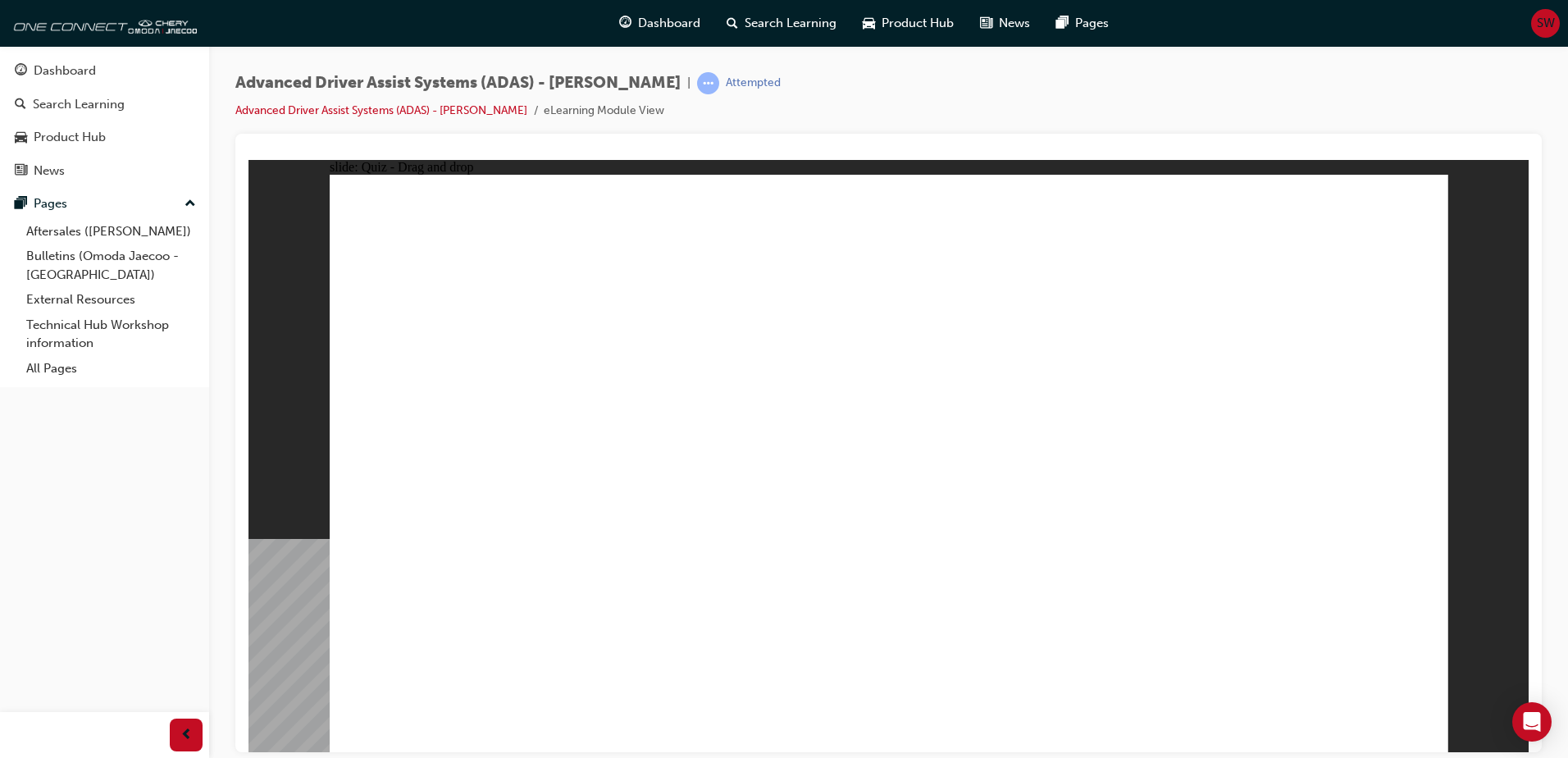
drag, startPoint x: 1268, startPoint y: 235, endPoint x: 749, endPoint y: 530, distance: 597.0
drag, startPoint x: 1112, startPoint y: 296, endPoint x: 657, endPoint y: 582, distance: 537.4
drag, startPoint x: 1153, startPoint y: 240, endPoint x: 1079, endPoint y: 486, distance: 256.9
drag, startPoint x: 1157, startPoint y: 240, endPoint x: 1085, endPoint y: 513, distance: 282.3
drag, startPoint x: 1249, startPoint y: 294, endPoint x: 1106, endPoint y: 550, distance: 293.2
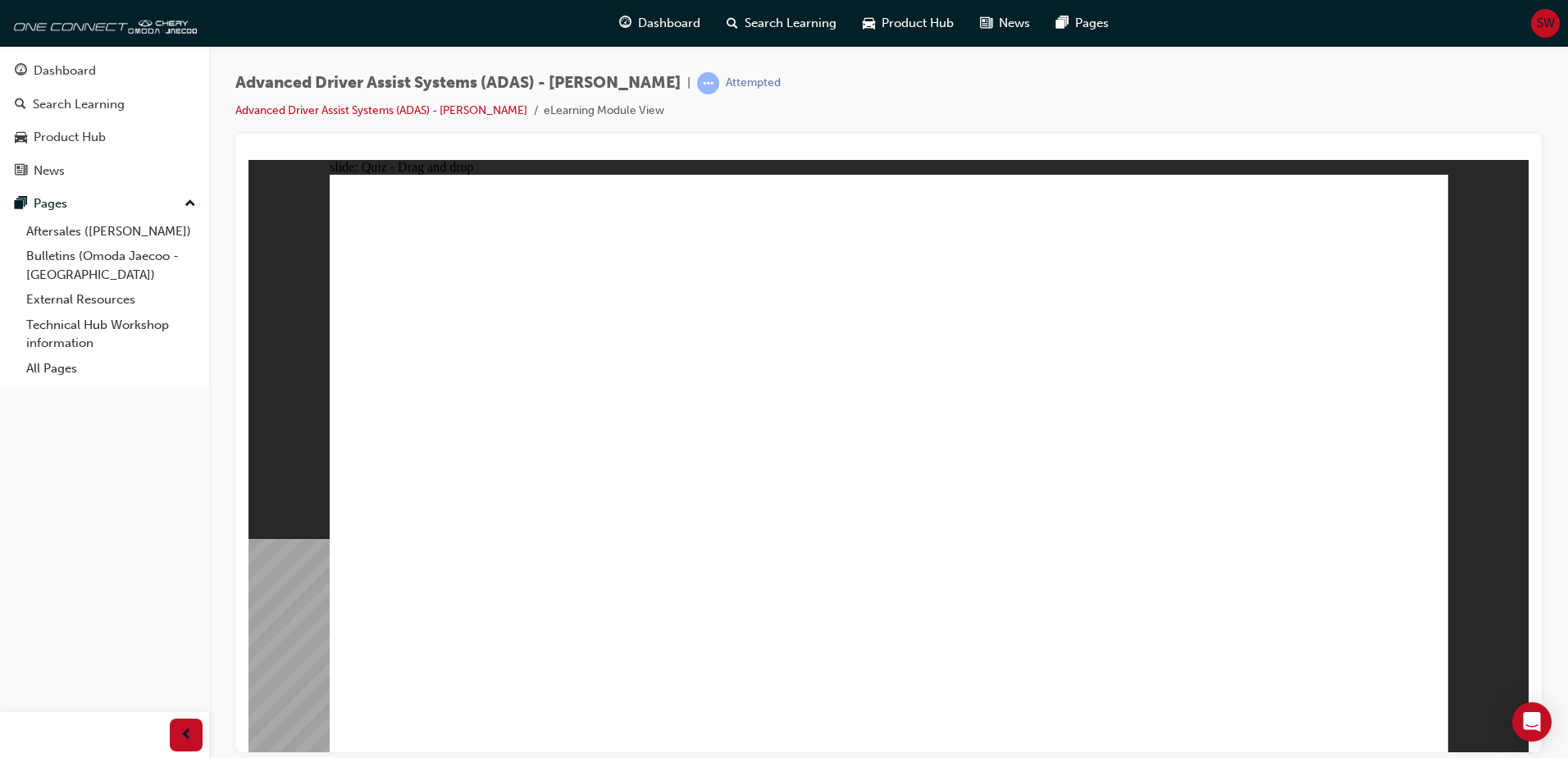
drag, startPoint x: 549, startPoint y: 636, endPoint x: 1344, endPoint y: 217, distance: 898.7
drag, startPoint x: 1201, startPoint y: 218, endPoint x: 966, endPoint y: 224, distance: 235.1
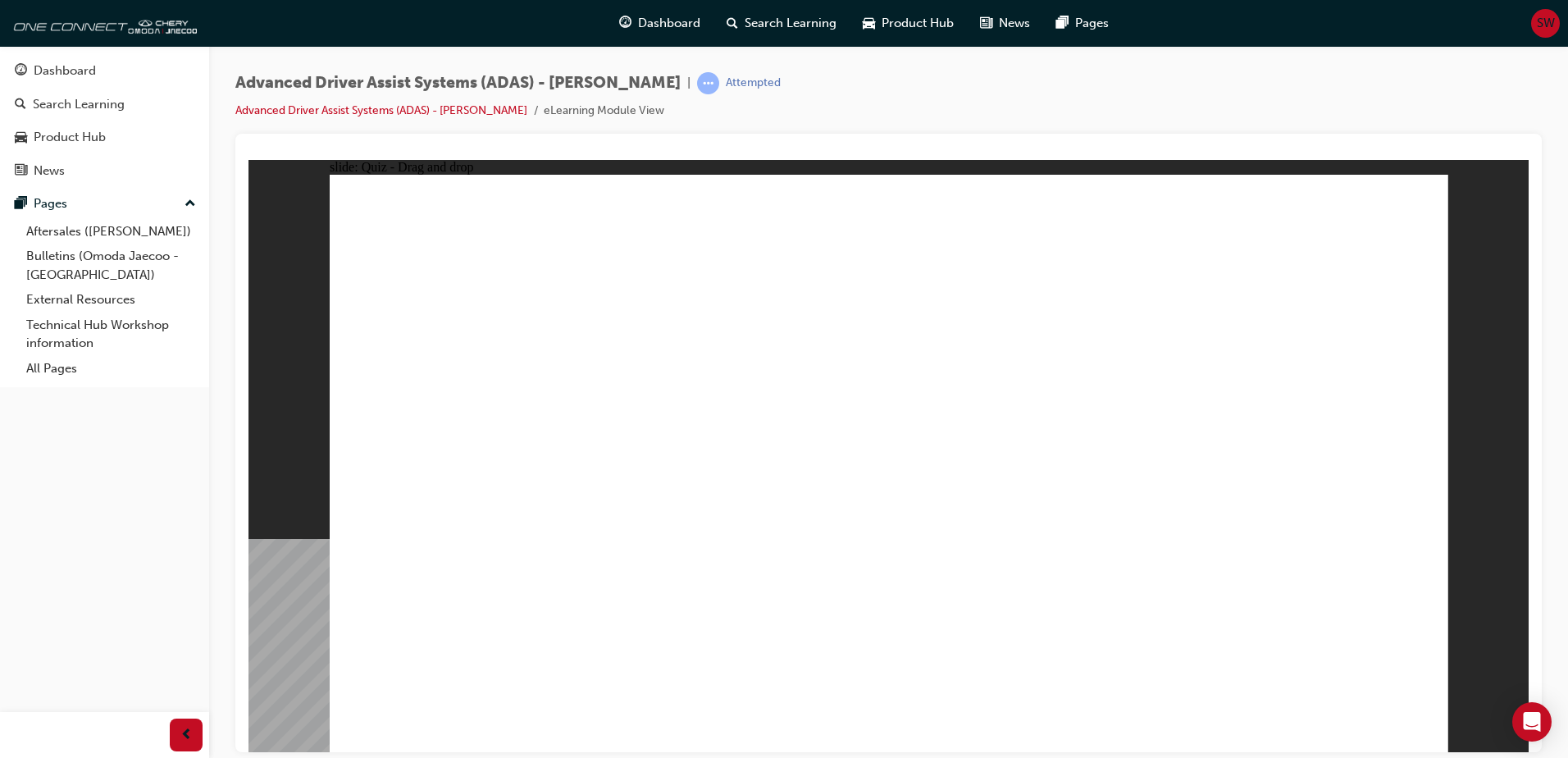
drag, startPoint x: 724, startPoint y: 629, endPoint x: 1201, endPoint y: 270, distance: 597.0
drag, startPoint x: 1181, startPoint y: 394, endPoint x: 1208, endPoint y: 276, distance: 121.0
drag, startPoint x: 1220, startPoint y: 561, endPoint x: 1349, endPoint y: 295, distance: 295.6
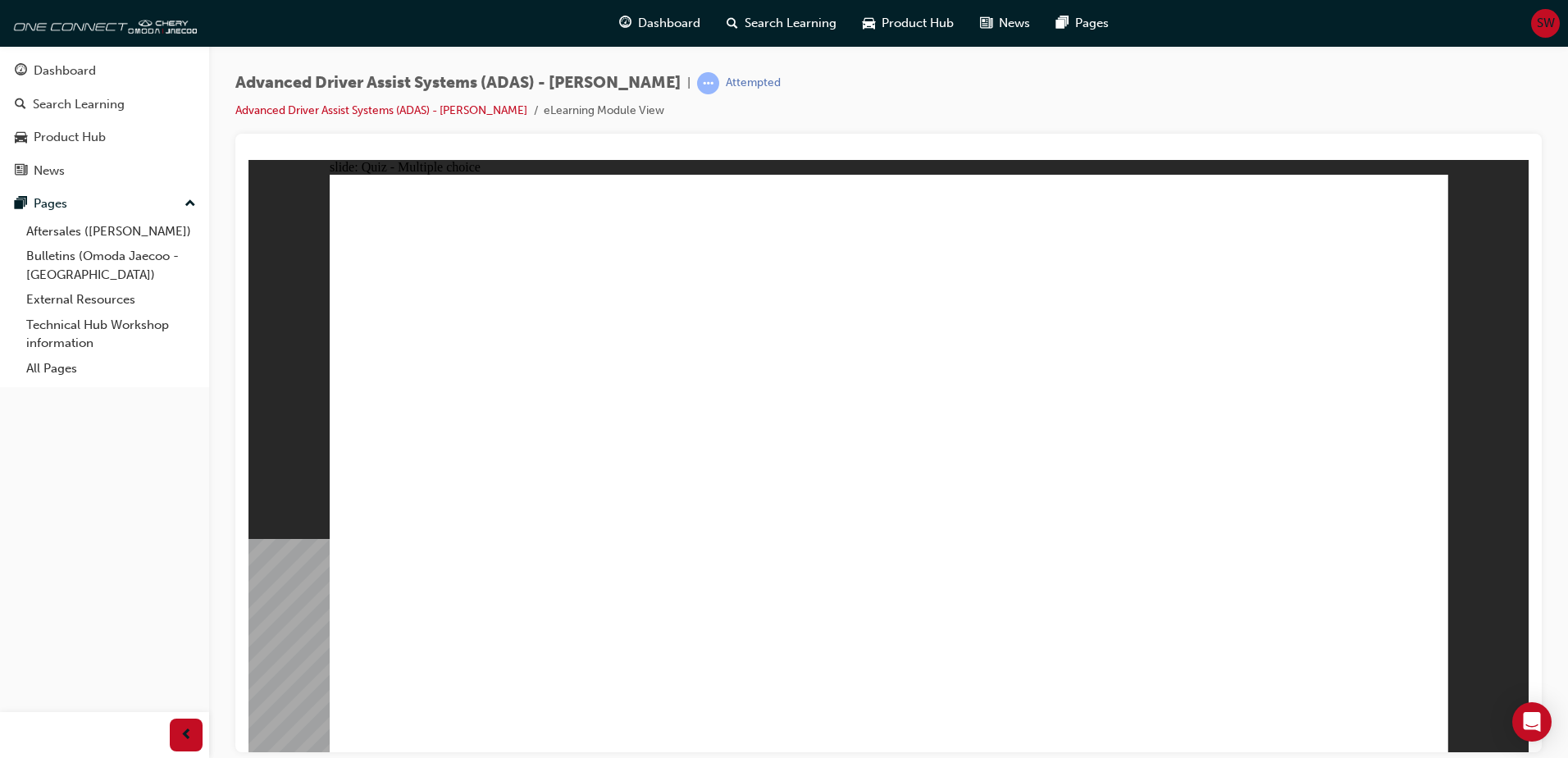
checkbox input "true"
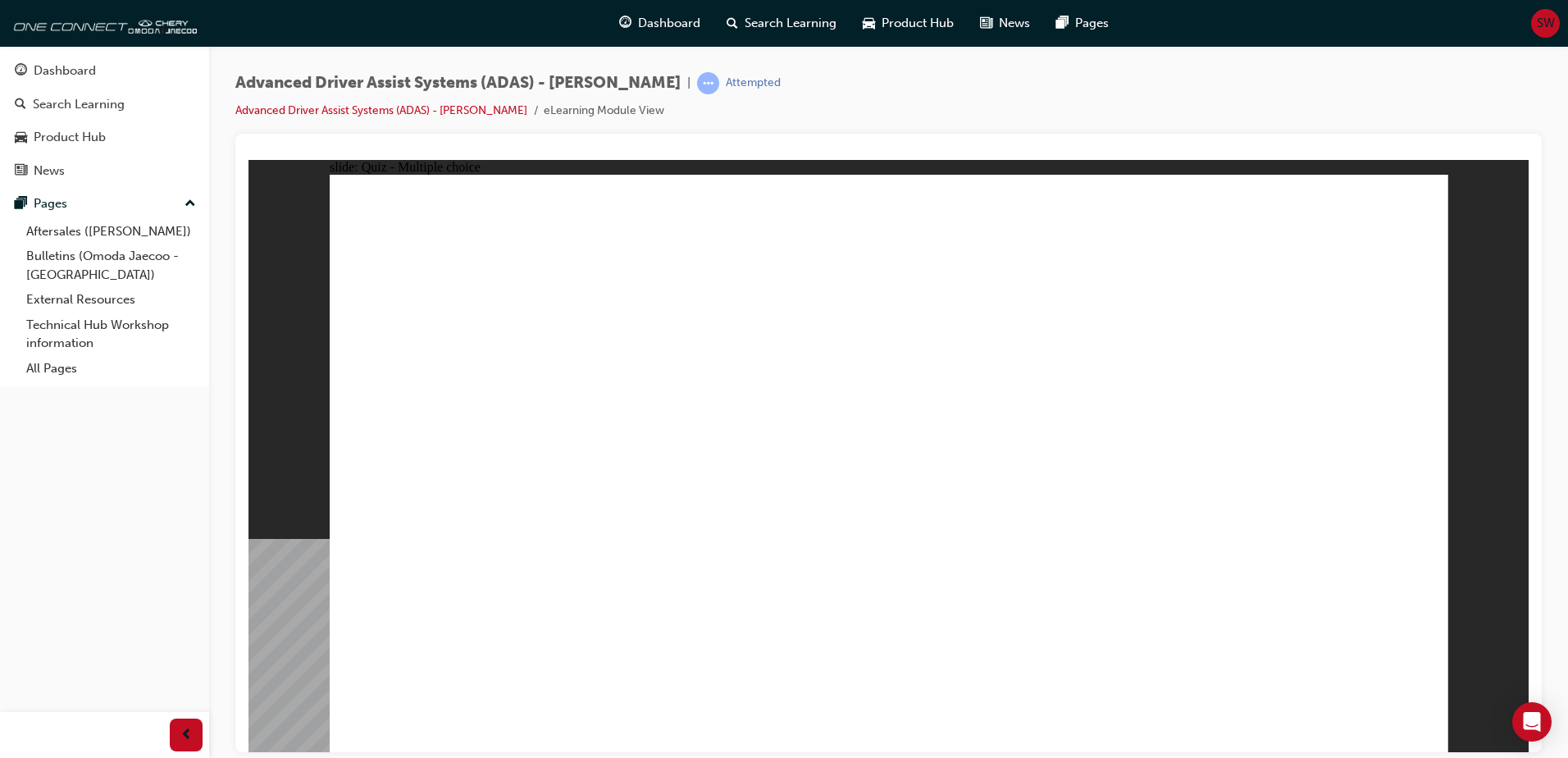
checkbox input "true"
drag, startPoint x: 1044, startPoint y: 586, endPoint x: 1056, endPoint y: 633, distance: 48.5
checkbox input "true"
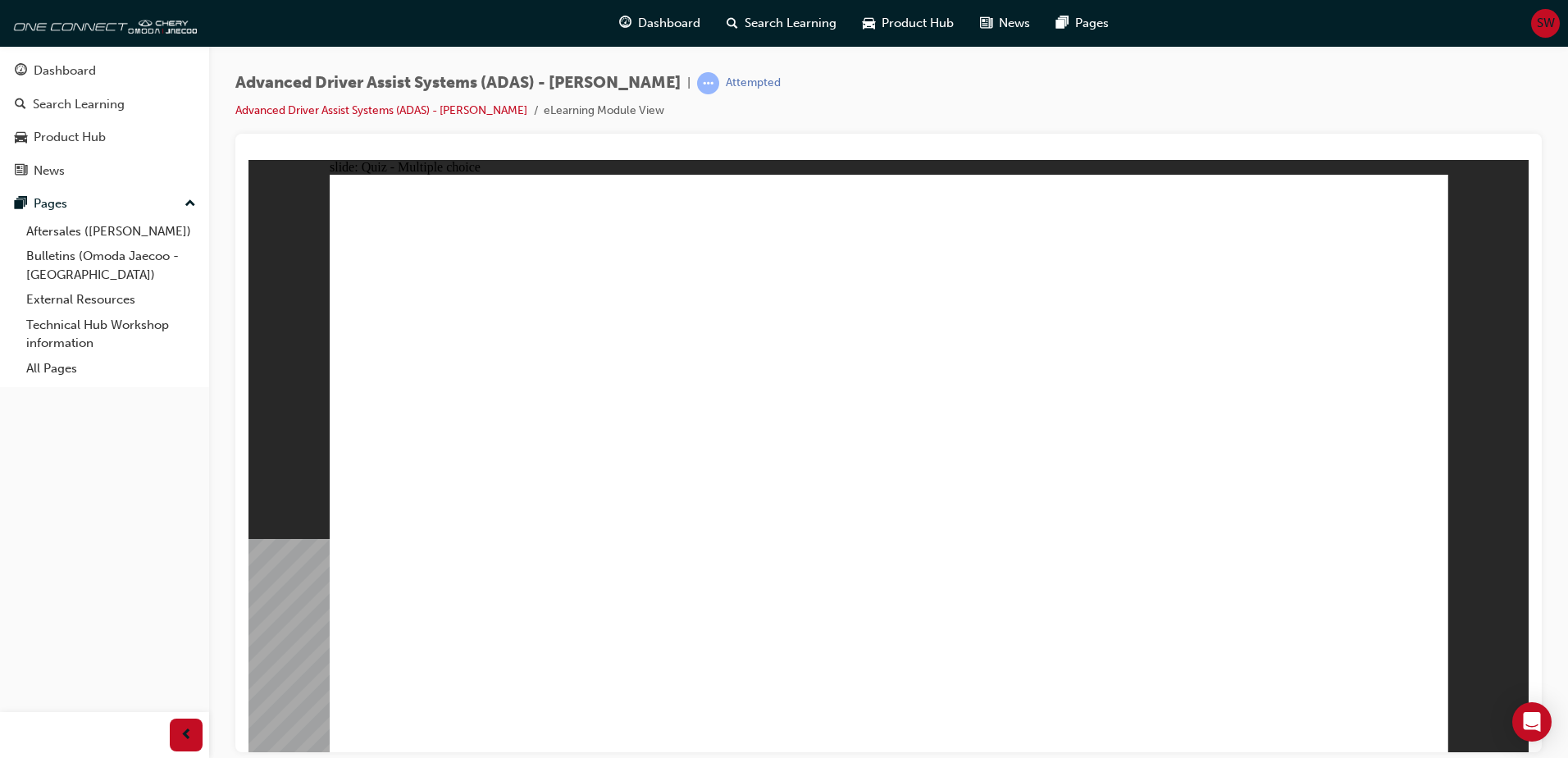
drag, startPoint x: 1135, startPoint y: 230, endPoint x: 474, endPoint y: 577, distance: 746.5
drag, startPoint x: 902, startPoint y: 231, endPoint x: 470, endPoint y: 511, distance: 514.8
drag, startPoint x: 896, startPoint y: 289, endPoint x: 628, endPoint y: 541, distance: 367.9
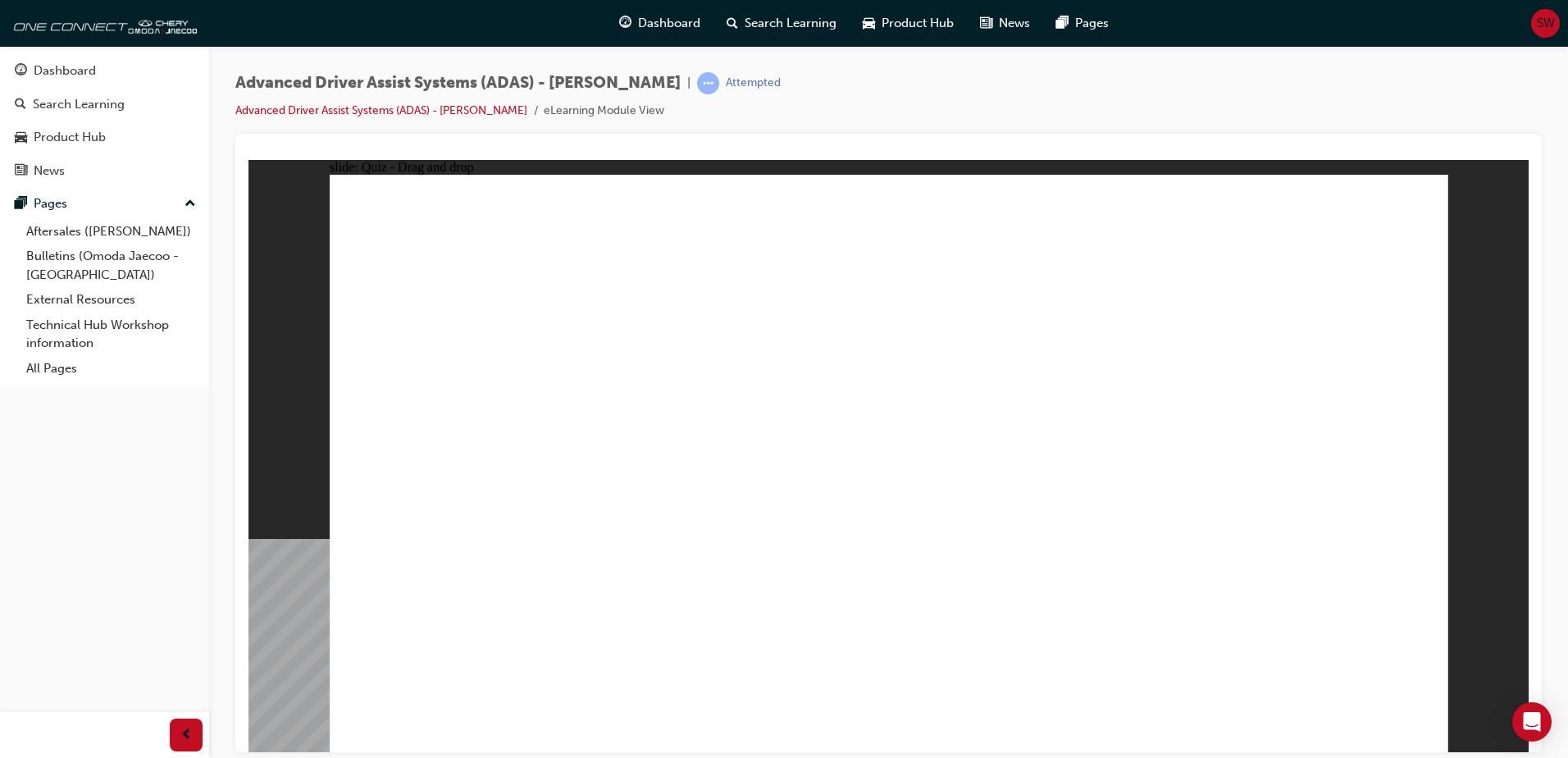
drag, startPoint x: 634, startPoint y: 533, endPoint x: 444, endPoint y: 566, distance: 192.8
drag, startPoint x: 1012, startPoint y: 308, endPoint x: 735, endPoint y: 530, distance: 355.0
drag, startPoint x: 1259, startPoint y: 242, endPoint x: 453, endPoint y: 585, distance: 875.9
drag, startPoint x: 992, startPoint y: 252, endPoint x: 959, endPoint y: 527, distance: 277.0
drag, startPoint x: 1128, startPoint y: 330, endPoint x: 1068, endPoint y: 512, distance: 191.6
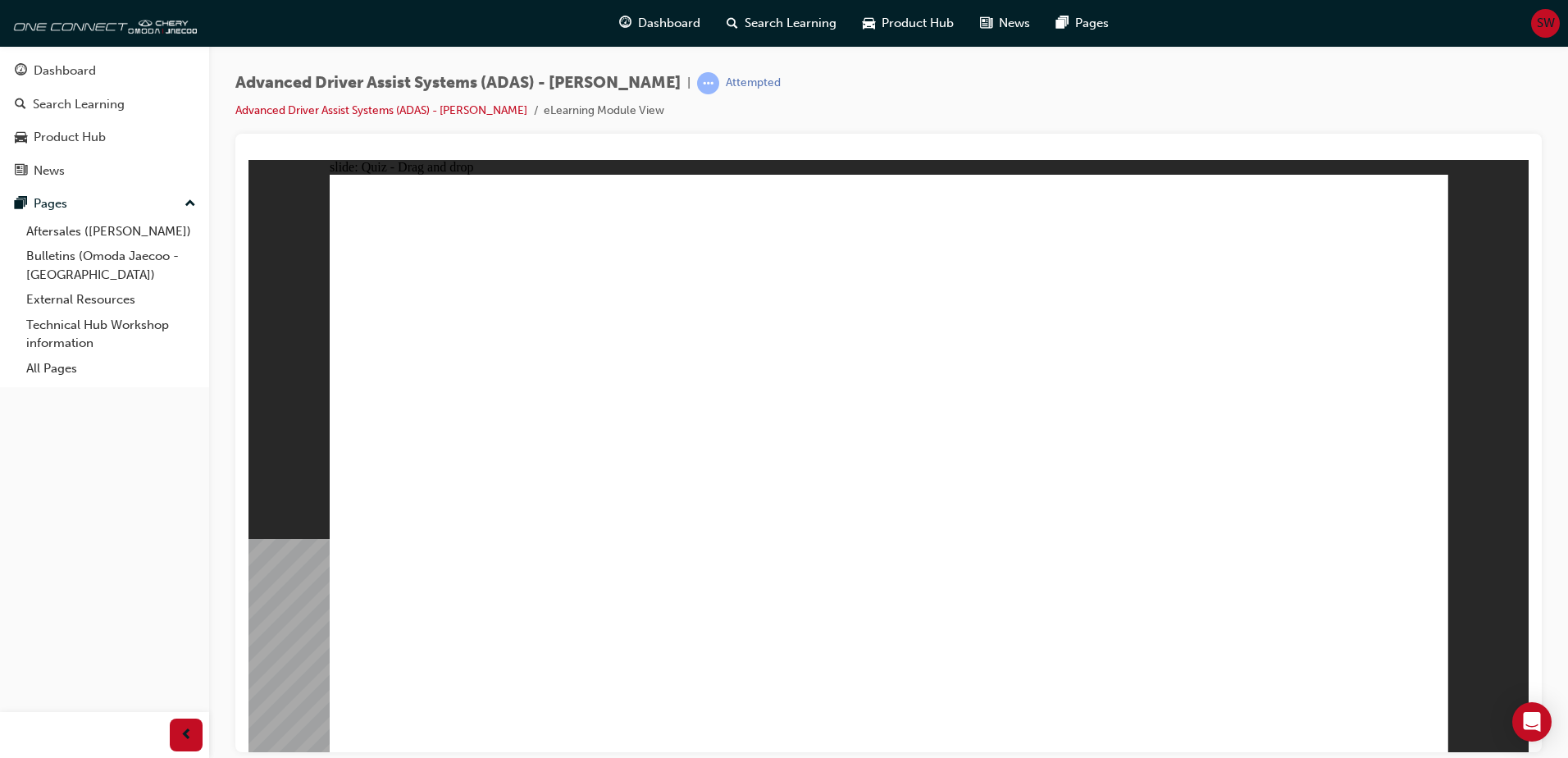
drag, startPoint x: 1238, startPoint y: 319, endPoint x: 1115, endPoint y: 548, distance: 259.9
drag, startPoint x: 1107, startPoint y: 374, endPoint x: 1298, endPoint y: 256, distance: 224.5
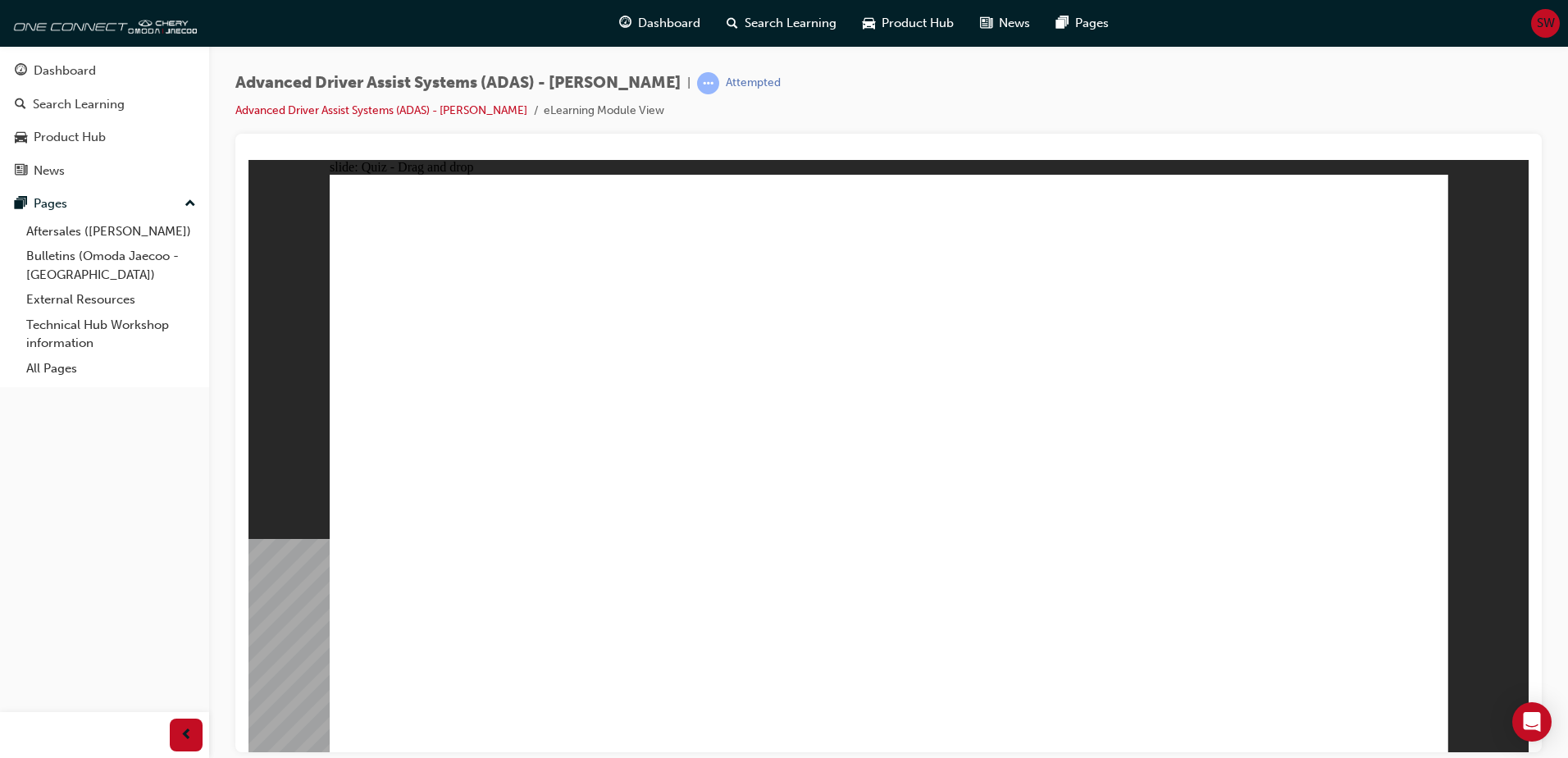
drag, startPoint x: 1059, startPoint y: 223, endPoint x: 948, endPoint y: 228, distance: 111.1
drag, startPoint x: 711, startPoint y: 624, endPoint x: 1175, endPoint y: 175, distance: 645.7
drag, startPoint x: 1195, startPoint y: 379, endPoint x: 1252, endPoint y: 261, distance: 131.0
drag, startPoint x: 1171, startPoint y: 542, endPoint x: 1238, endPoint y: 280, distance: 270.4
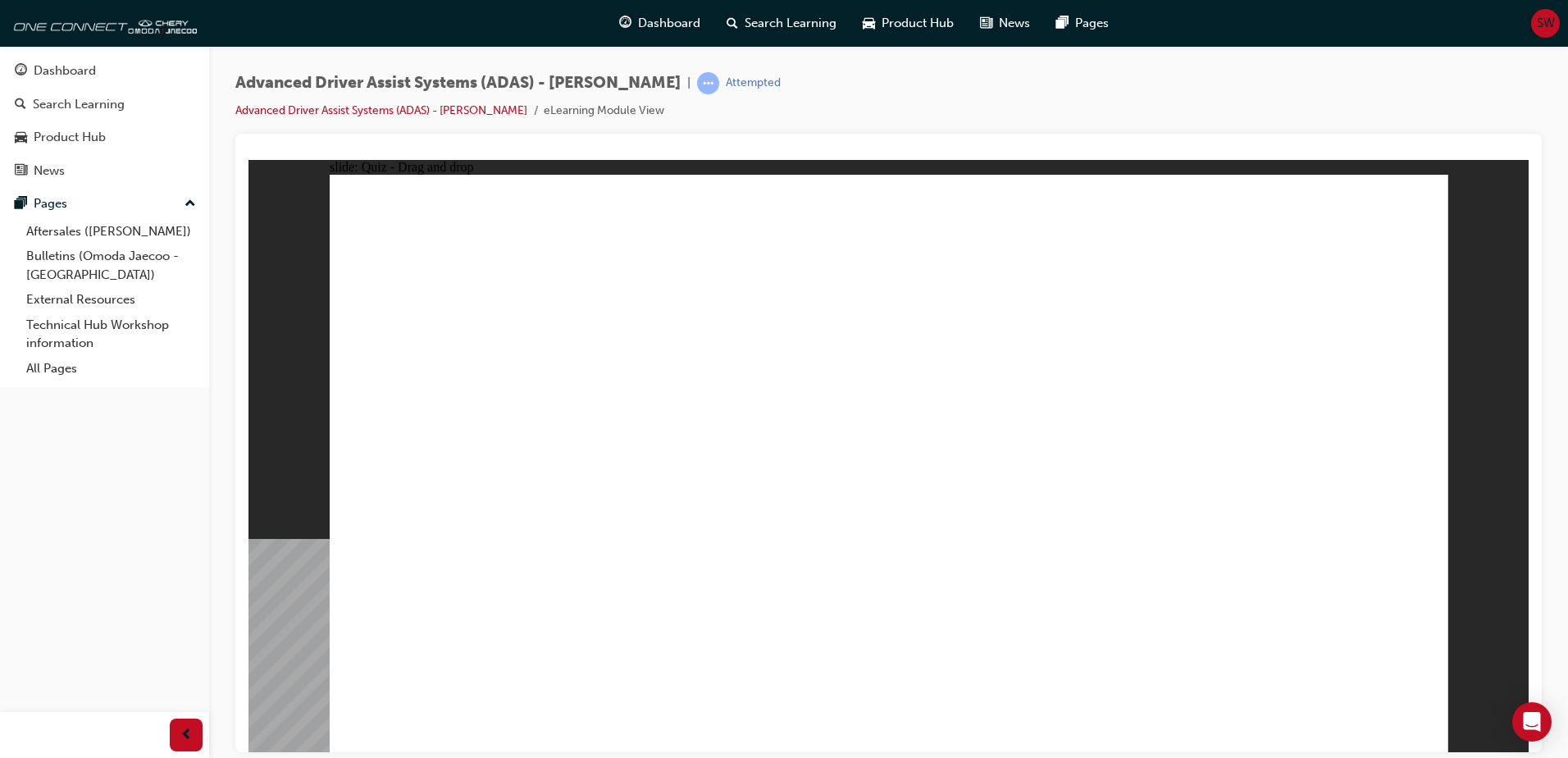
checkbox input "true"
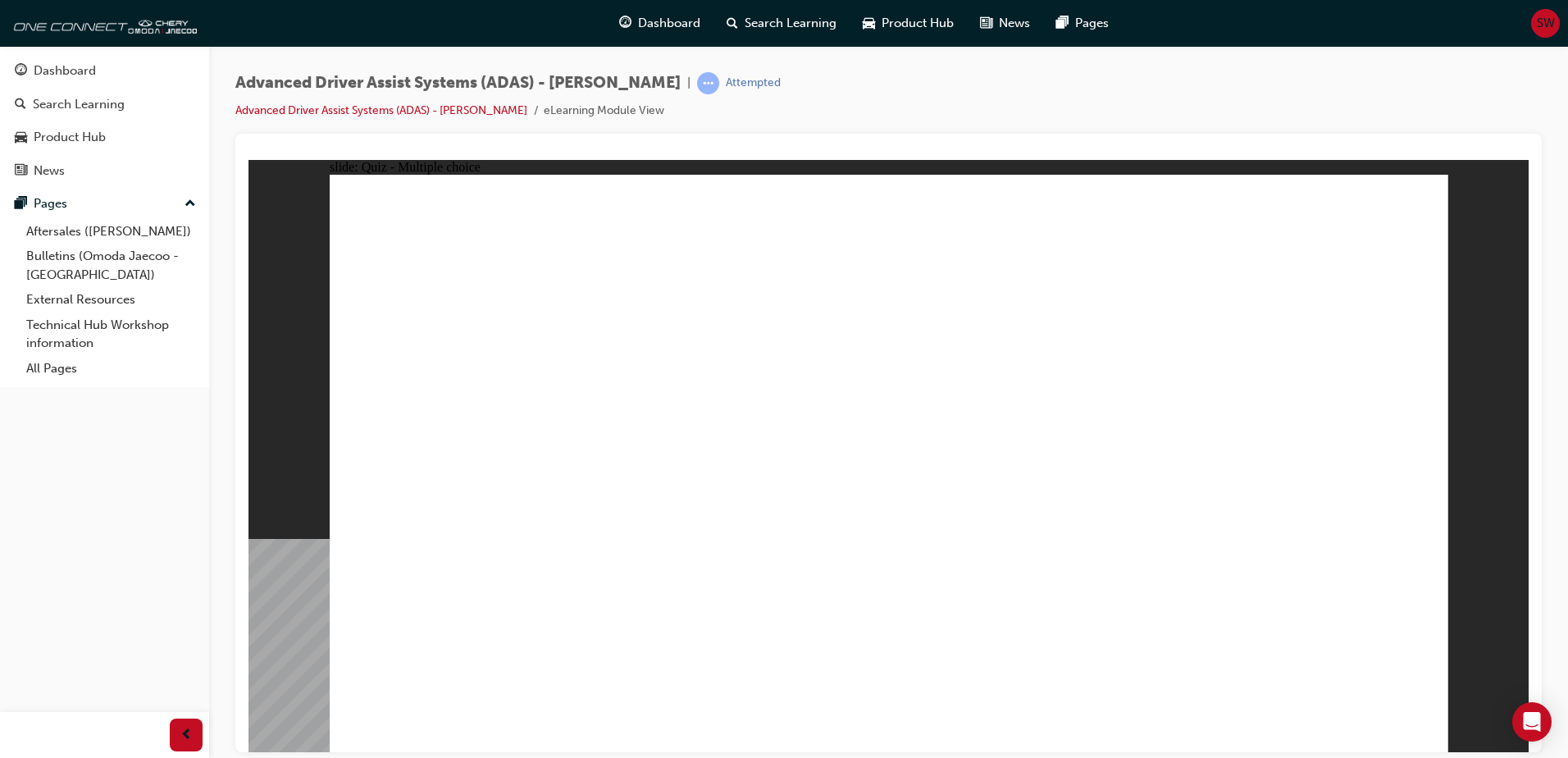
checkbox input "true"
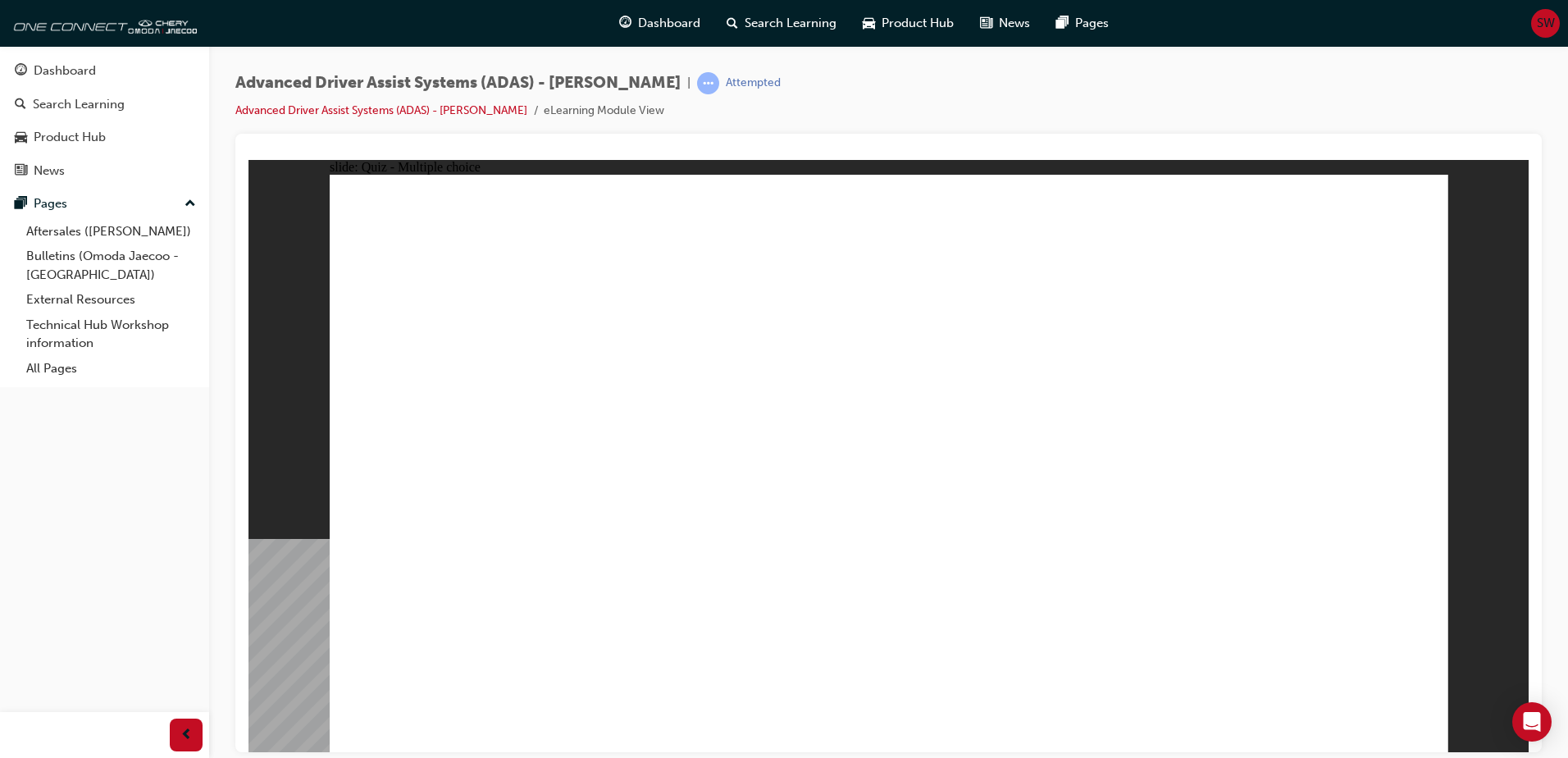
drag, startPoint x: 905, startPoint y: 229, endPoint x: 493, endPoint y: 526, distance: 507.9
drag, startPoint x: 903, startPoint y: 274, endPoint x: 523, endPoint y: 524, distance: 454.9
drag, startPoint x: 1037, startPoint y: 236, endPoint x: 666, endPoint y: 536, distance: 477.1
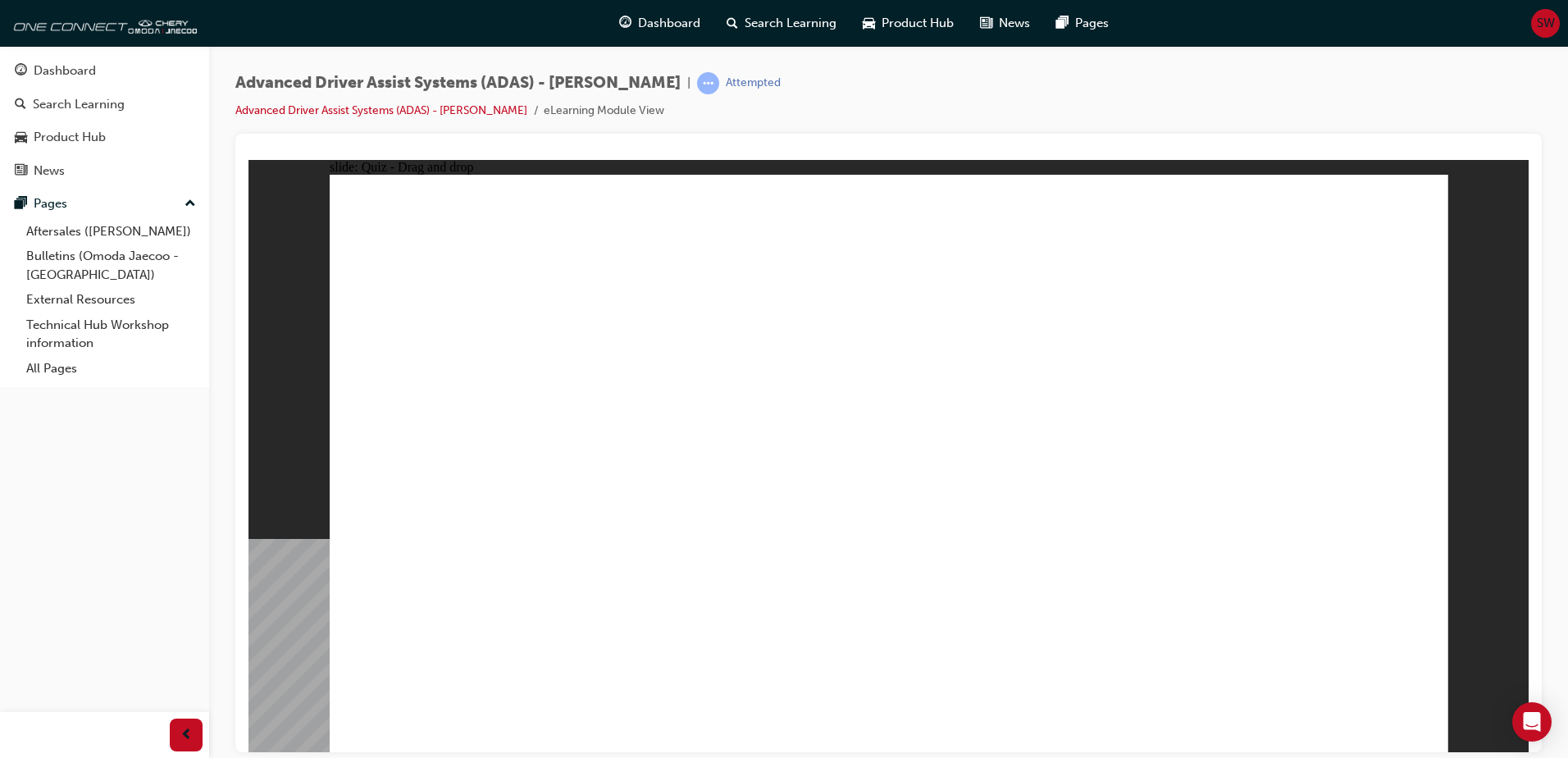
drag, startPoint x: 1044, startPoint y: 288, endPoint x: 763, endPoint y: 539, distance: 376.8
drag, startPoint x: 940, startPoint y: 387, endPoint x: 482, endPoint y: 559, distance: 489.2
drag, startPoint x: 1114, startPoint y: 222, endPoint x: 1047, endPoint y: 292, distance: 96.9
drag, startPoint x: 1151, startPoint y: 224, endPoint x: 948, endPoint y: 385, distance: 259.1
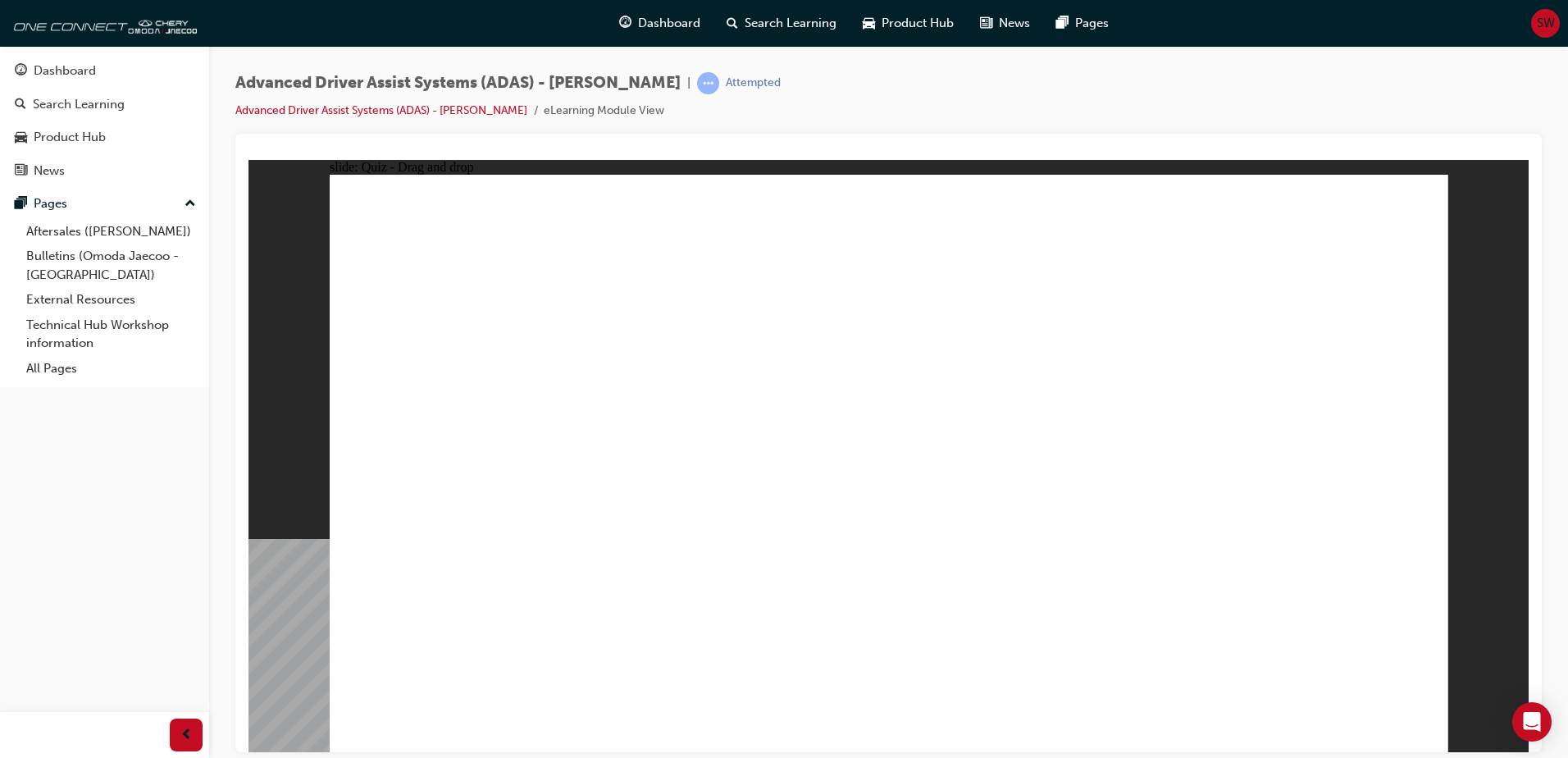
drag, startPoint x: 1151, startPoint y: 237, endPoint x: 577, endPoint y: 627, distance: 694.0
drag, startPoint x: 1273, startPoint y: 242, endPoint x: 667, endPoint y: 575, distance: 691.5
drag, startPoint x: 1260, startPoint y: 281, endPoint x: 732, endPoint y: 559, distance: 596.7
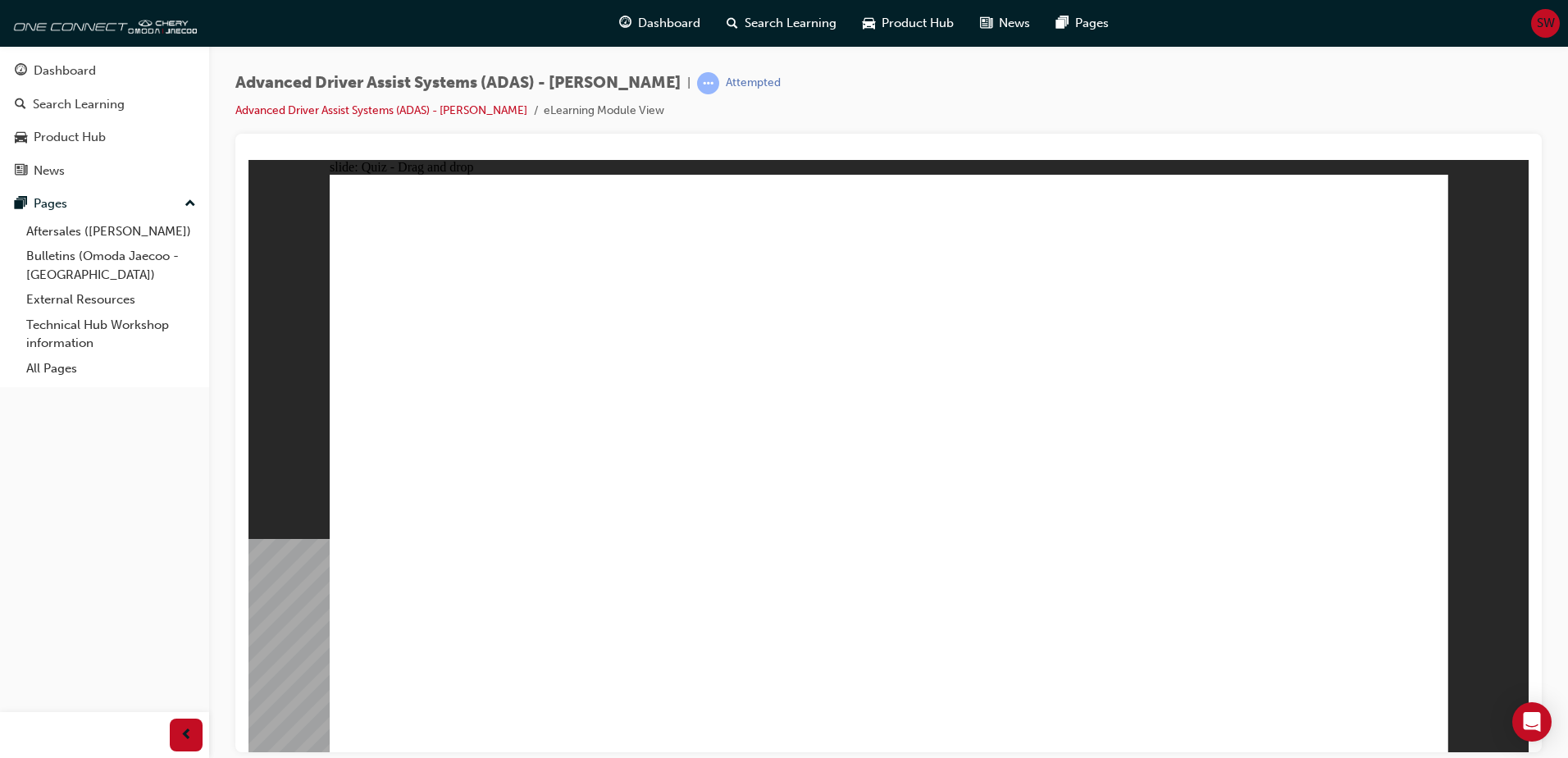
click at [1484, 97] on div "Advanced Driver Assist Systems (ADAS) - [PERSON_NAME] | Attempted Advanced Driv…" at bounding box center [889, 103] width 1307 height 62
